Goal: Information Seeking & Learning: Learn about a topic

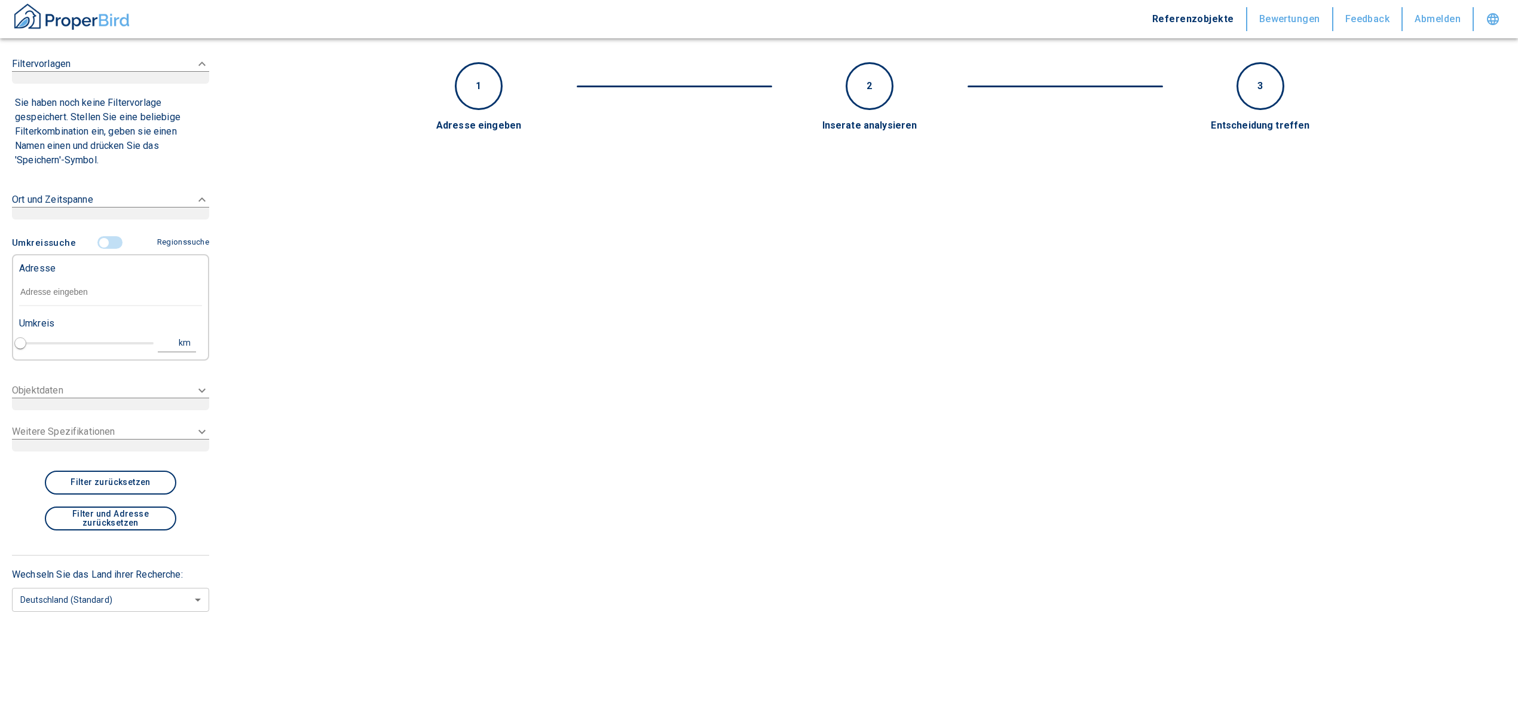
click at [110, 293] on input "text" at bounding box center [110, 292] width 183 height 27
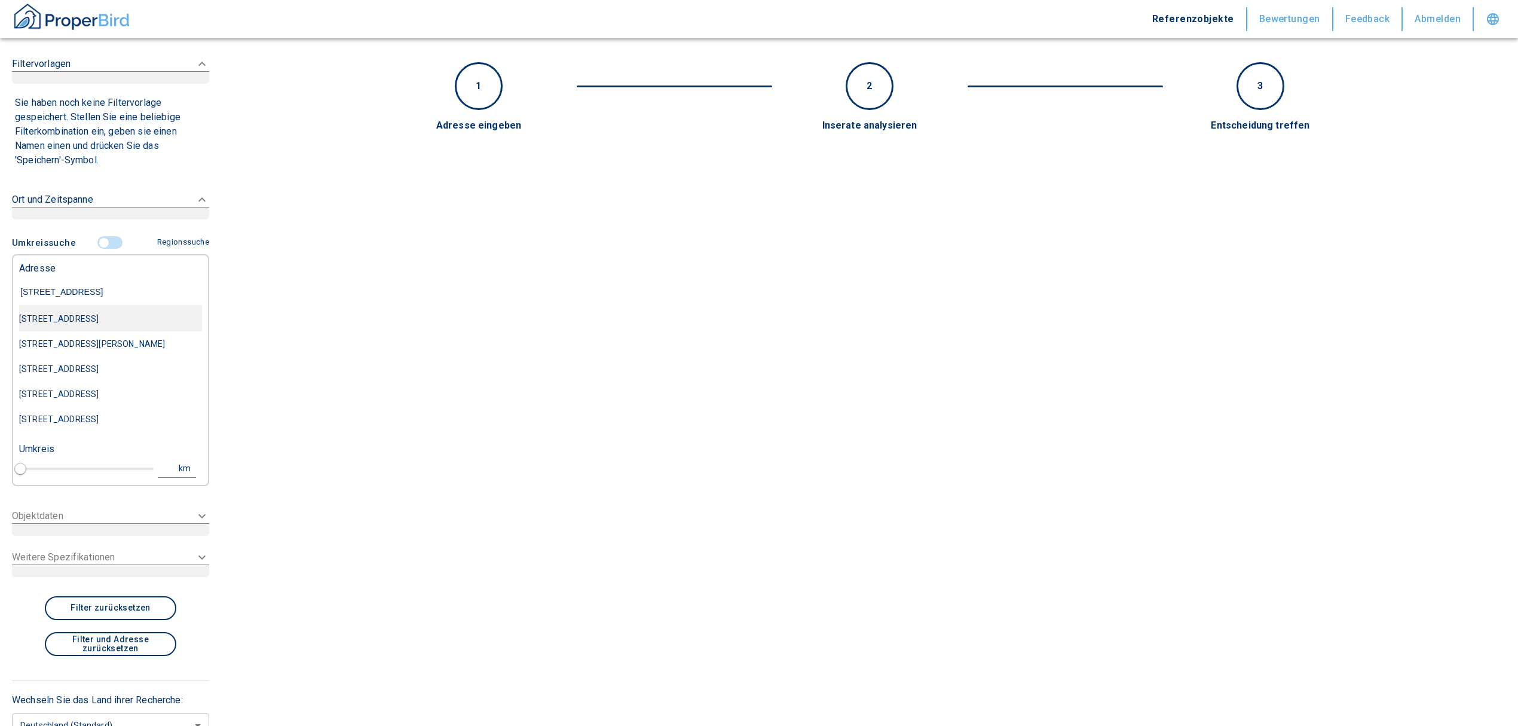
click at [112, 318] on div "[STREET_ADDRESS]" at bounding box center [110, 318] width 183 height 25
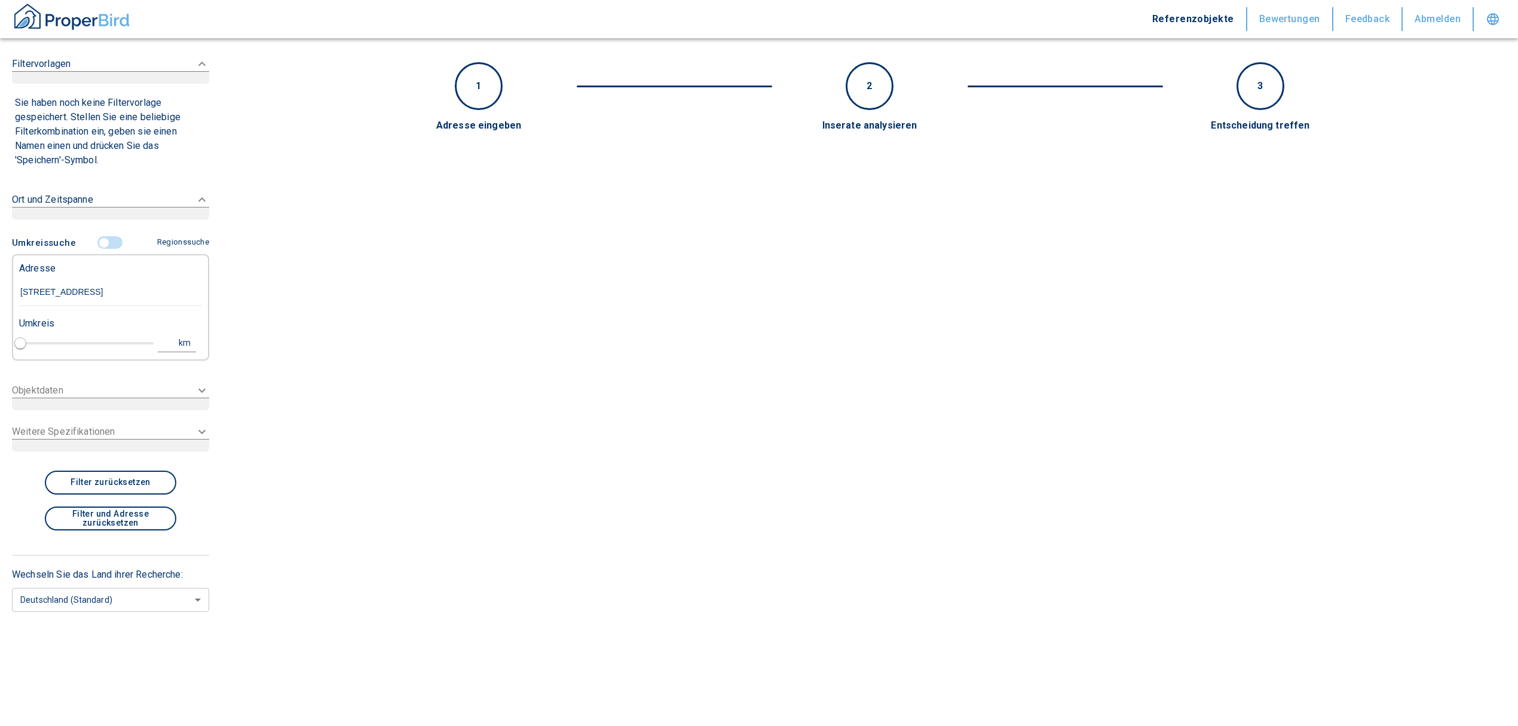
type input "[STREET_ADDRESS]"
type input "1"
type input "2020"
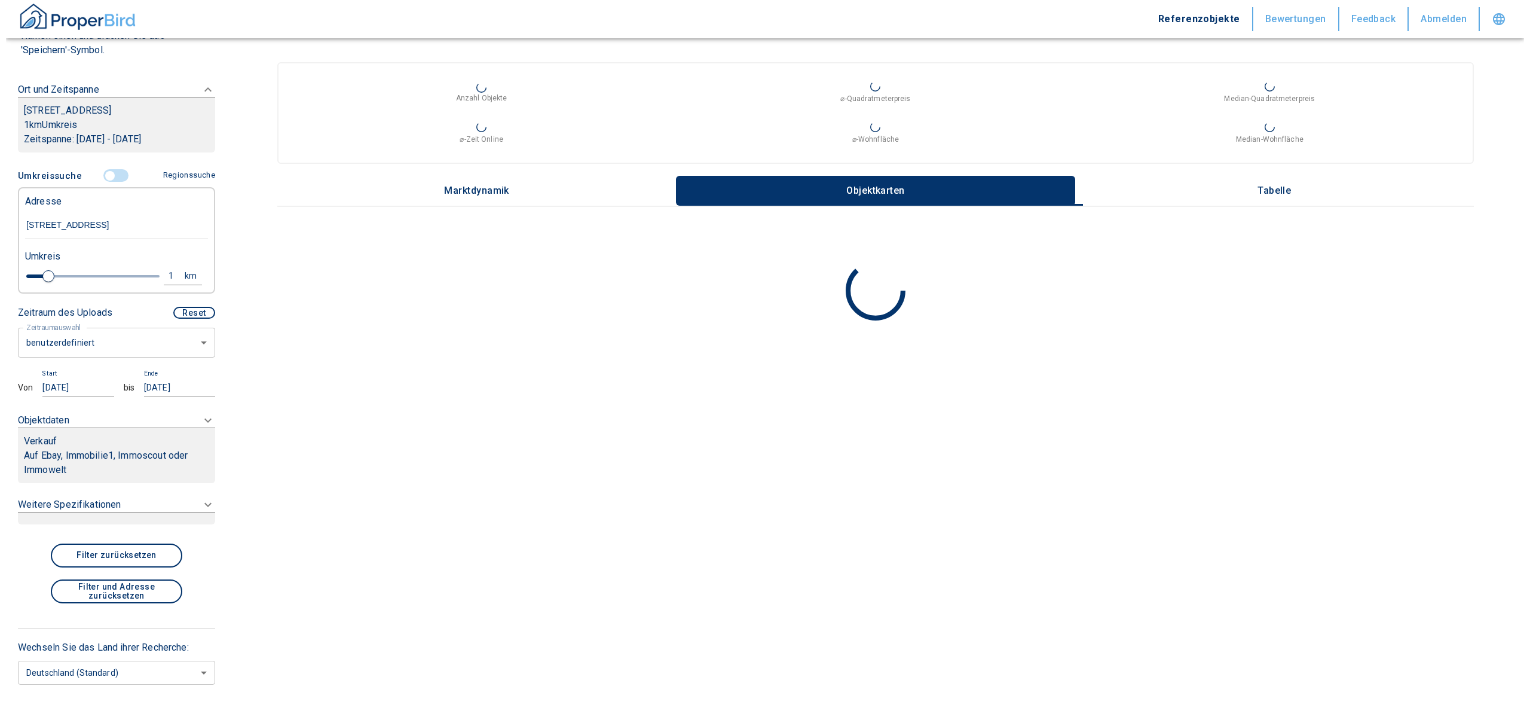
scroll to position [159, 0]
type input "[STREET_ADDRESS]"
click at [108, 354] on body "Referenzobjekte Bewertungen Feedback Abmelden Filtervorlagen Neue Filtereinstel…" at bounding box center [759, 363] width 1518 height 726
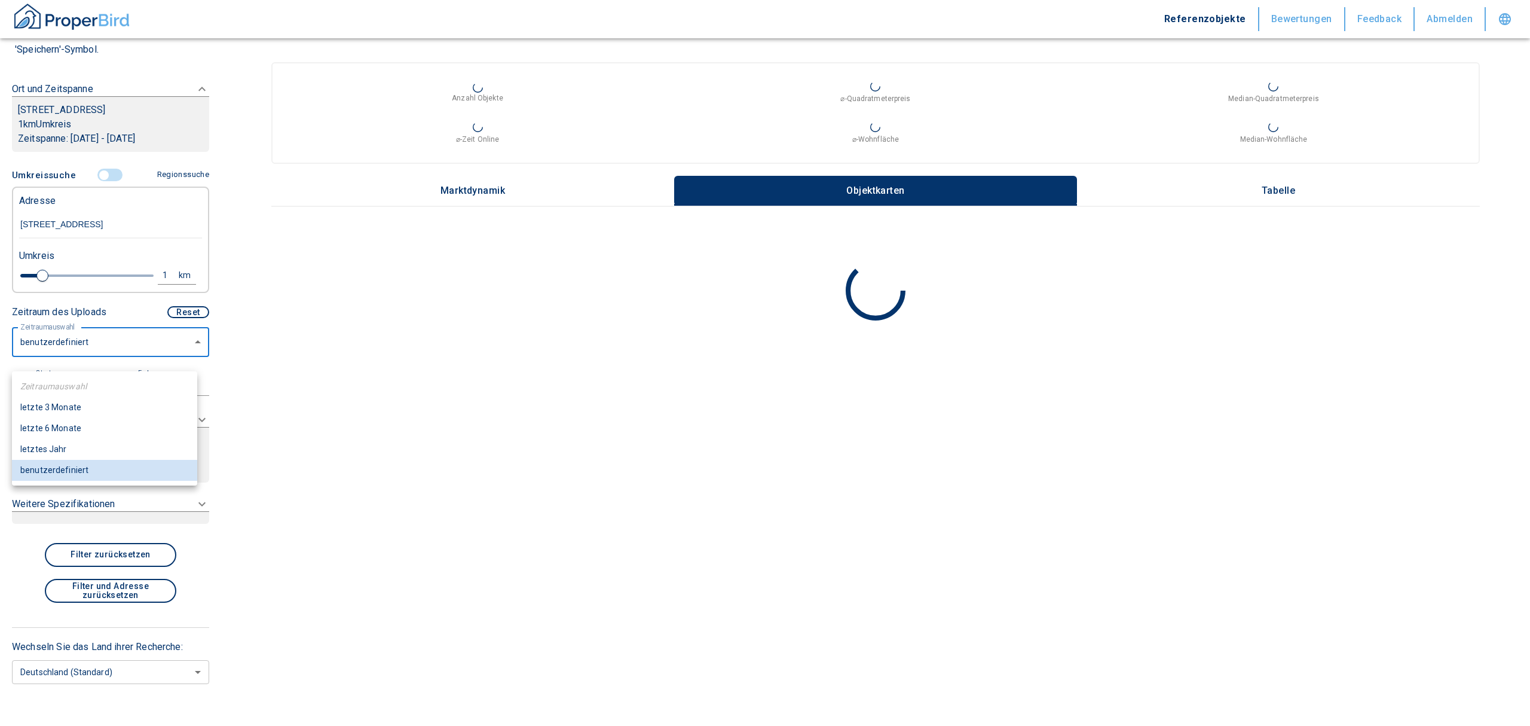
click at [96, 437] on li "letzte 6 Monate" at bounding box center [104, 428] width 185 height 21
type input "2020"
type input "6"
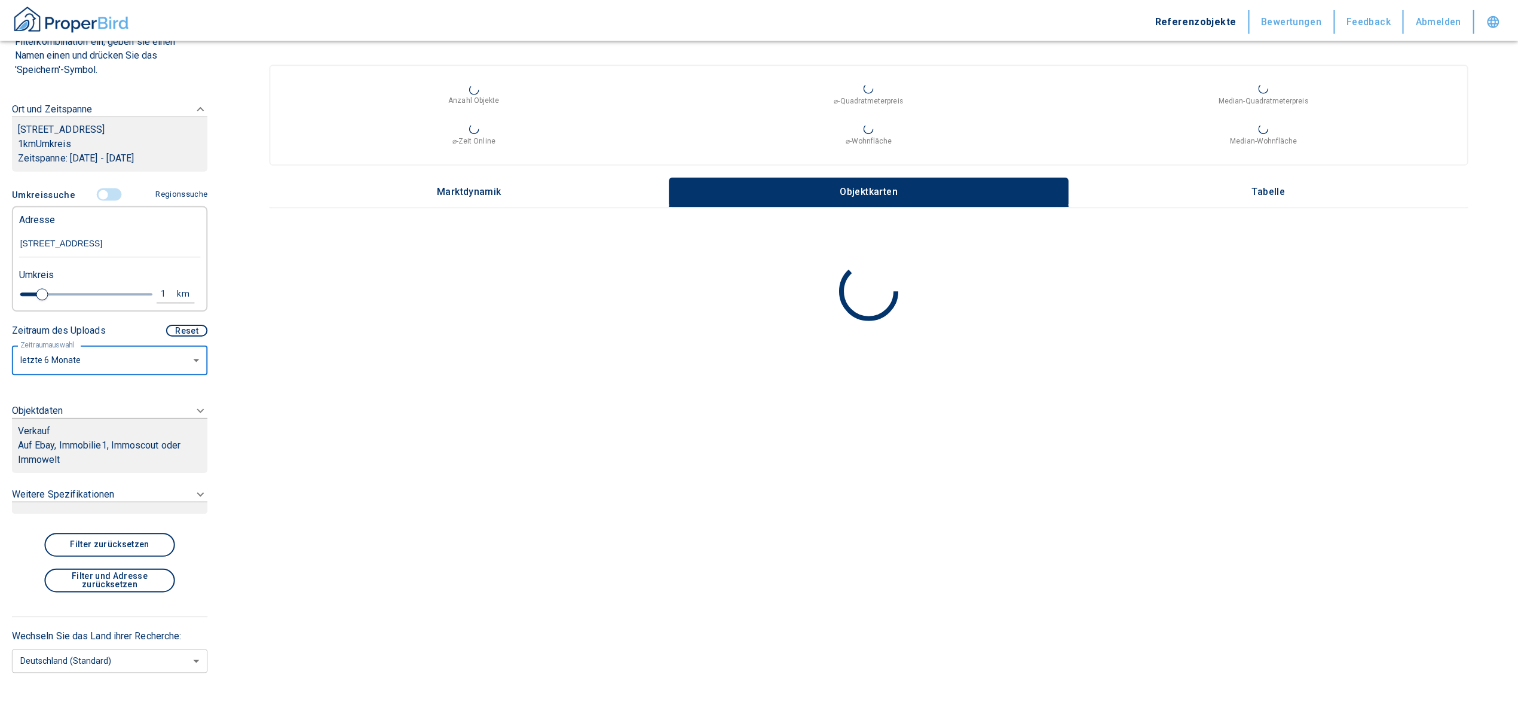
scroll to position [133, 0]
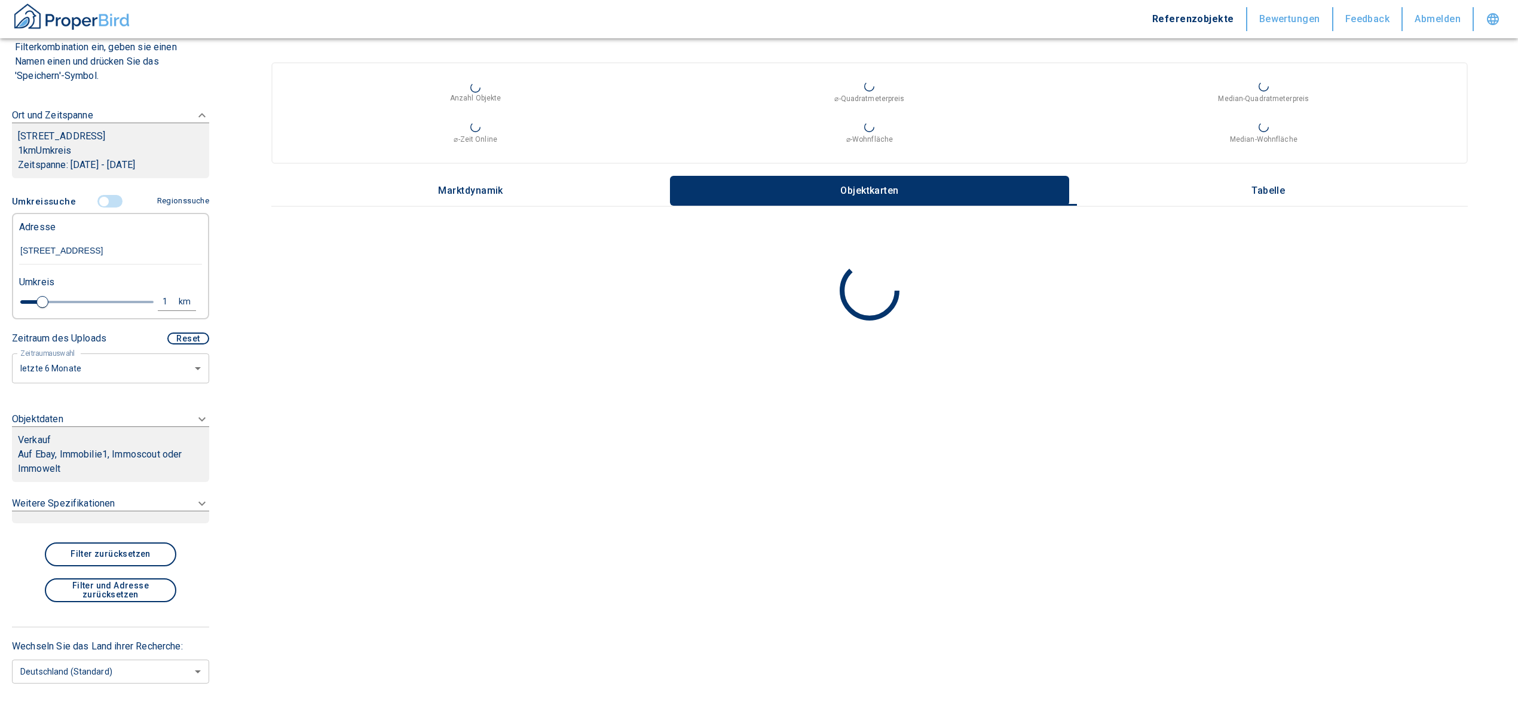
click at [98, 465] on p "Auf Ebay, Immobilie1, Immoscout oder Immowelt" at bounding box center [110, 461] width 185 height 29
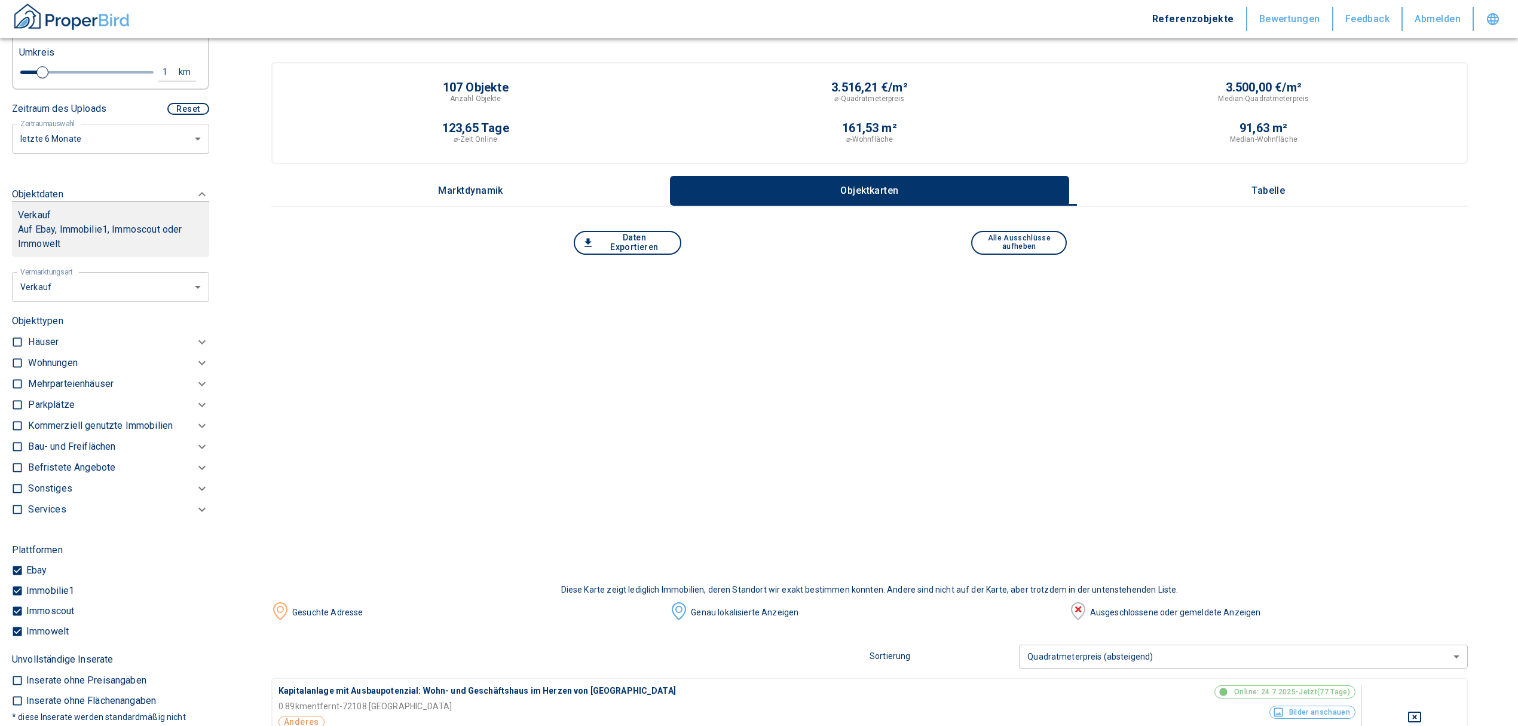
scroll to position [209, 0]
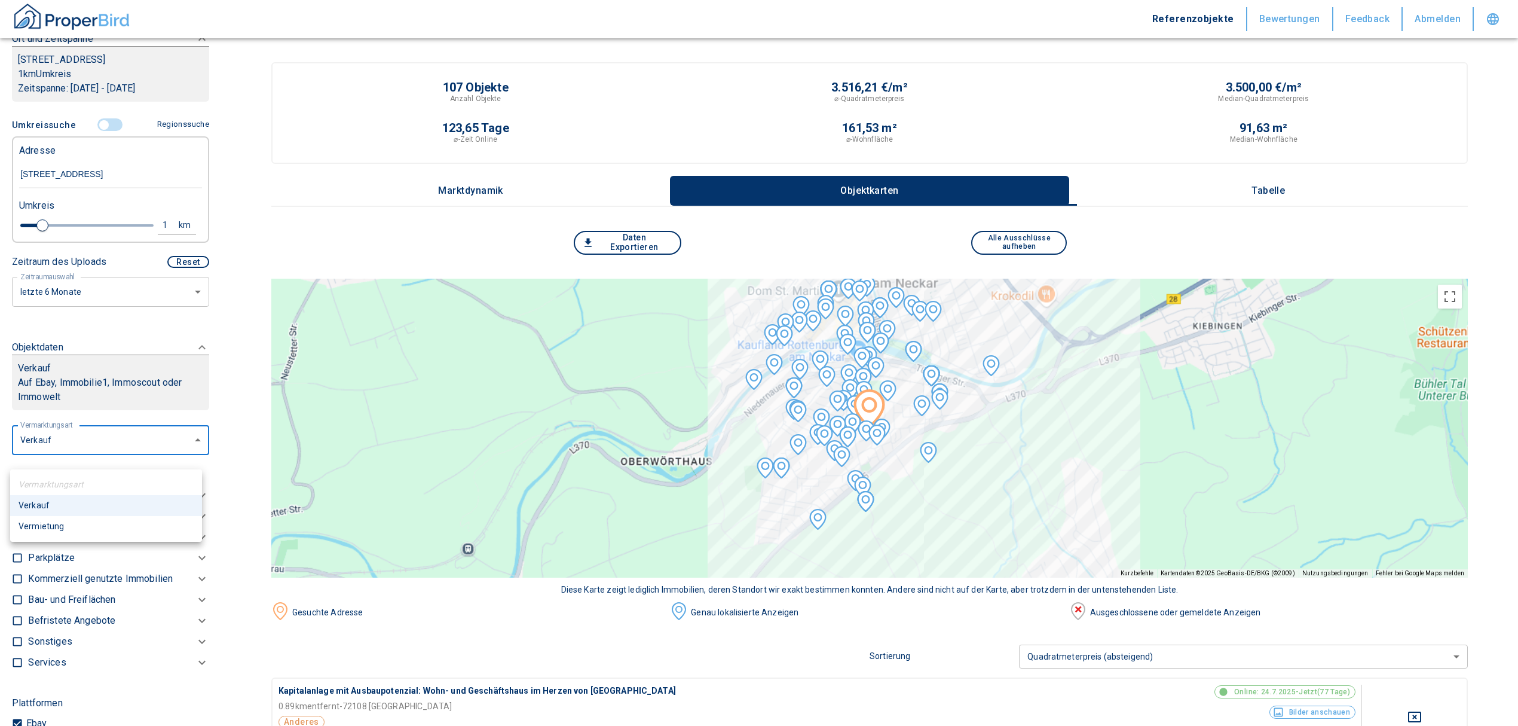
click at [115, 522] on li "Vermietung" at bounding box center [106, 526] width 192 height 21
type input "rent"
type input "2020"
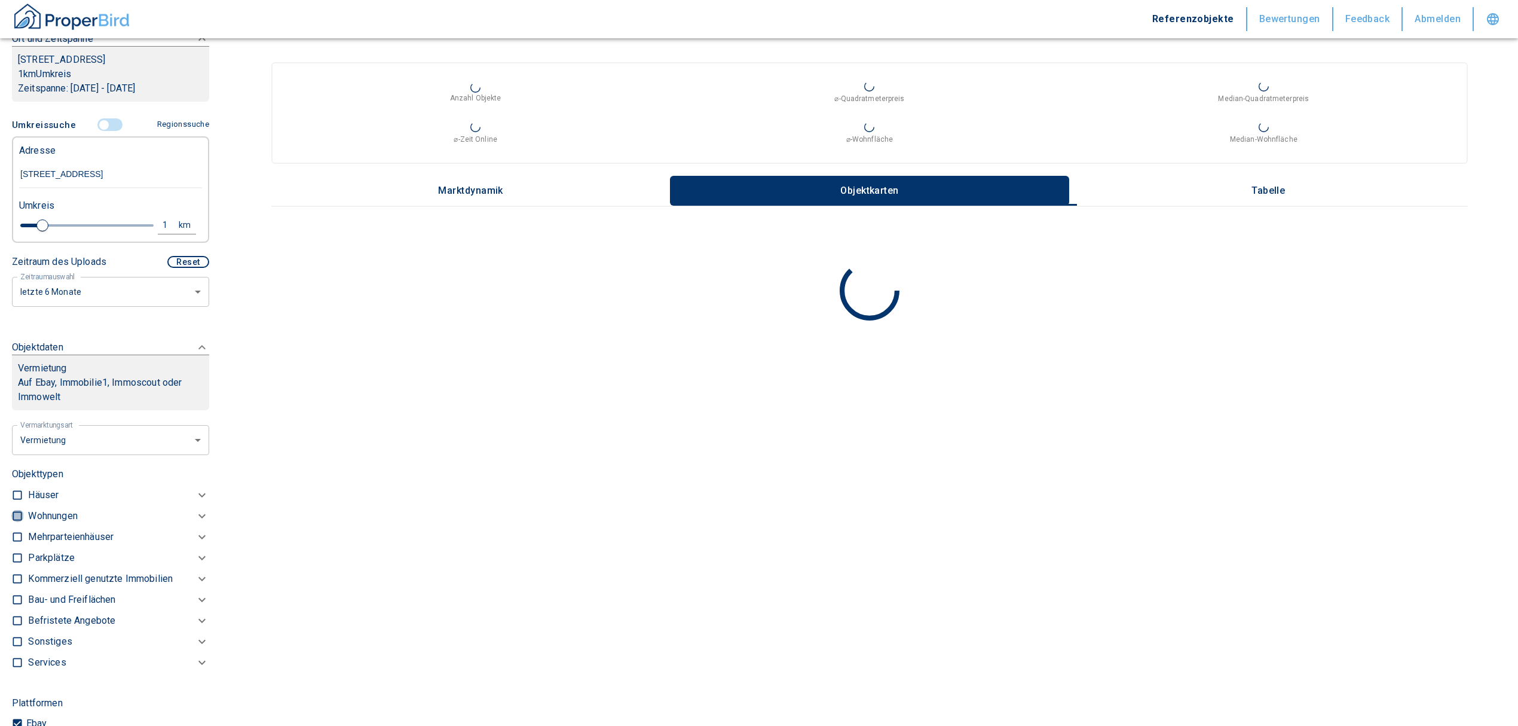
click at [17, 522] on input "checkbox" at bounding box center [17, 516] width 12 height 12
checkbox input "true"
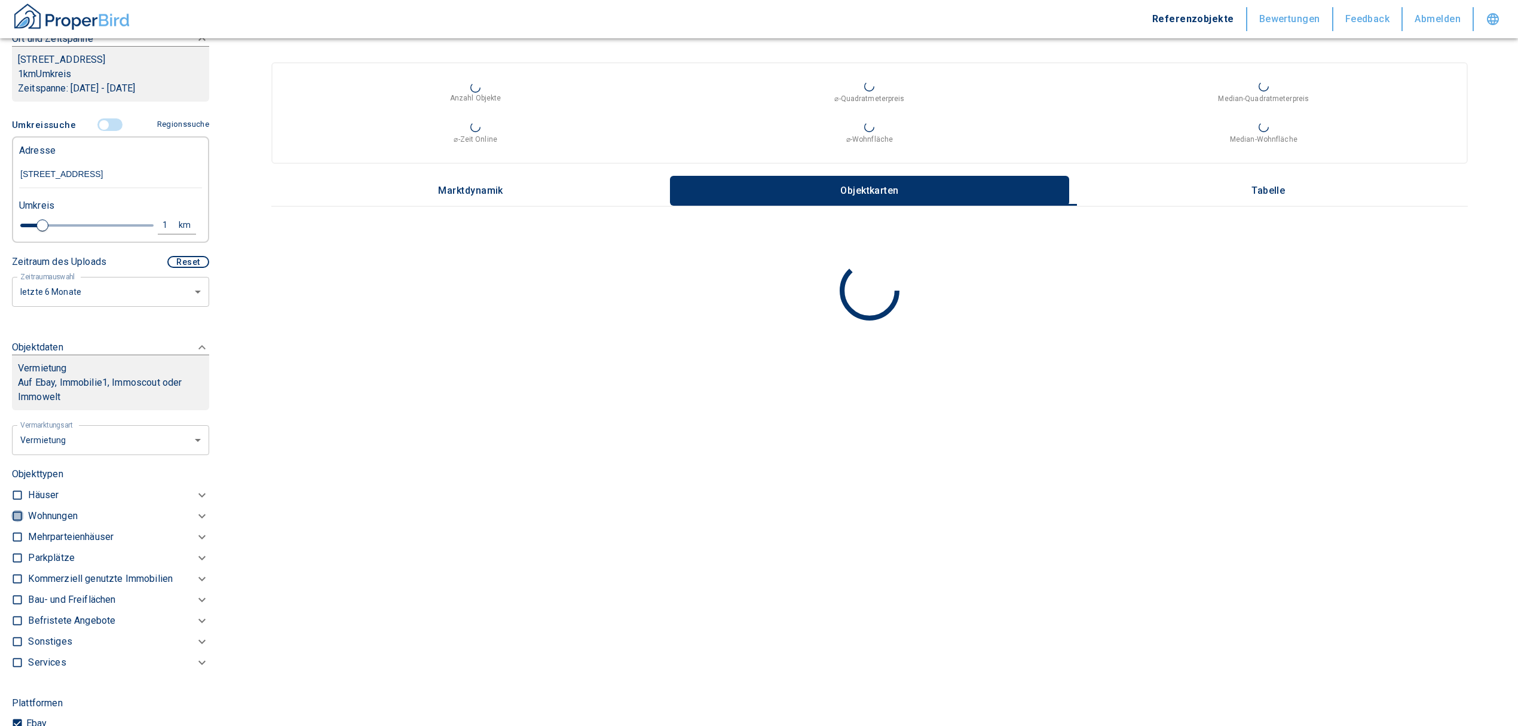
checkbox input "true"
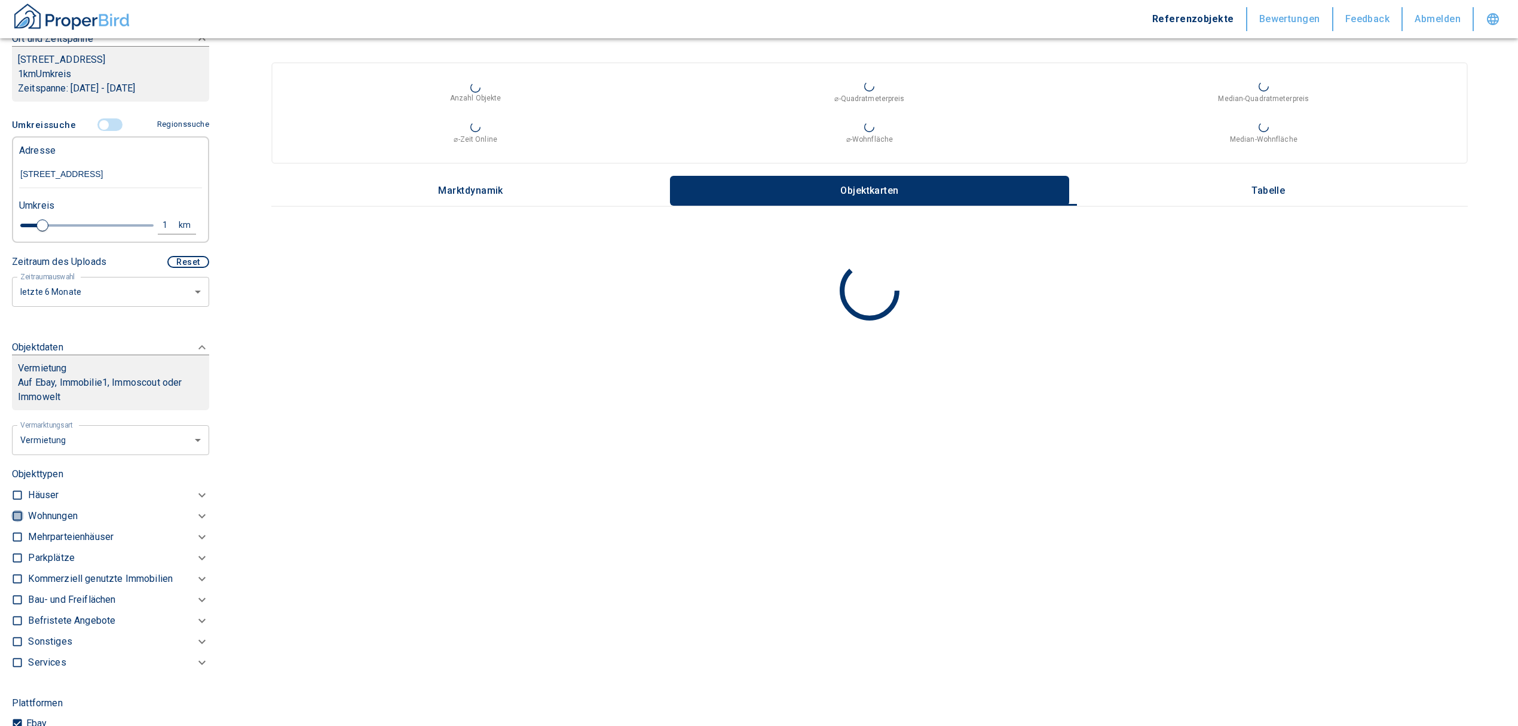
type input "2020"
click at [39, 516] on p "Häuser" at bounding box center [43, 509] width 30 height 14
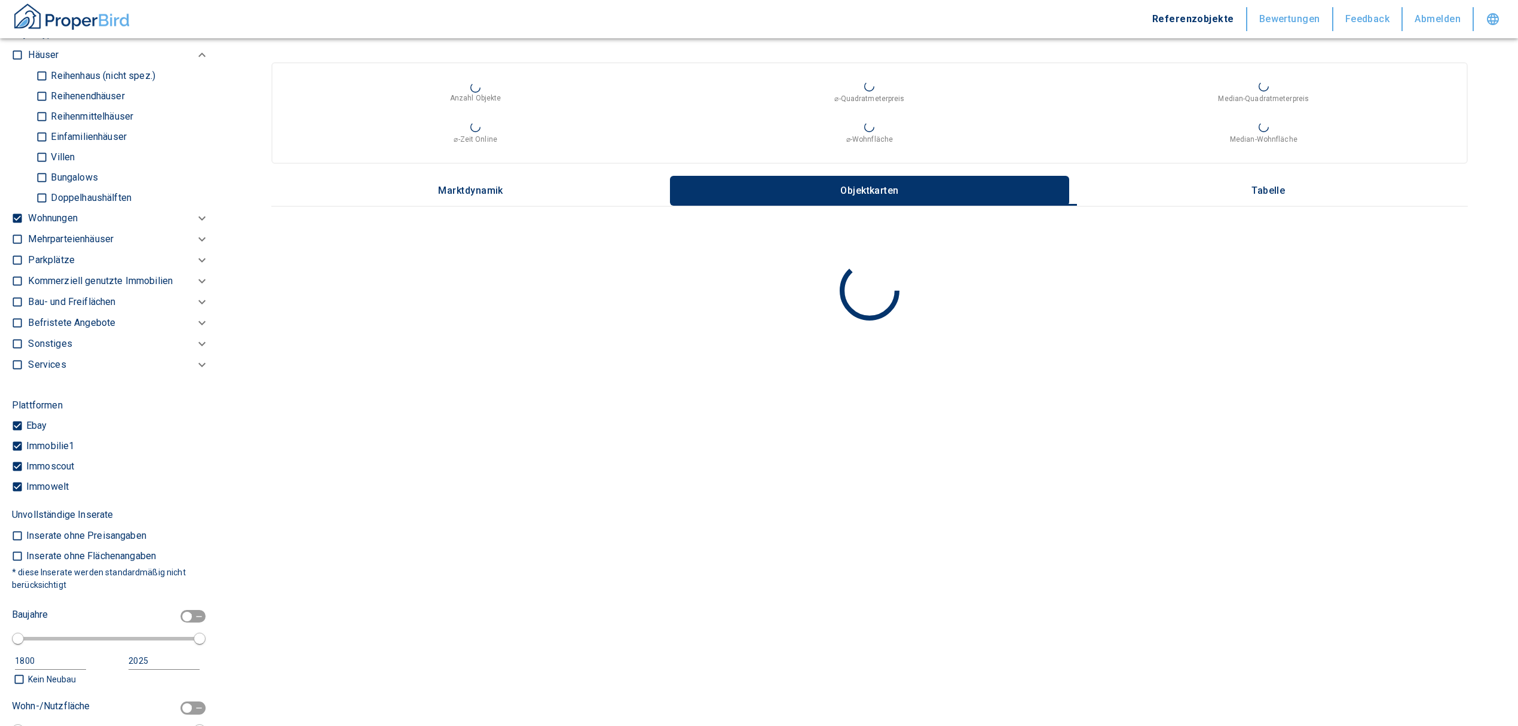
scroll to position [608, 0]
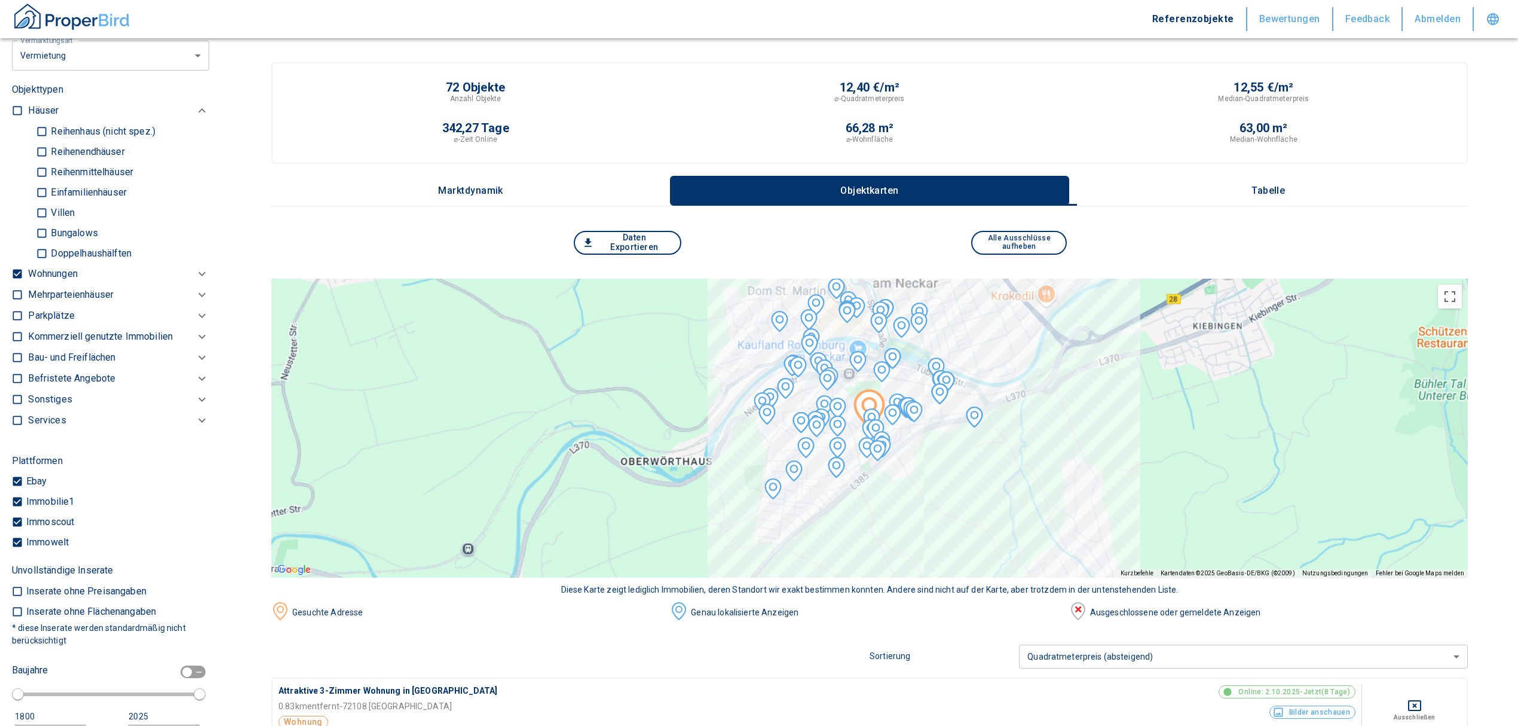
click at [69, 281] on p "Wohnungen" at bounding box center [52, 274] width 49 height 14
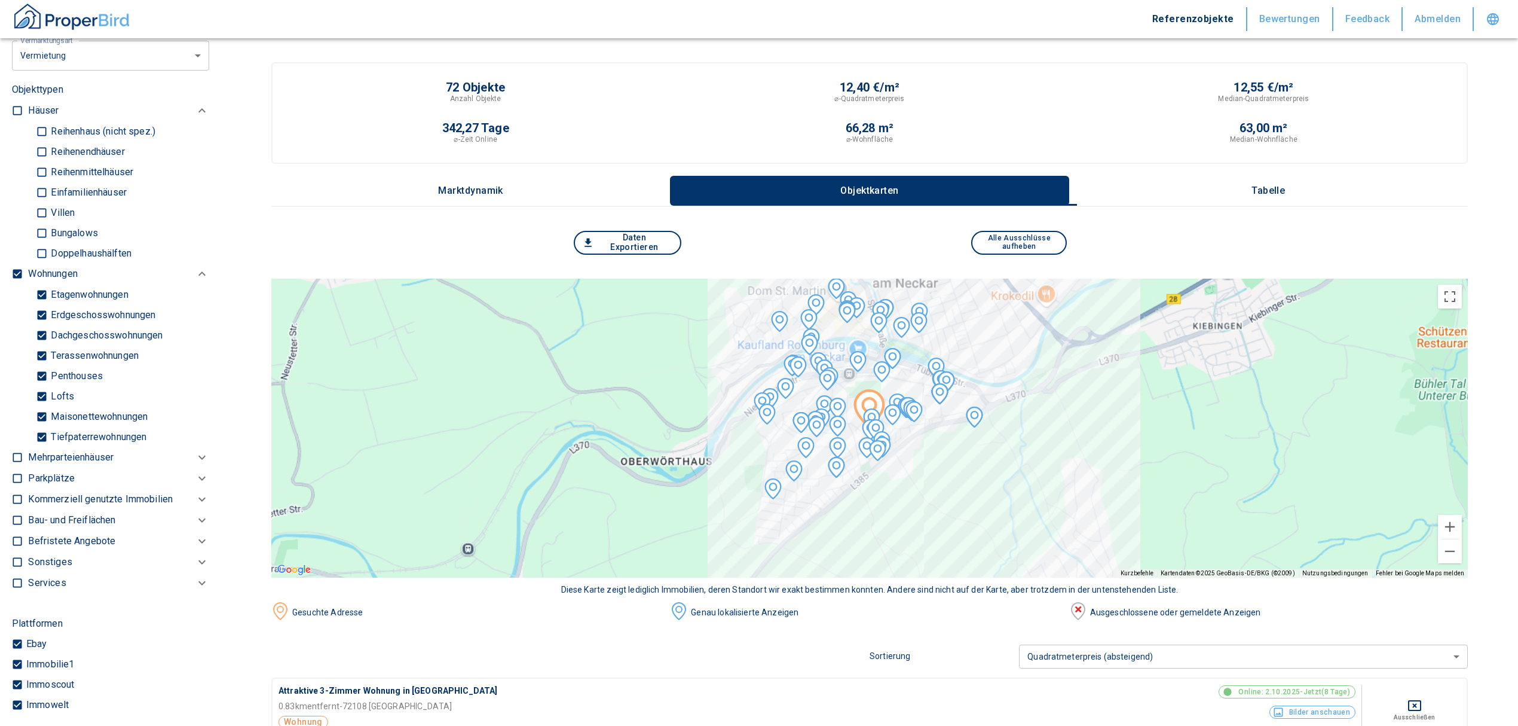
click at [41, 447] on input "Tiefpaterrewohnungen" at bounding box center [42, 436] width 12 height 21
checkbox input "false"
type input "2020"
click at [1272, 190] on p "Tabelle" at bounding box center [1268, 190] width 60 height 11
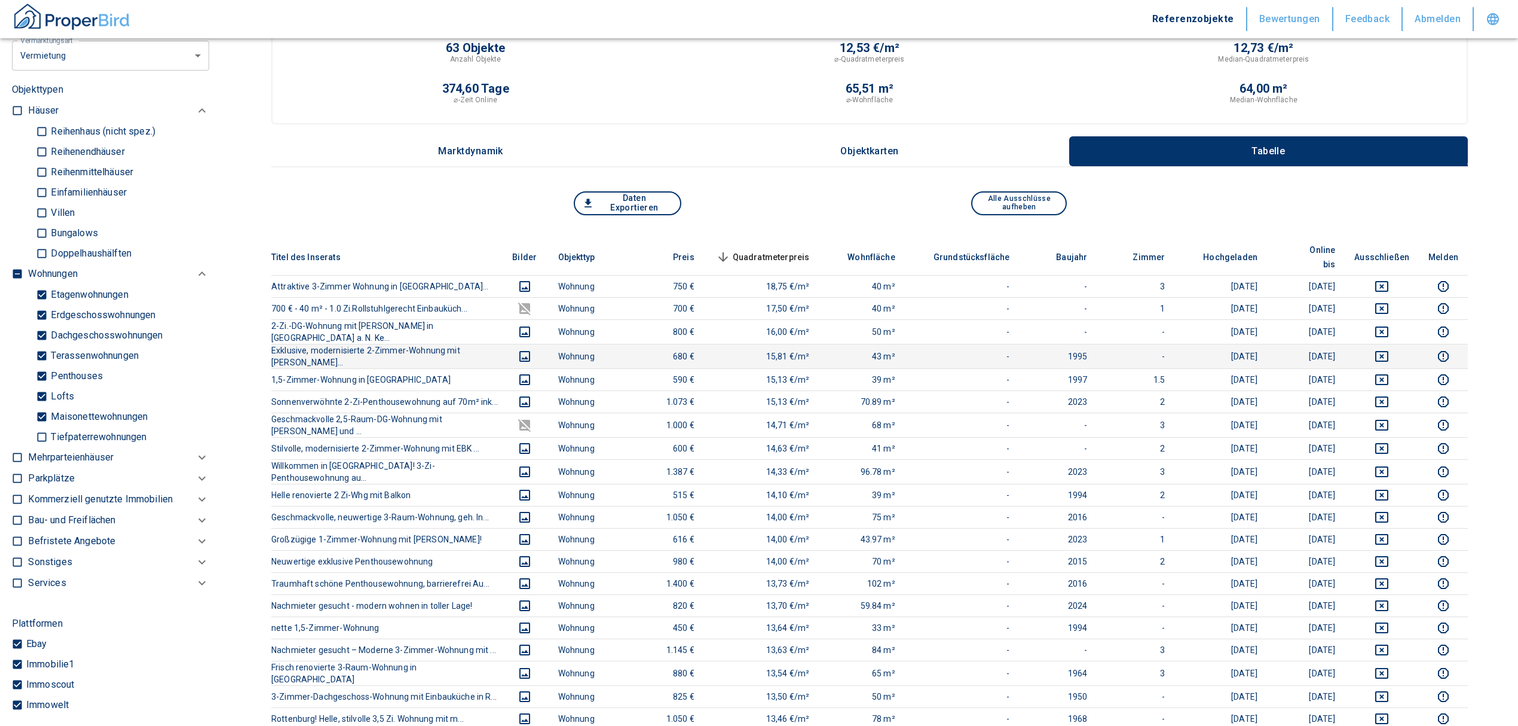
scroll to position [79, 0]
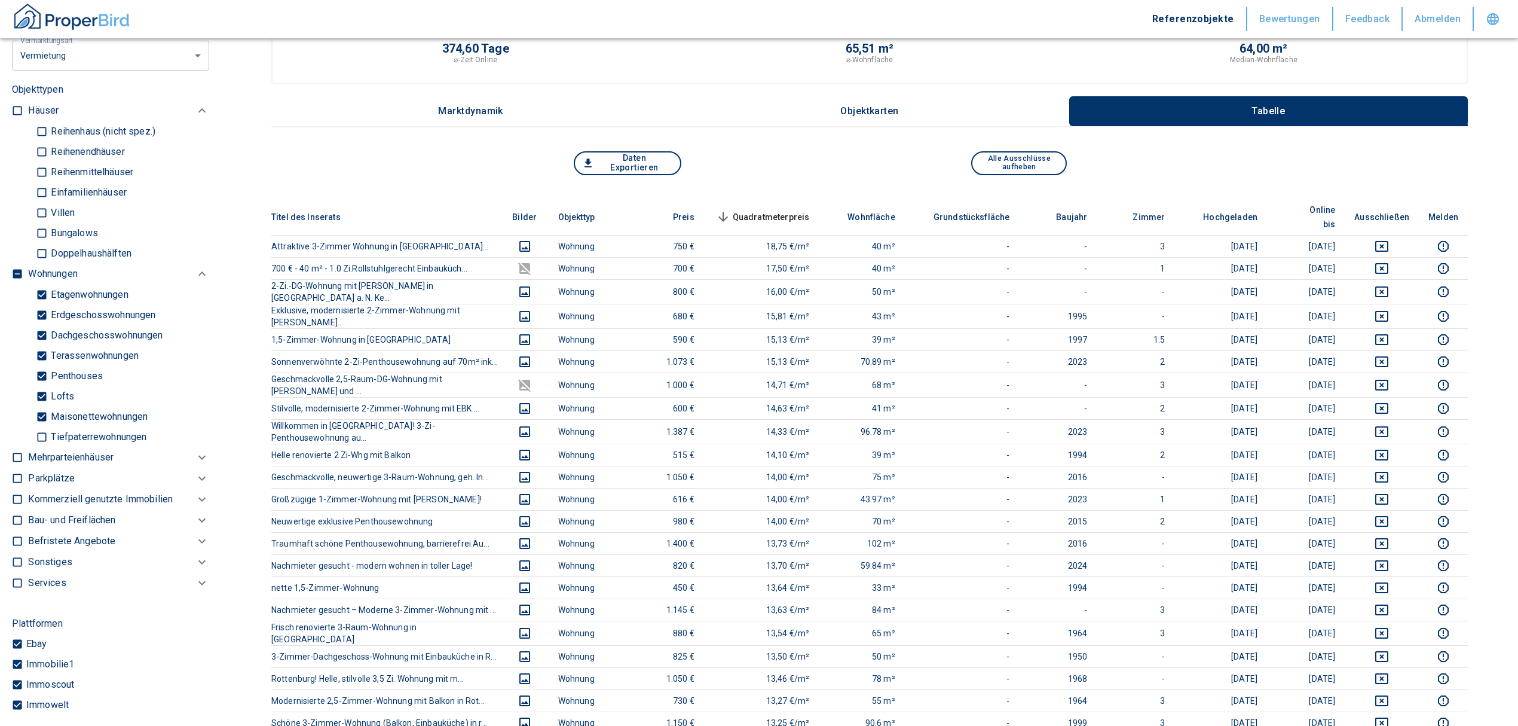
click at [730, 210] on icon at bounding box center [723, 217] width 14 height 14
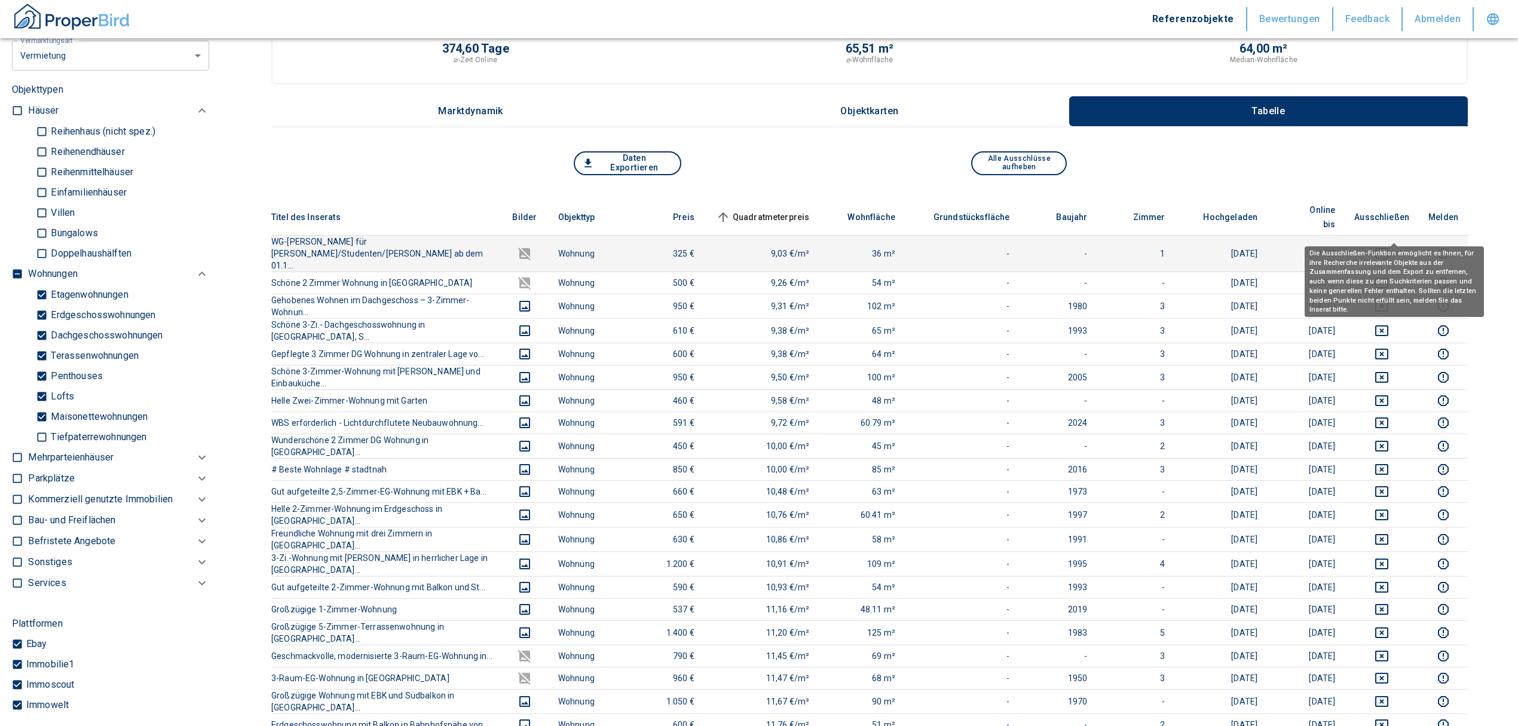
click at [1402, 241] on div "Die Ausschließen-Funktion ermöglicht es Ihnen, für ihre Recherche irrelevante O…" at bounding box center [1394, 277] width 179 height 79
click at [1389, 246] on icon "deselect this listing" at bounding box center [1382, 253] width 14 height 14
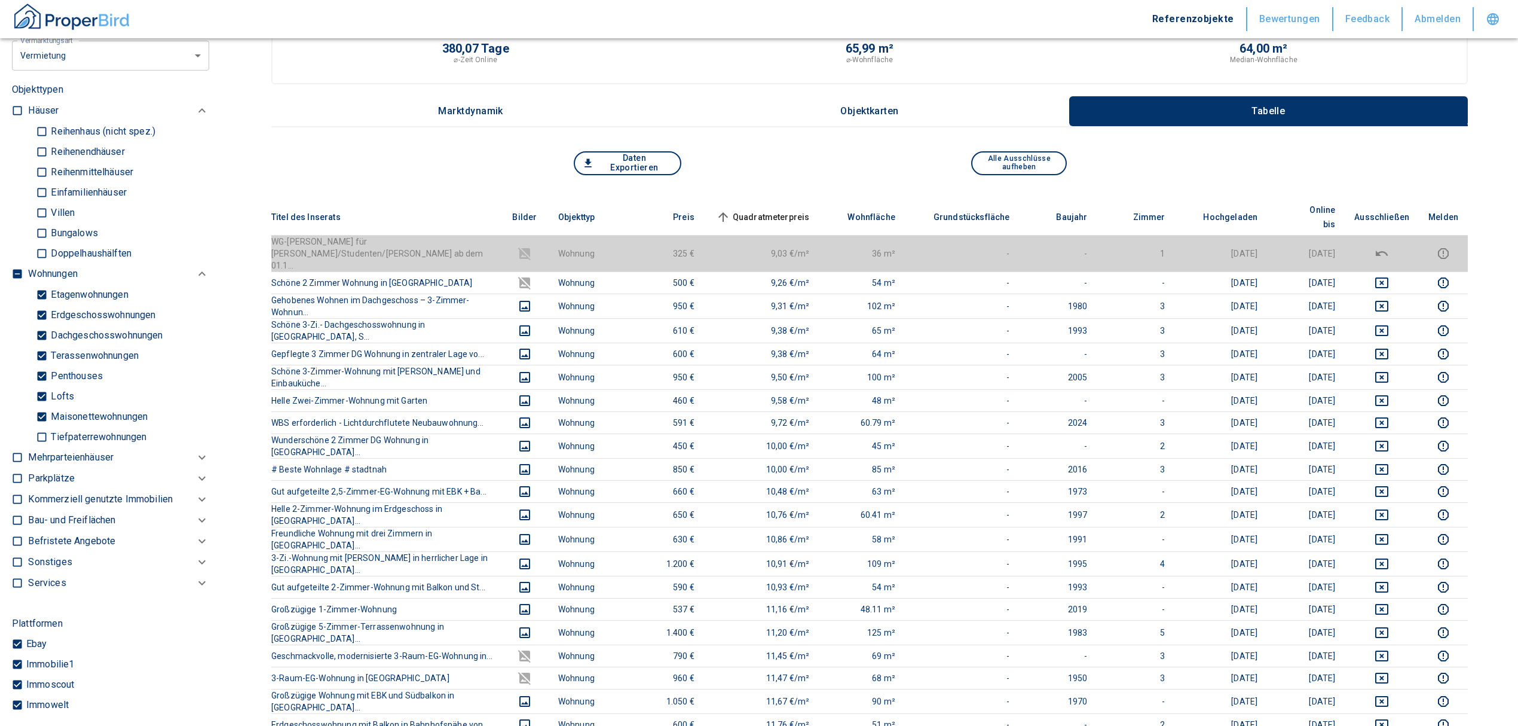
click at [778, 210] on span "Quadratmeterpreis sorted ascending" at bounding box center [762, 217] width 96 height 14
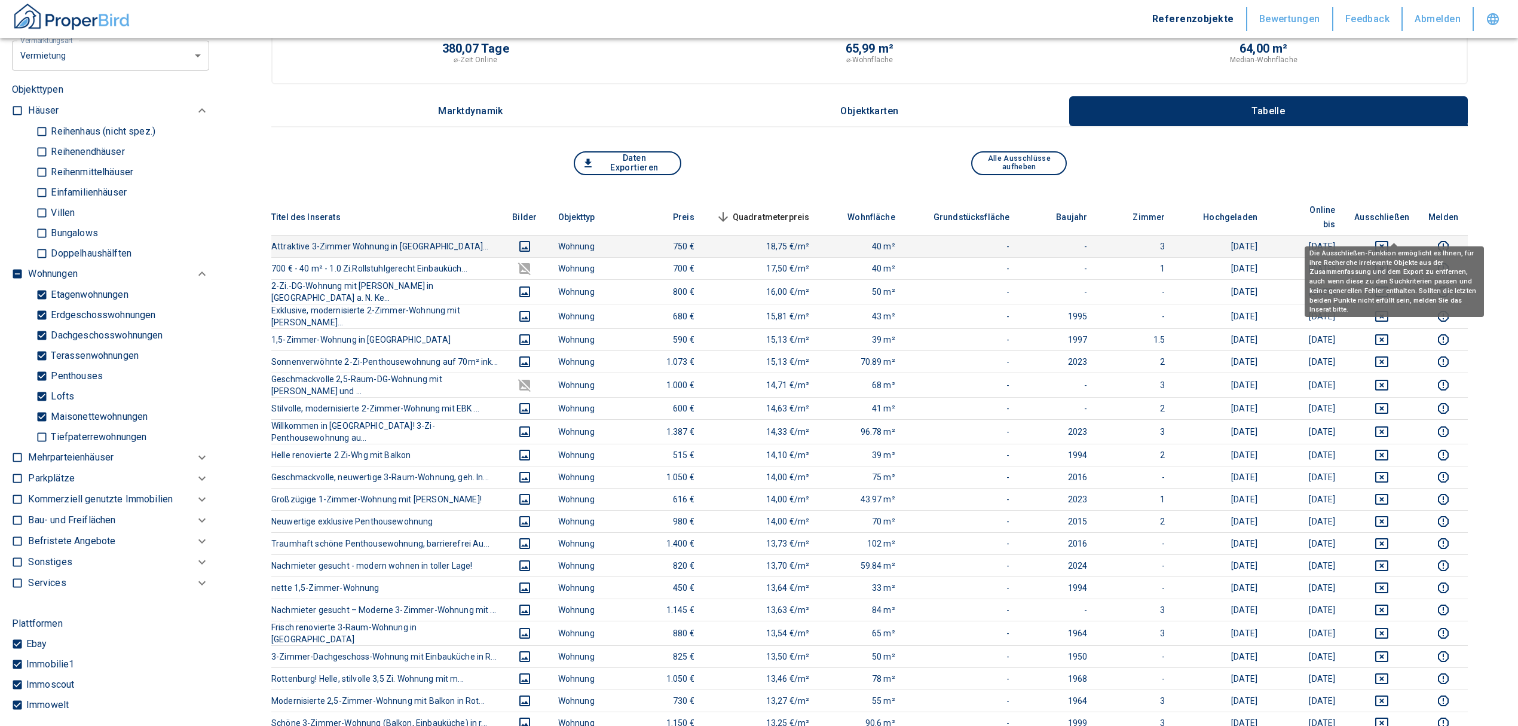
click at [1388, 241] on icon "deselect this listing" at bounding box center [1381, 246] width 13 height 11
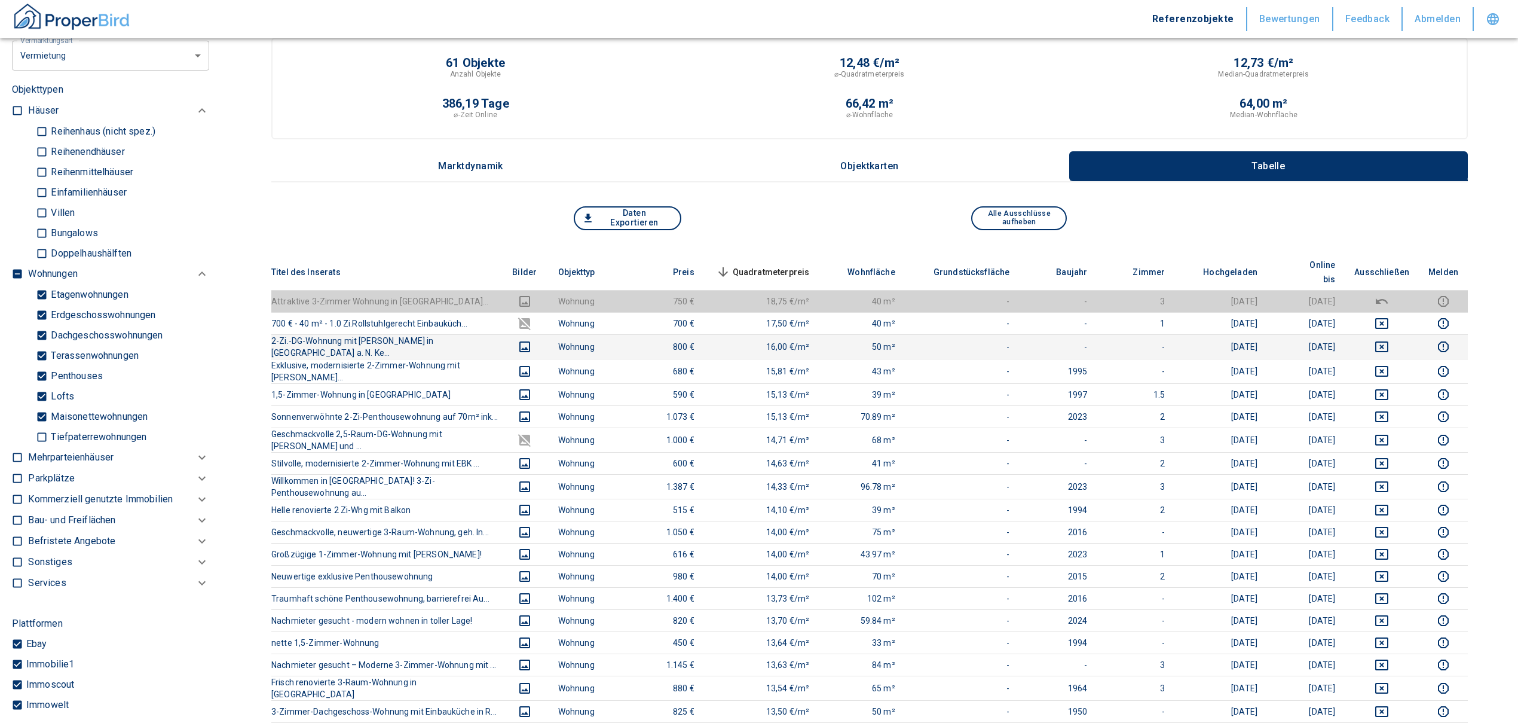
scroll to position [0, 0]
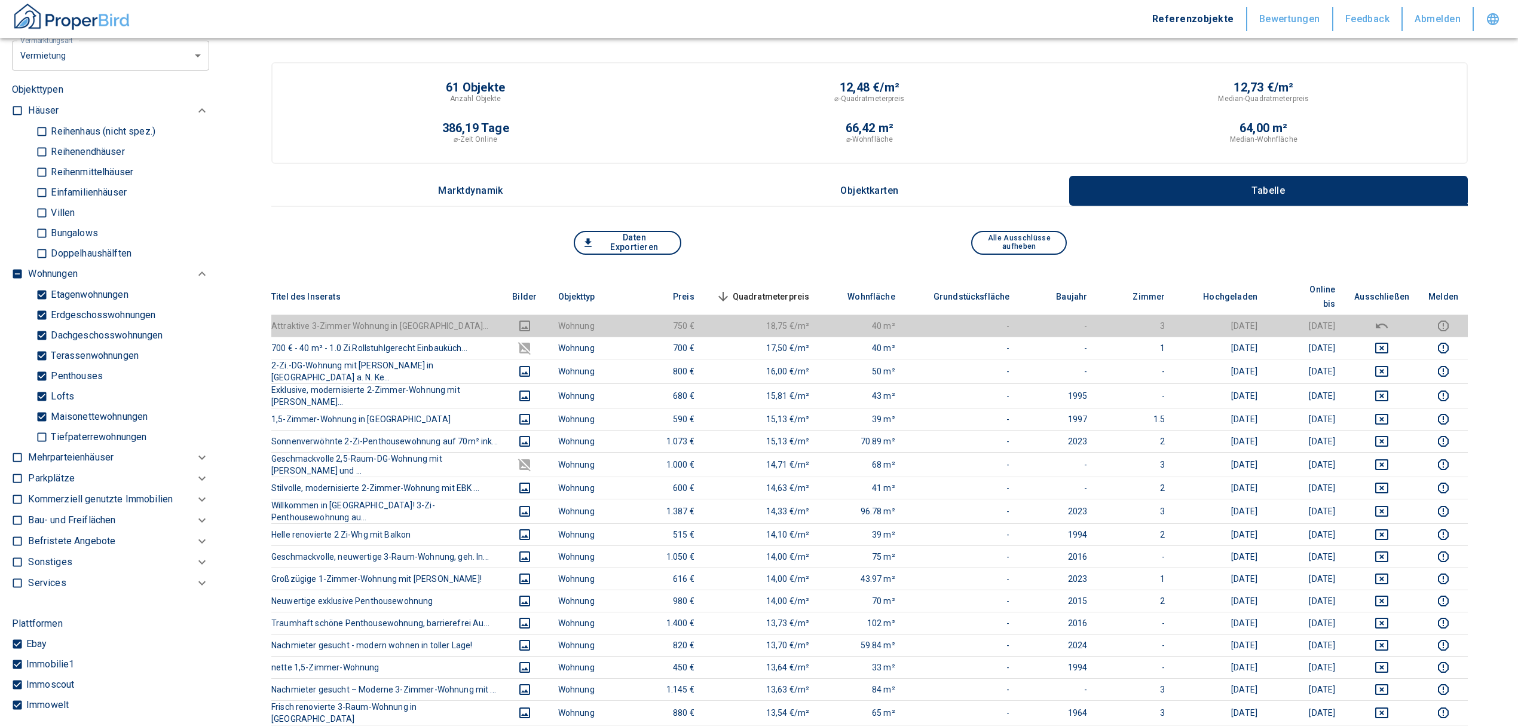
click at [782, 289] on span "Quadratmeterpreis sorted descending" at bounding box center [762, 296] width 96 height 14
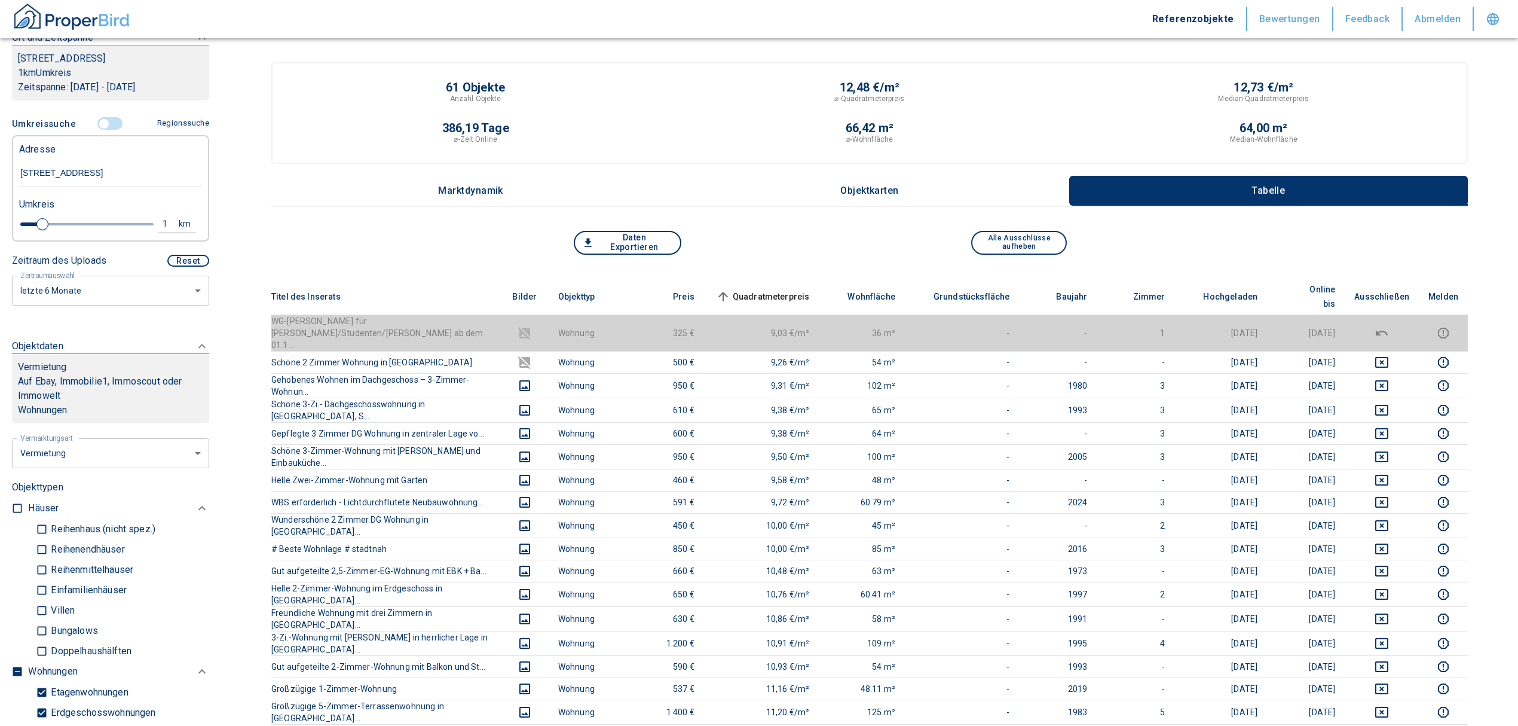
scroll to position [209, 0]
click at [99, 131] on input "controlled" at bounding box center [104, 124] width 36 height 13
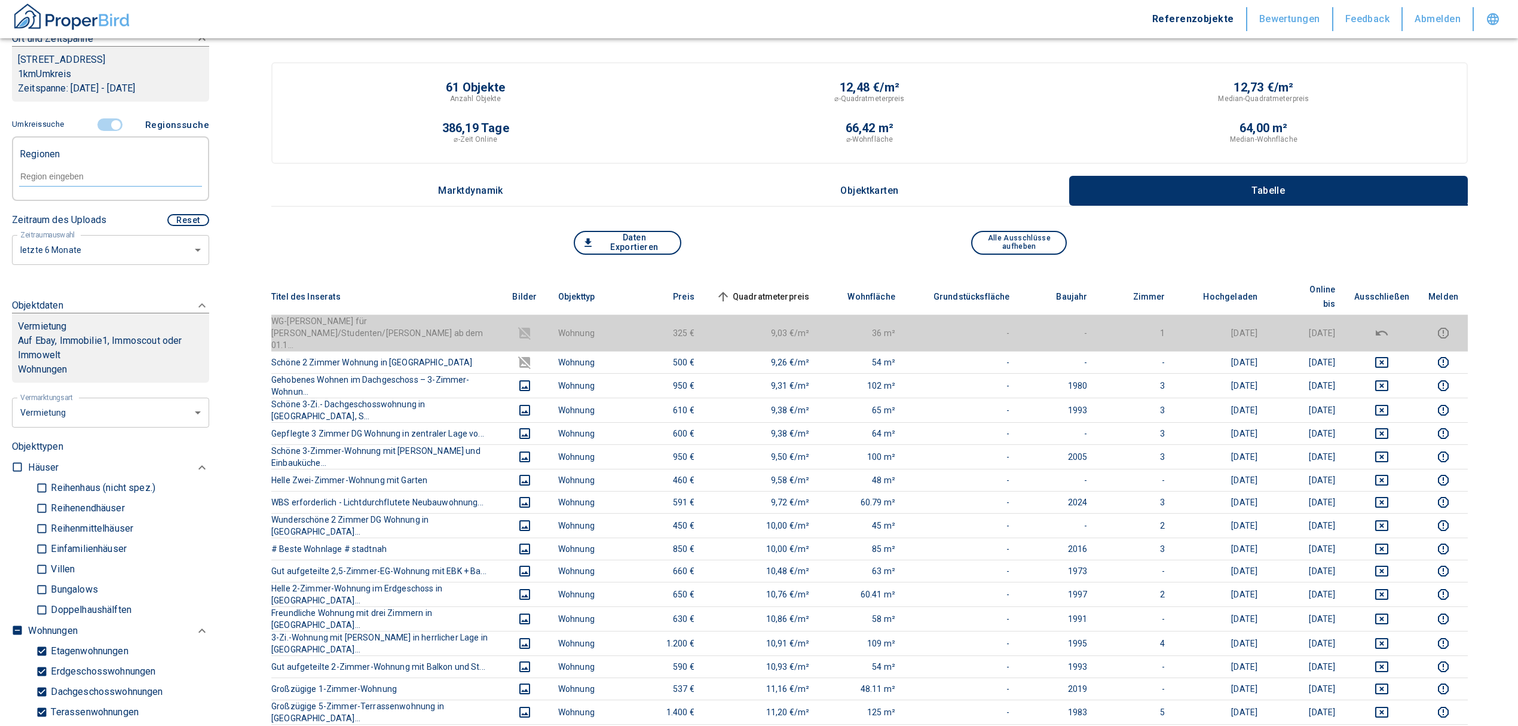
click at [70, 182] on div at bounding box center [110, 175] width 183 height 21
click at [105, 221] on li "72108 [GEOGRAPHIC_DATA]" at bounding box center [105, 218] width 172 height 22
type input "72108"
type input "2020"
type input "72108 [GEOGRAPHIC_DATA]"
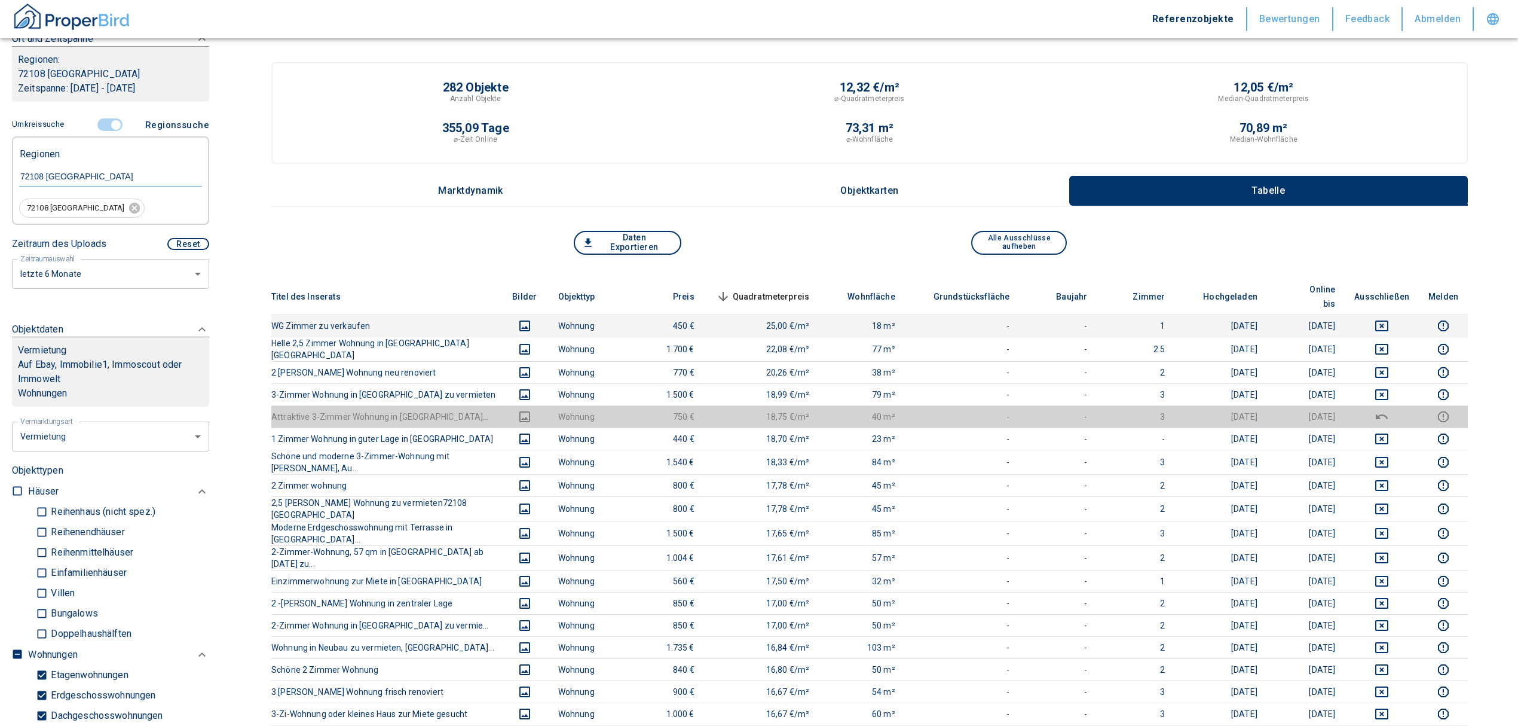
click at [1396, 314] on td at bounding box center [1382, 325] width 74 height 22
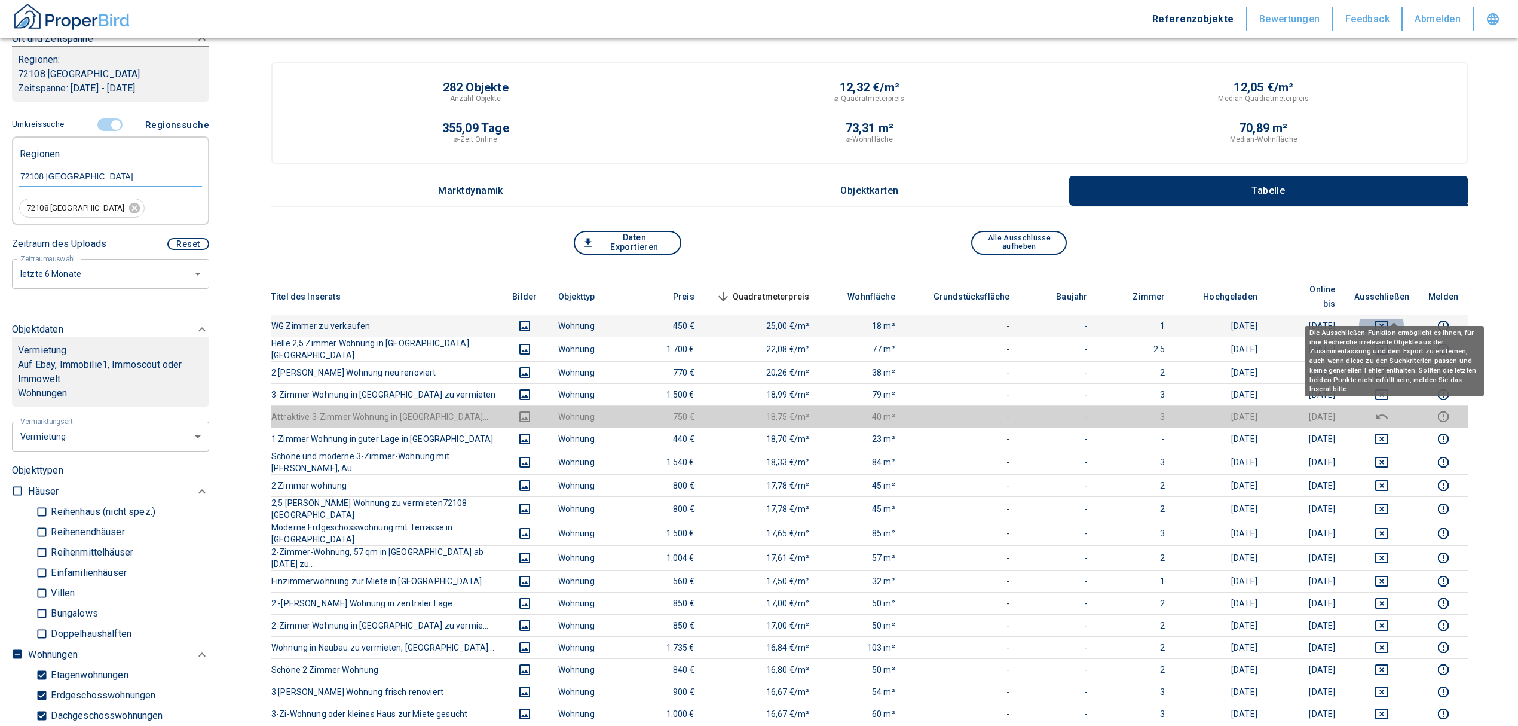
click at [1389, 319] on icon "deselect this listing" at bounding box center [1382, 326] width 14 height 14
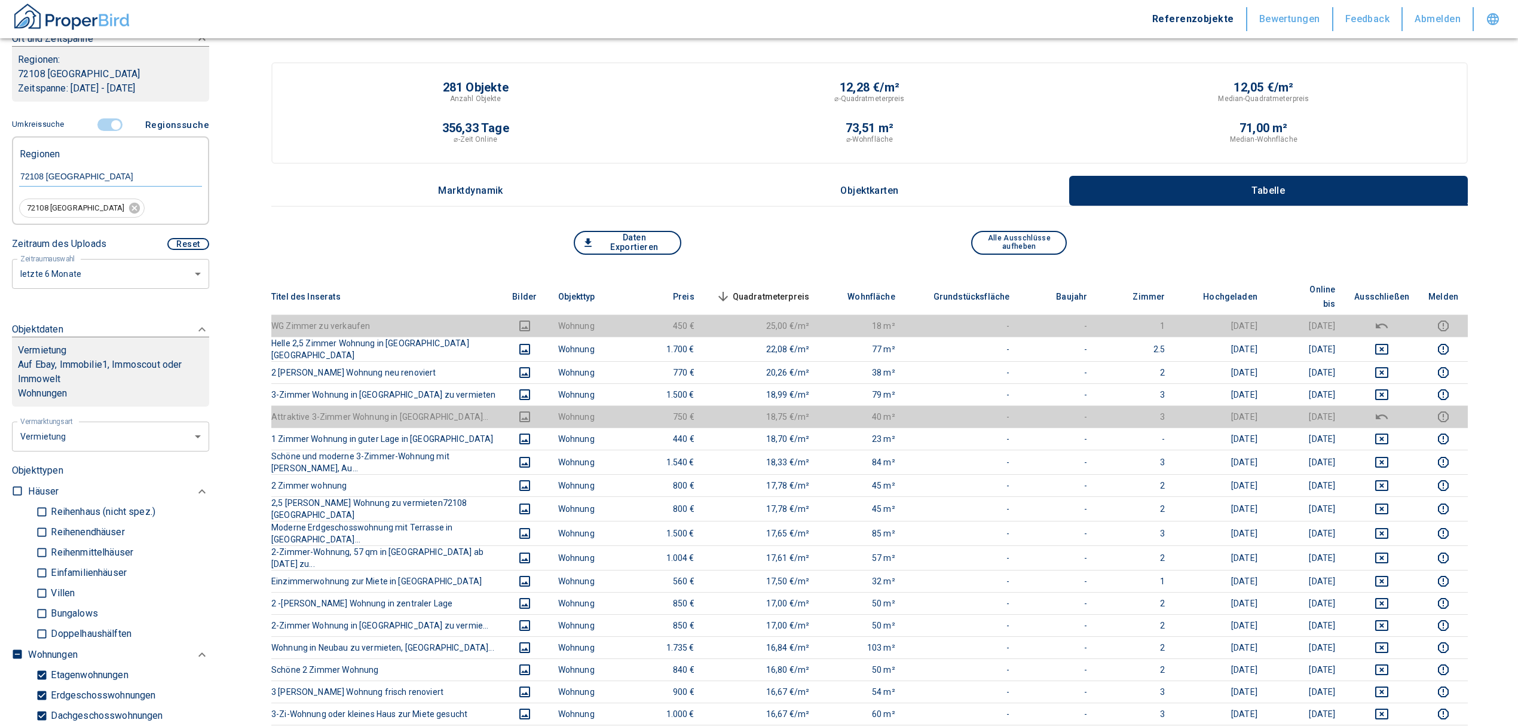
click at [785, 289] on span "Quadratmeterpreis sorted descending" at bounding box center [762, 296] width 96 height 14
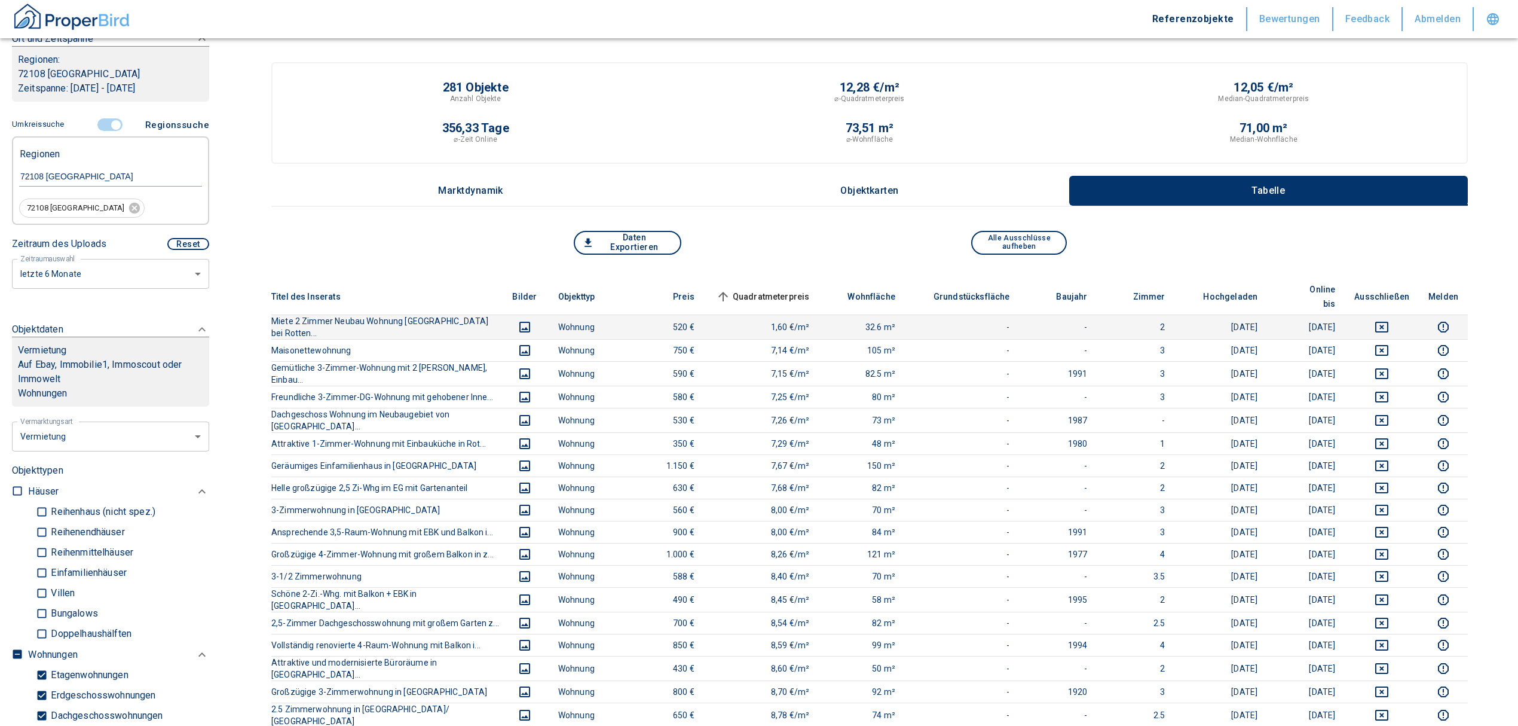
click at [1388, 322] on icon "deselect this listing" at bounding box center [1381, 327] width 13 height 11
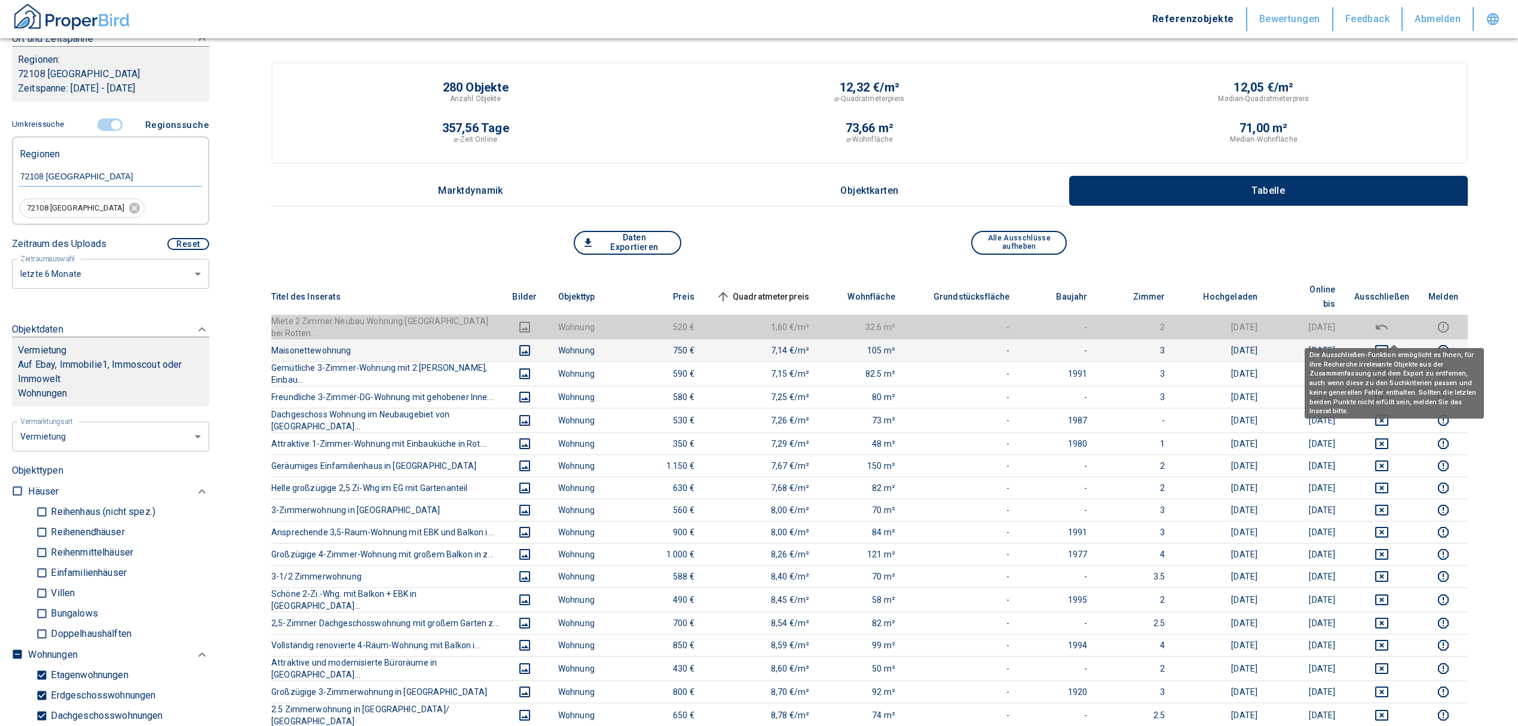
click at [1389, 343] on icon "deselect this listing" at bounding box center [1382, 350] width 14 height 14
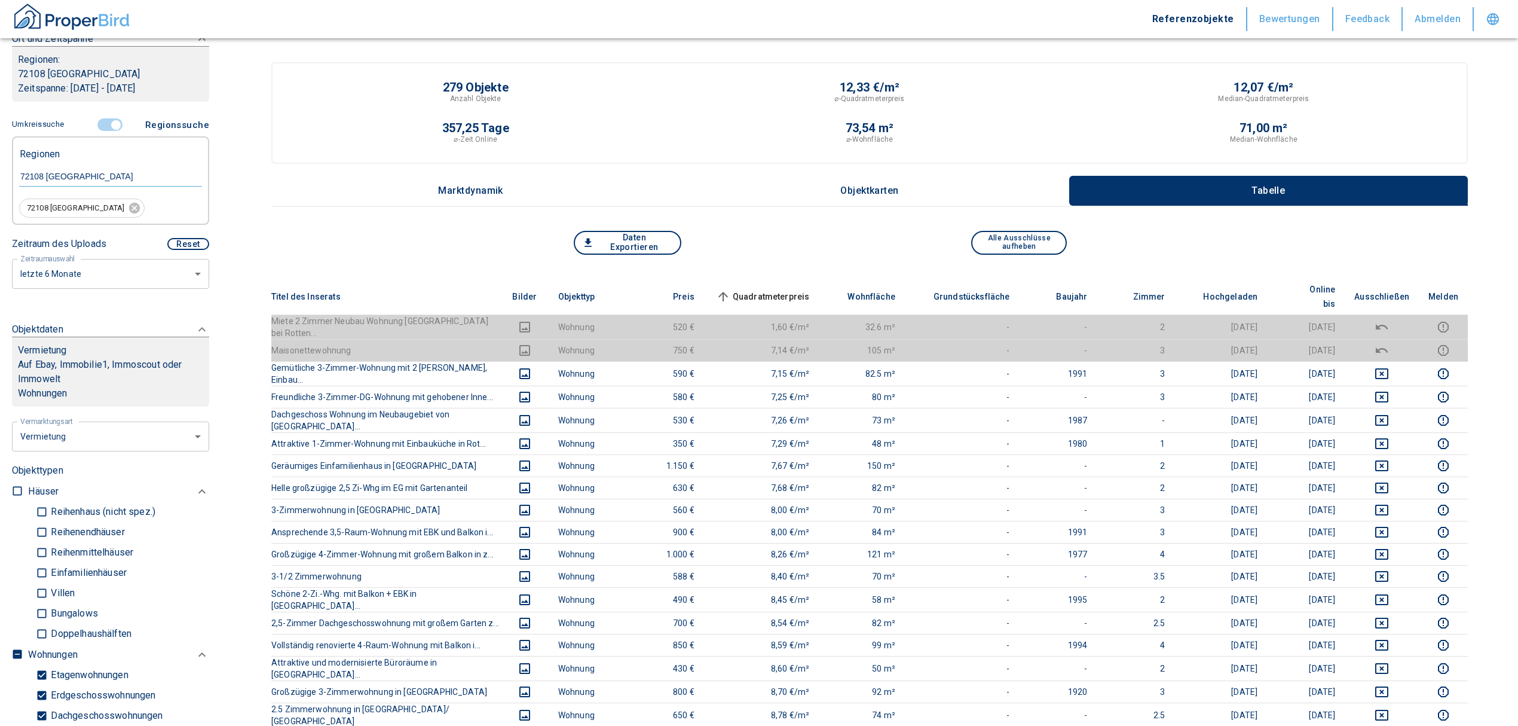
click at [770, 289] on span "Quadratmeterpreis sorted ascending" at bounding box center [762, 296] width 96 height 14
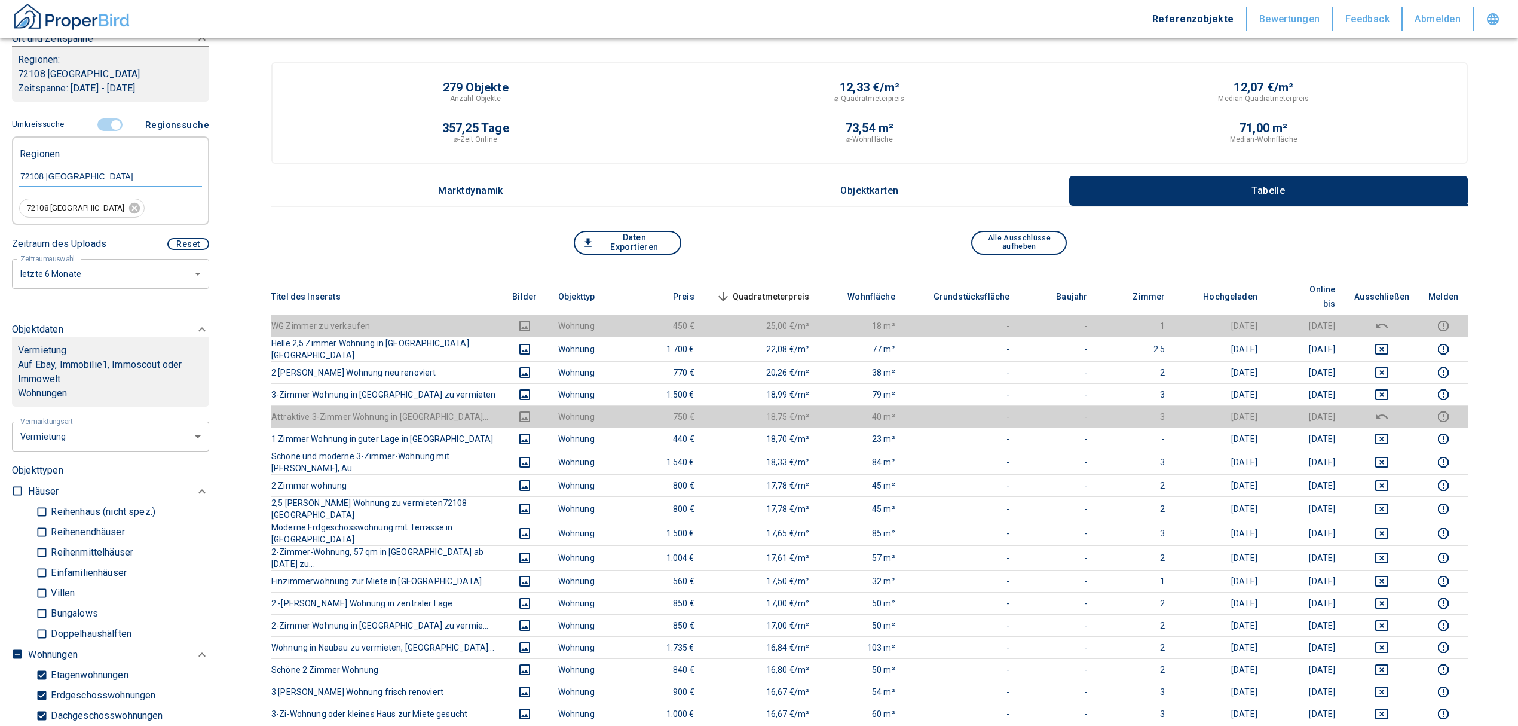
click at [797, 289] on span "Quadratmeterpreis sorted descending" at bounding box center [762, 296] width 96 height 14
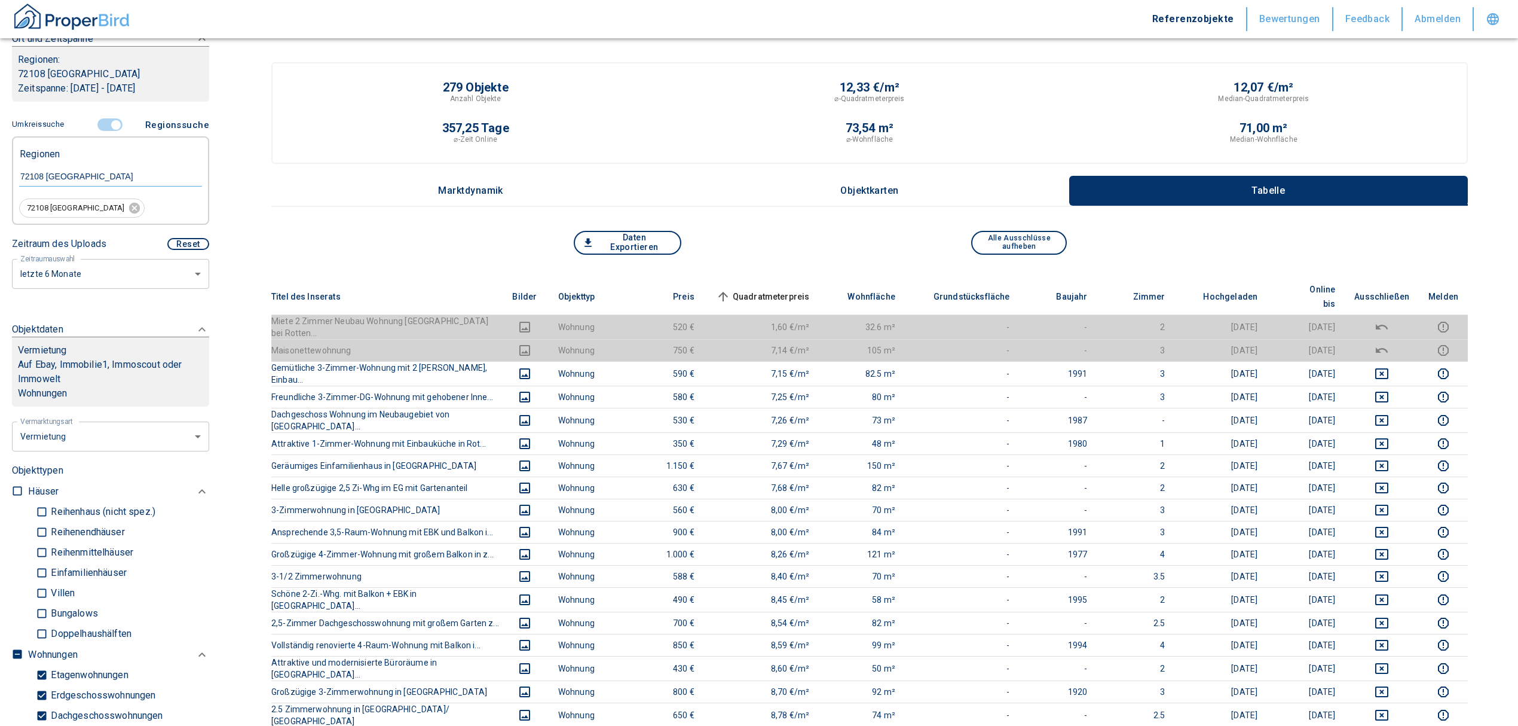
click at [110, 121] on input "controlled" at bounding box center [116, 124] width 36 height 13
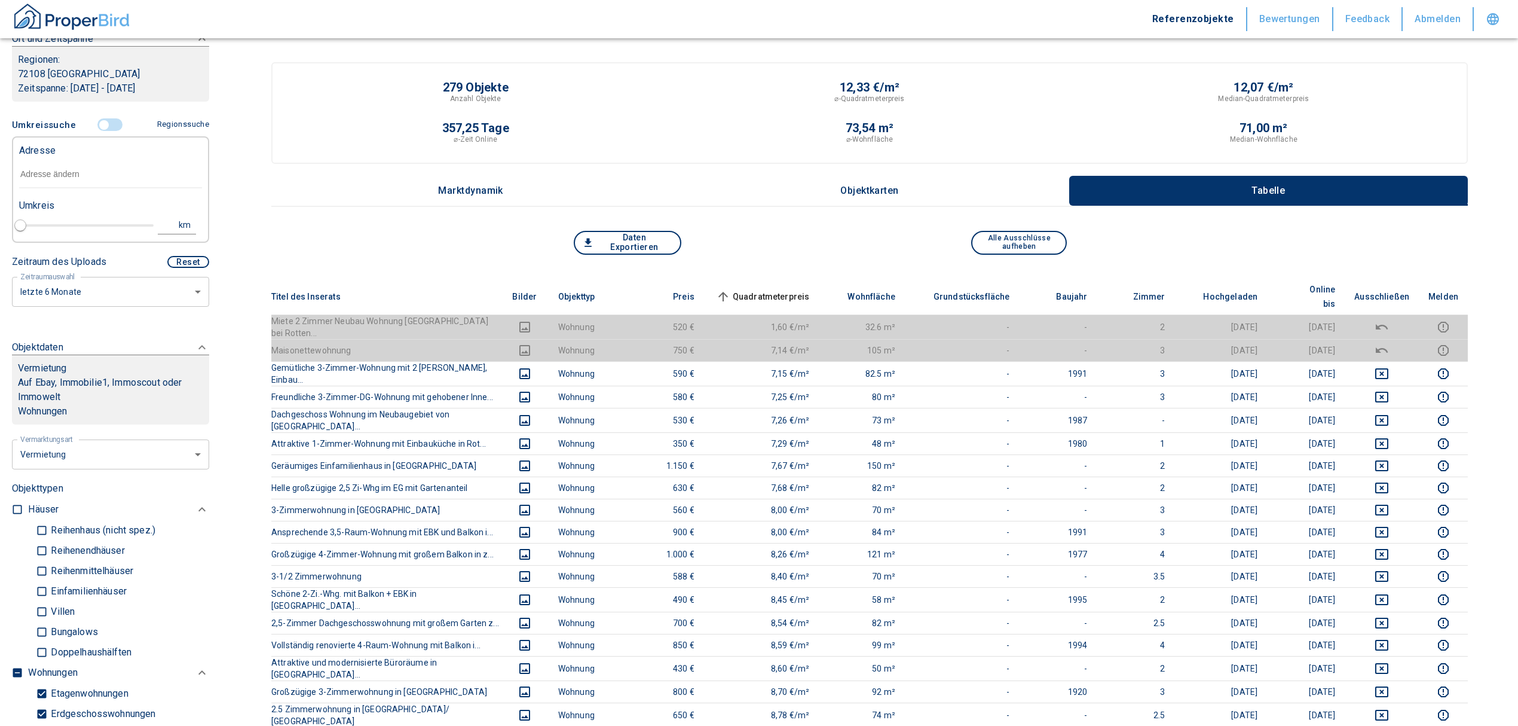
click at [38, 169] on input "text" at bounding box center [110, 174] width 183 height 27
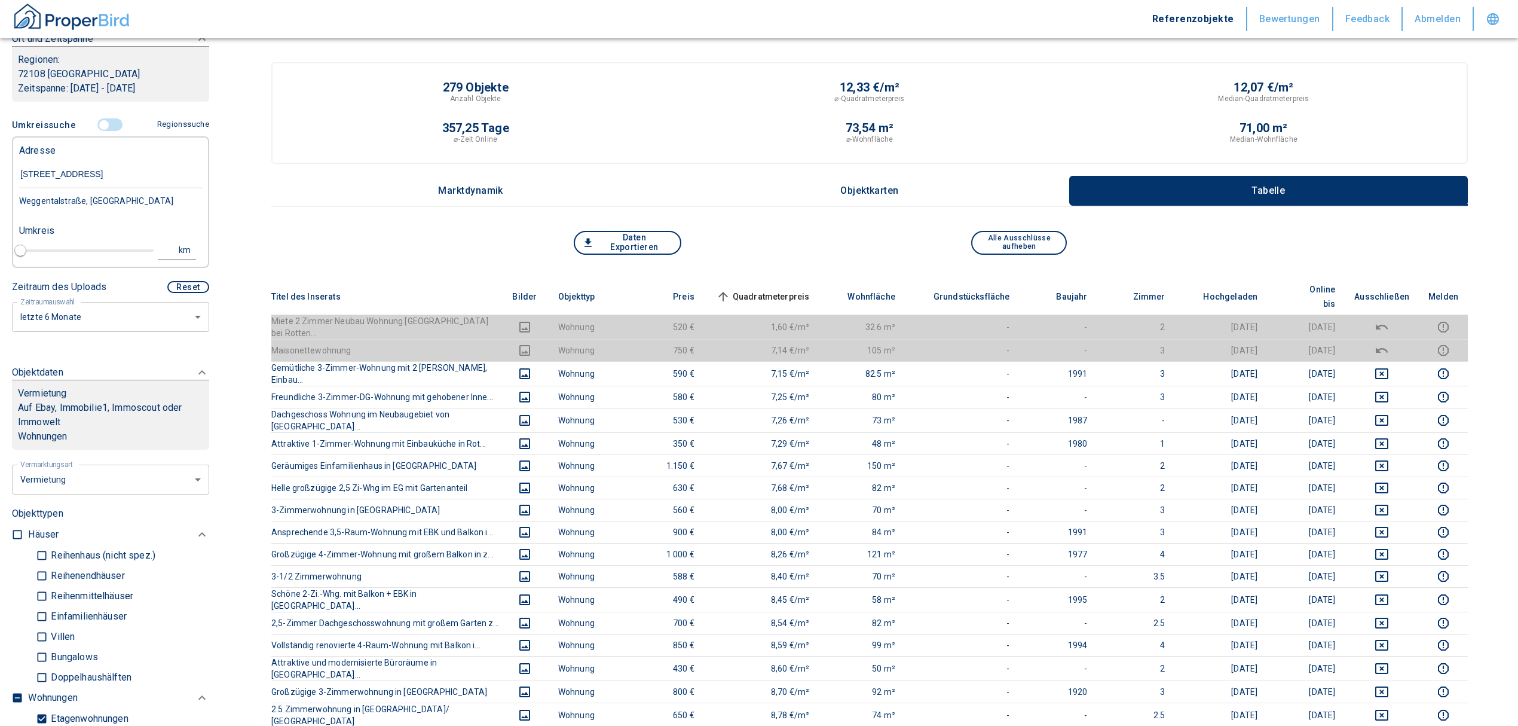
type input "[STREET_ADDRESS]"
click at [126, 206] on div "[STREET_ADDRESS]" at bounding box center [110, 200] width 183 height 25
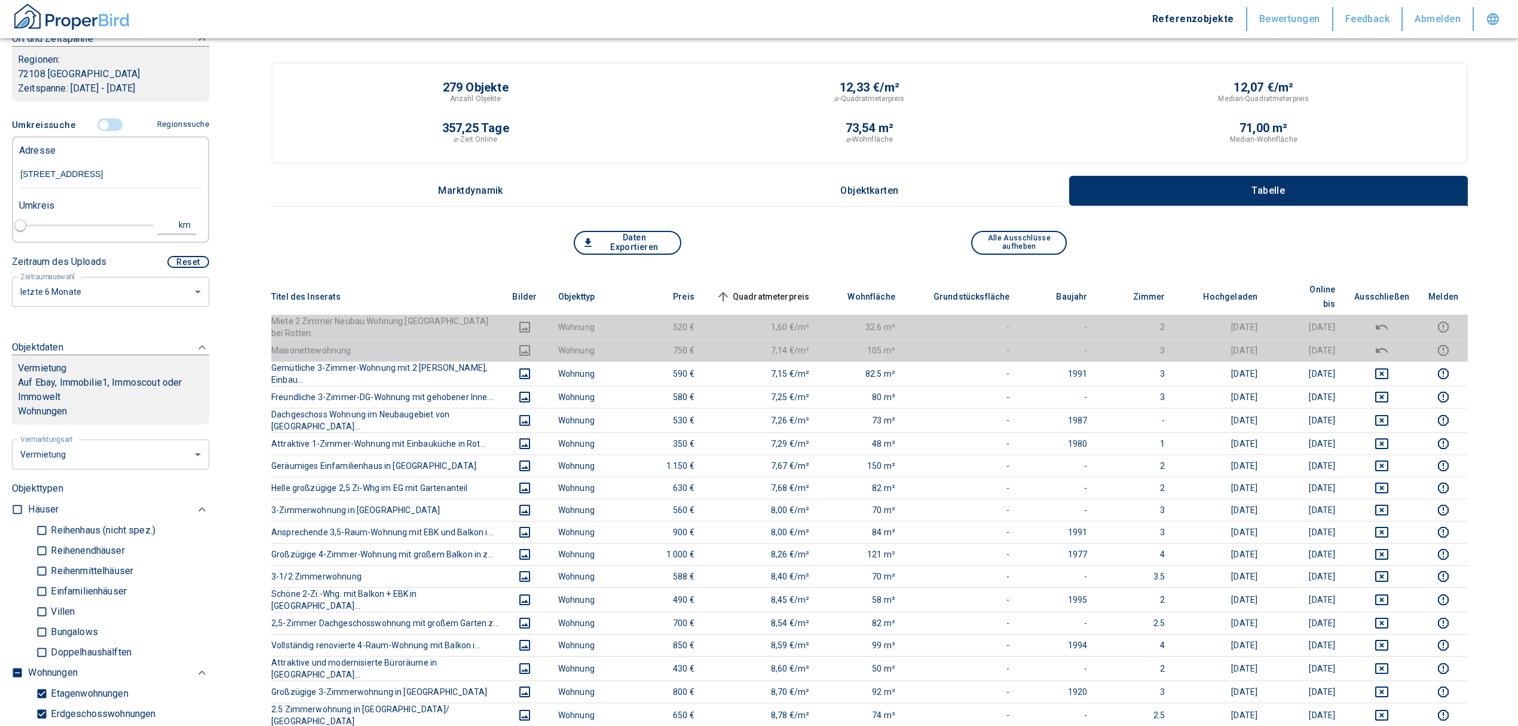
type input "2020"
type input "[STREET_ADDRESS]"
type input "1"
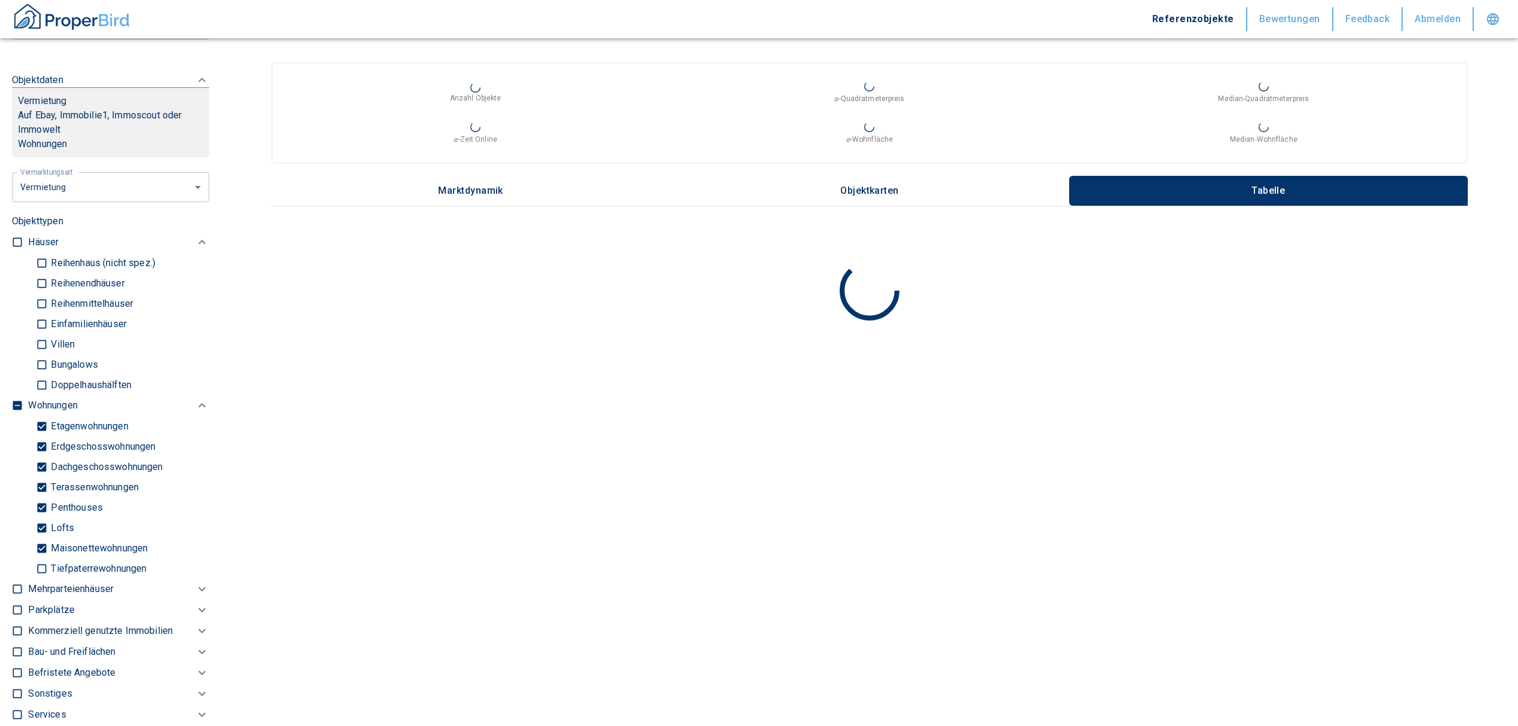
scroll to position [448, 0]
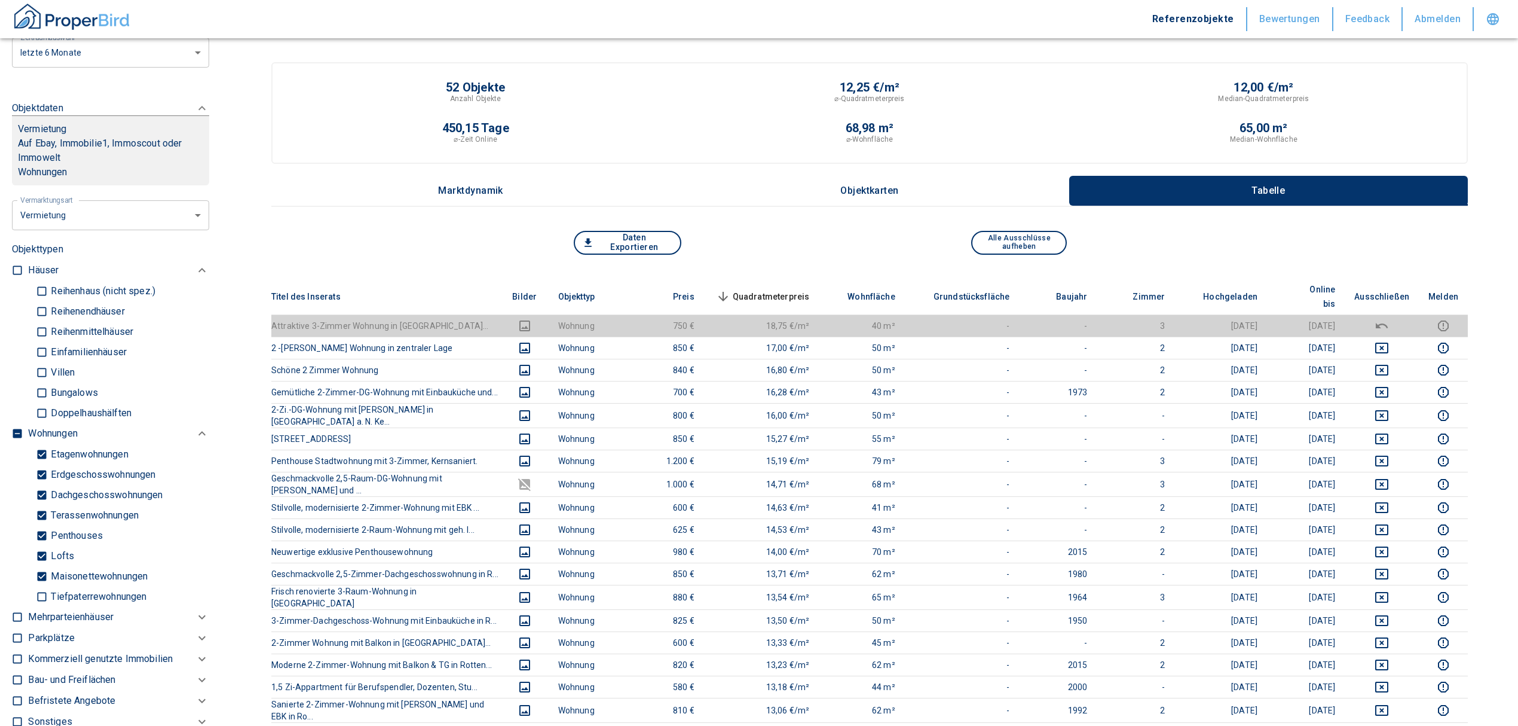
type input "[STREET_ADDRESS]"
click at [753, 289] on span "Quadratmeterpreis sorted descending" at bounding box center [762, 296] width 96 height 14
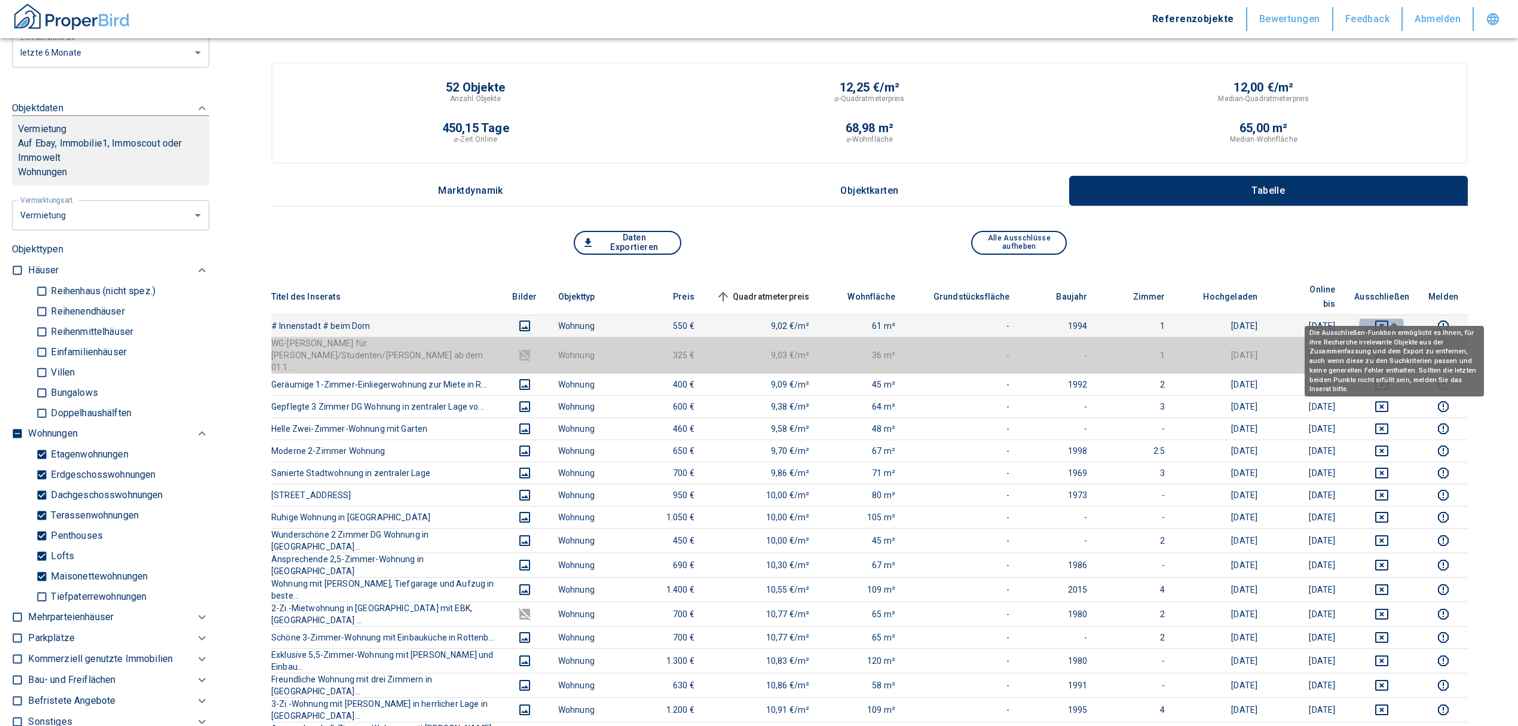
click at [1389, 319] on icon "deselect this listing" at bounding box center [1382, 326] width 14 height 14
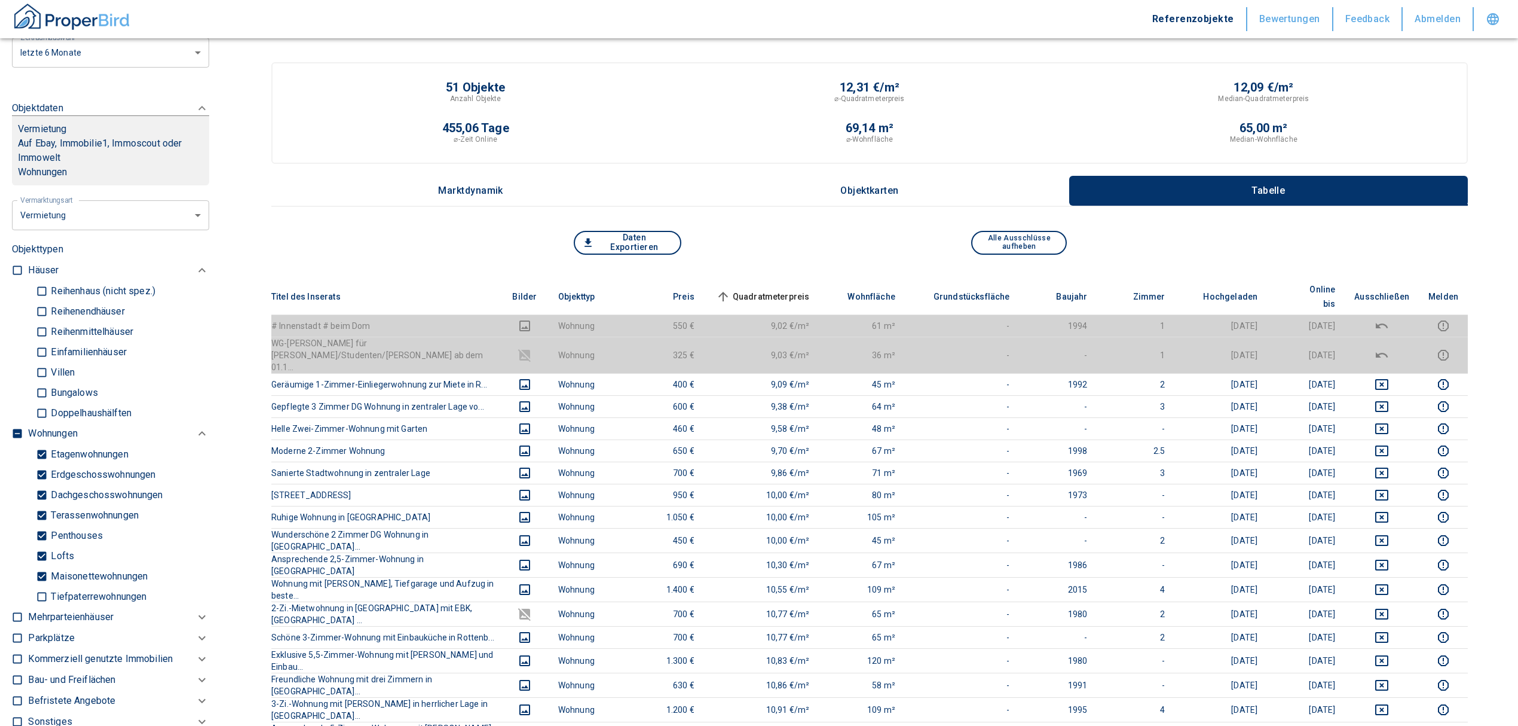
click at [799, 289] on span "Quadratmeterpreis sorted ascending" at bounding box center [762, 296] width 96 height 14
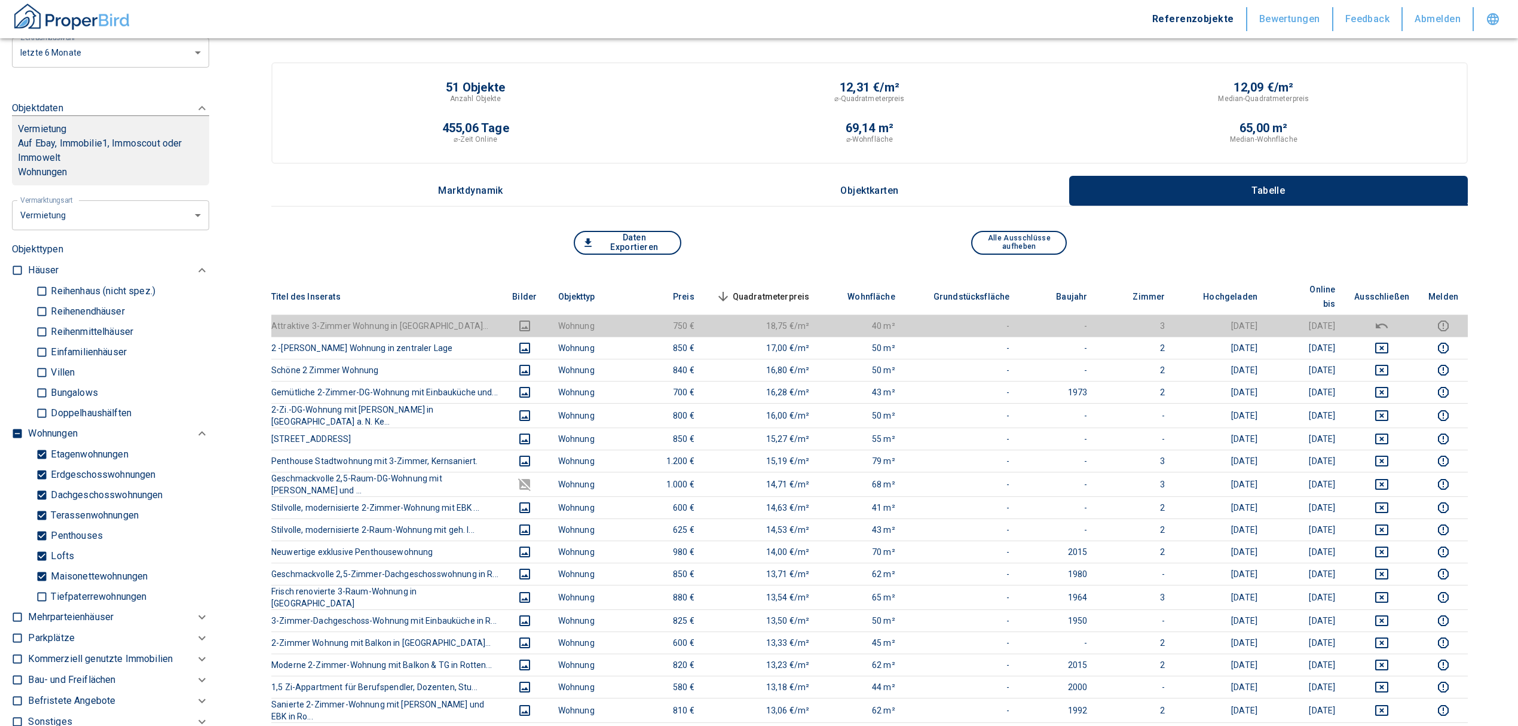
click at [785, 289] on span "Quadratmeterpreis sorted descending" at bounding box center [762, 296] width 96 height 14
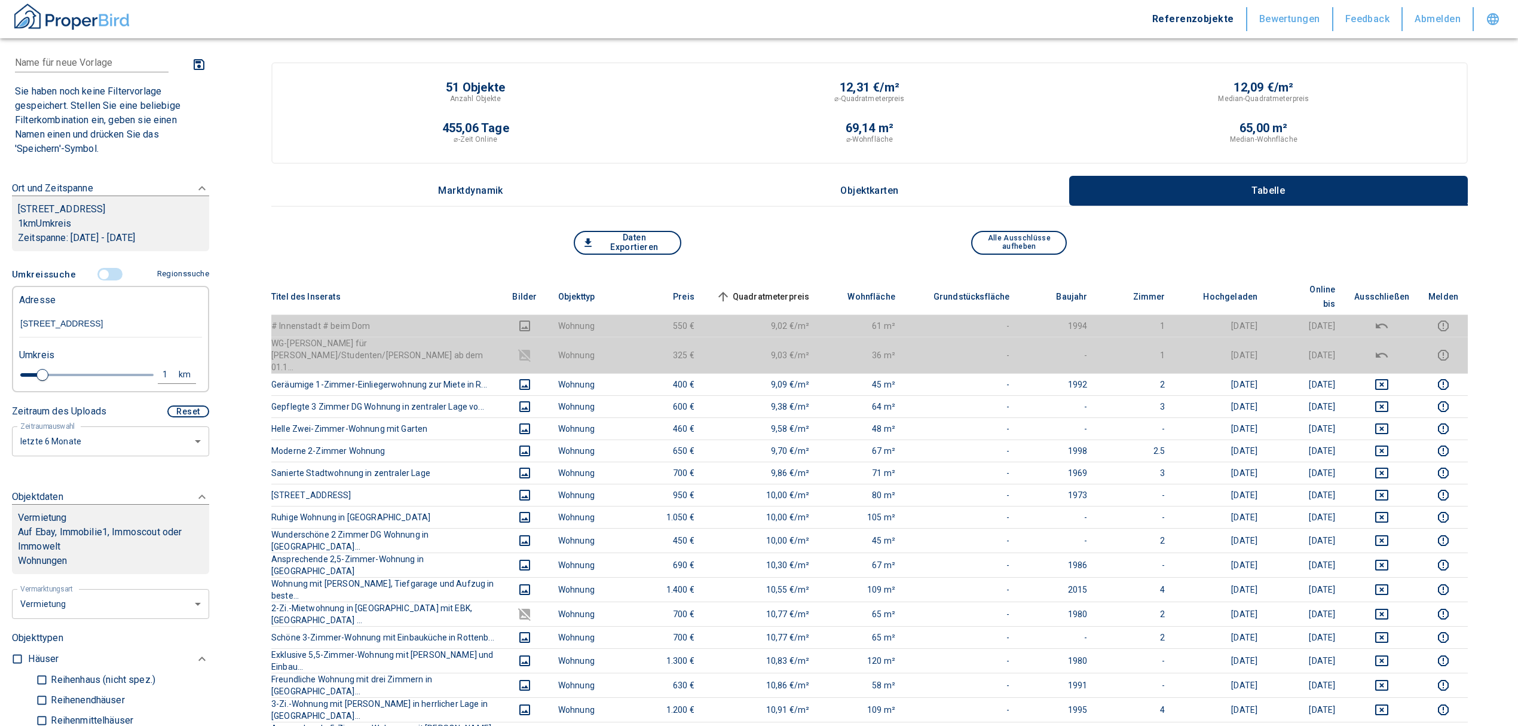
scroll to position [0, 0]
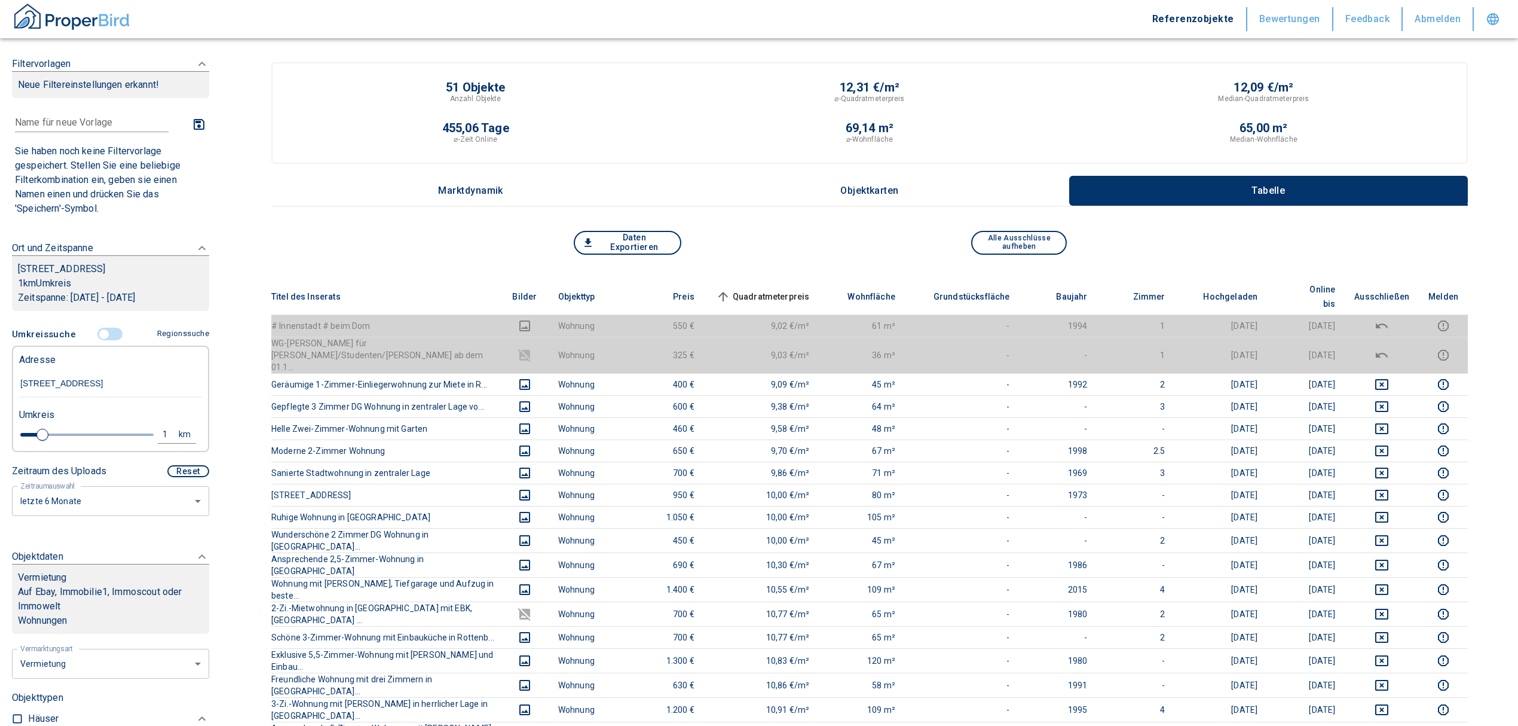
click at [102, 341] on input "controlled" at bounding box center [104, 334] width 36 height 13
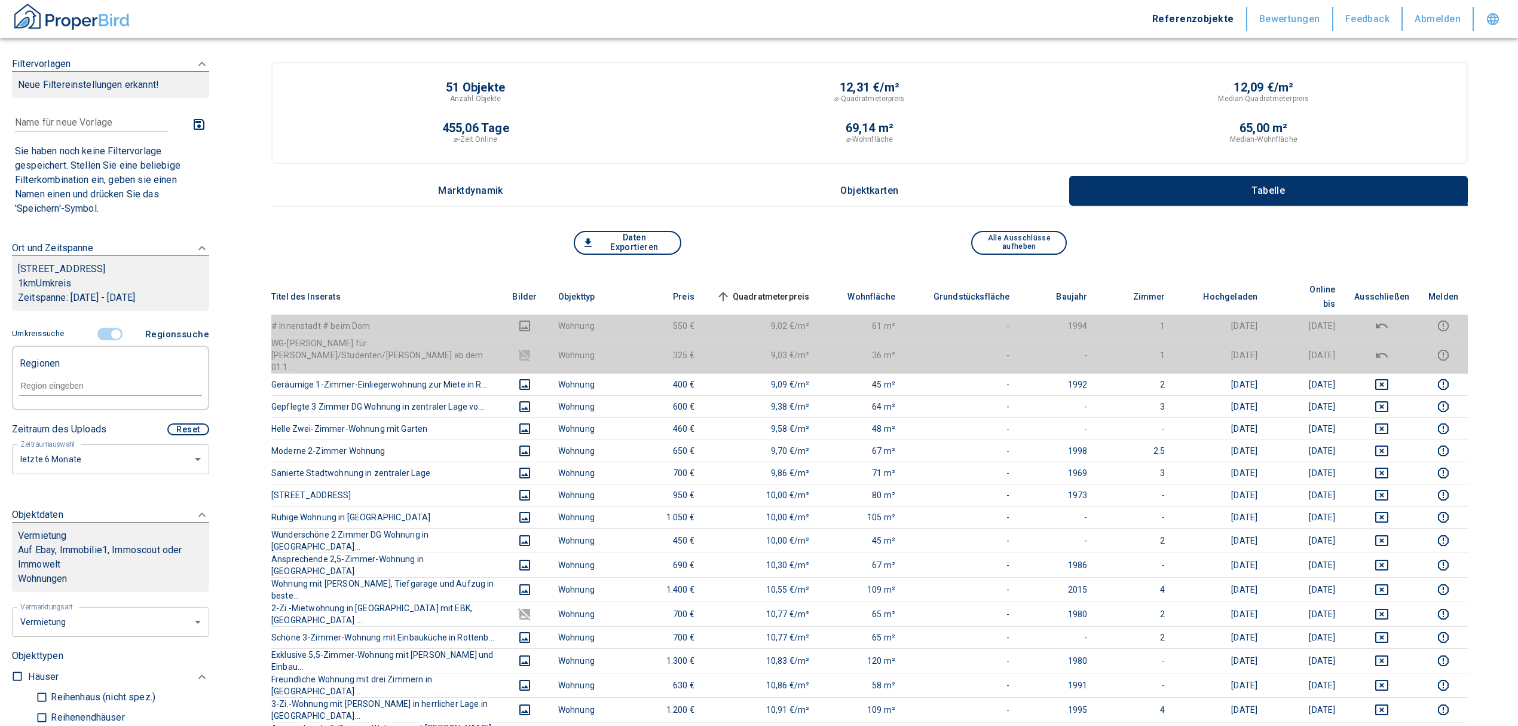
click at [114, 341] on input "controlled" at bounding box center [116, 334] width 36 height 13
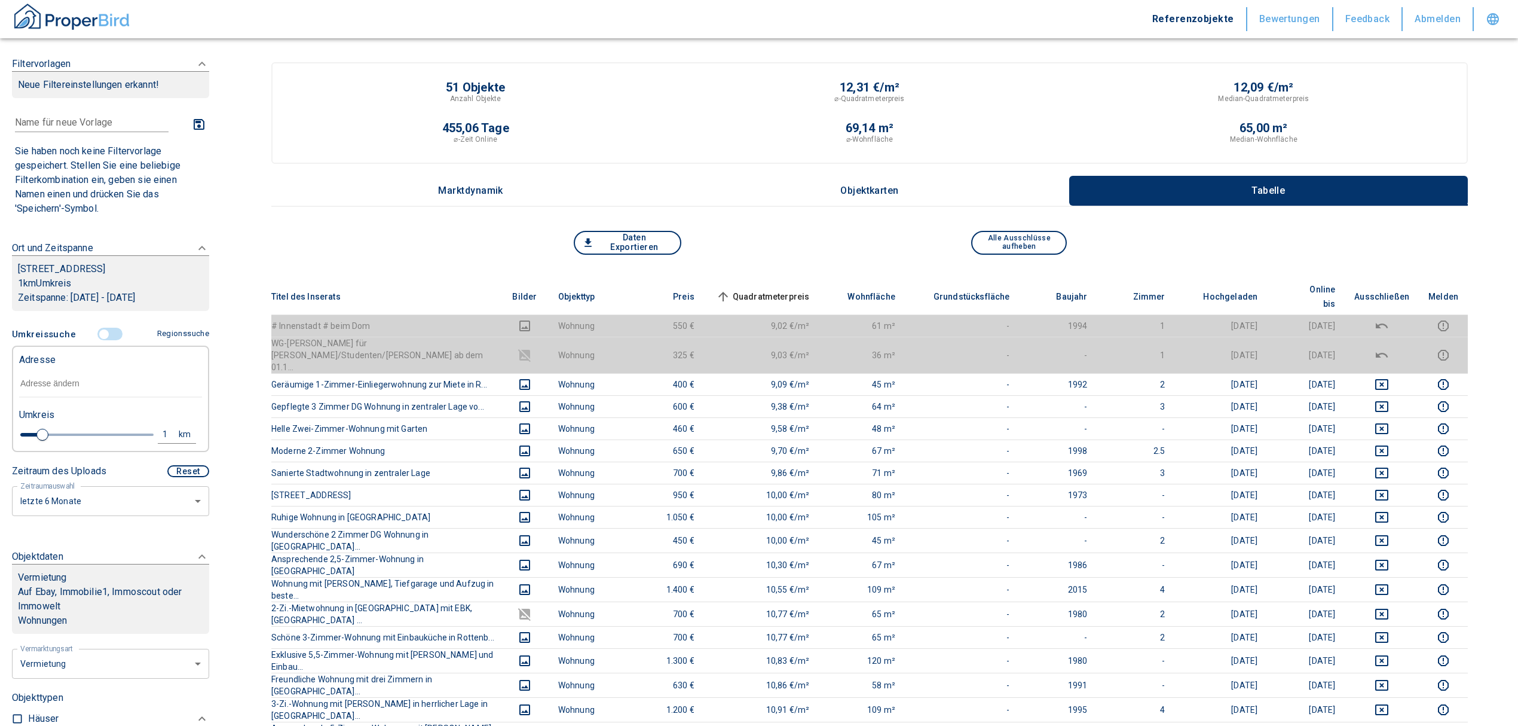
click at [75, 392] on input "text" at bounding box center [110, 383] width 183 height 27
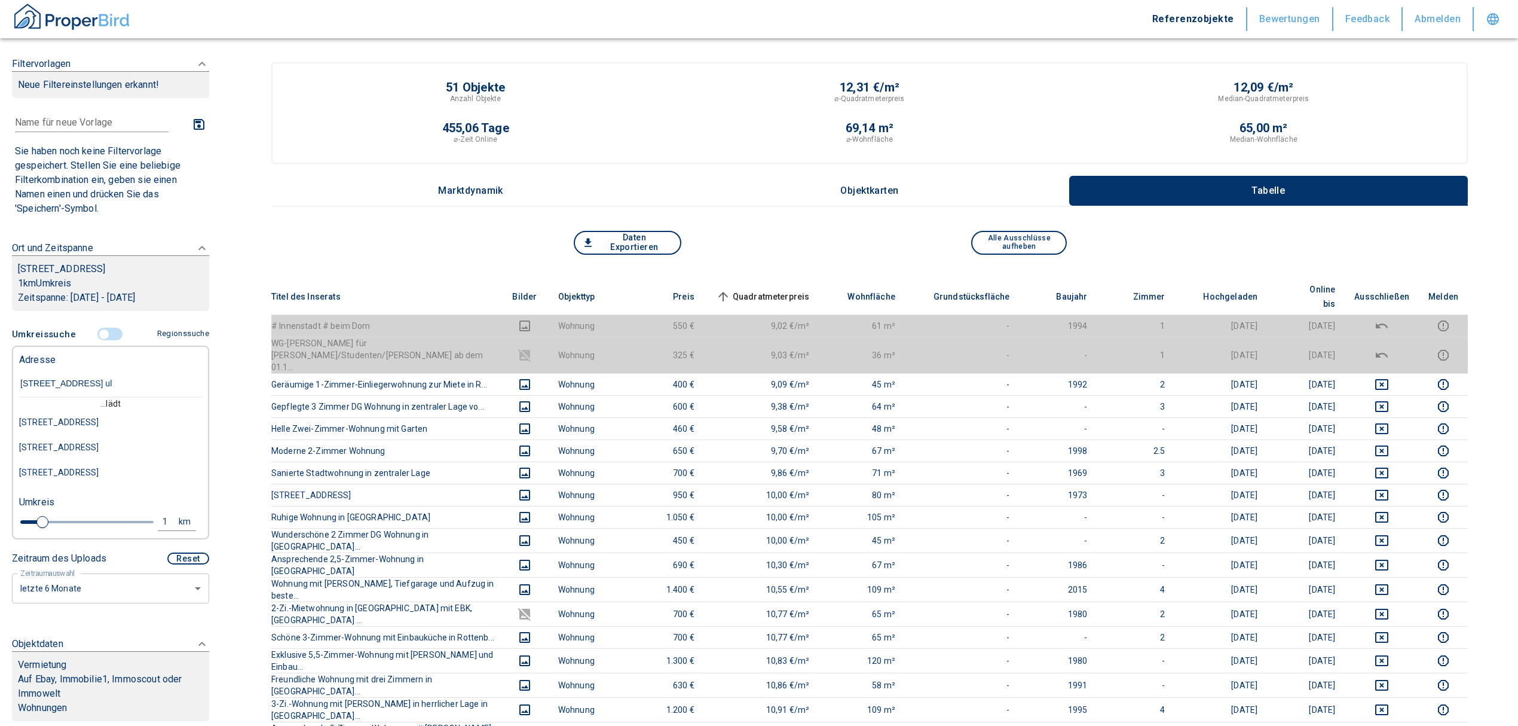
type input "[STREET_ADDRESS] ulm"
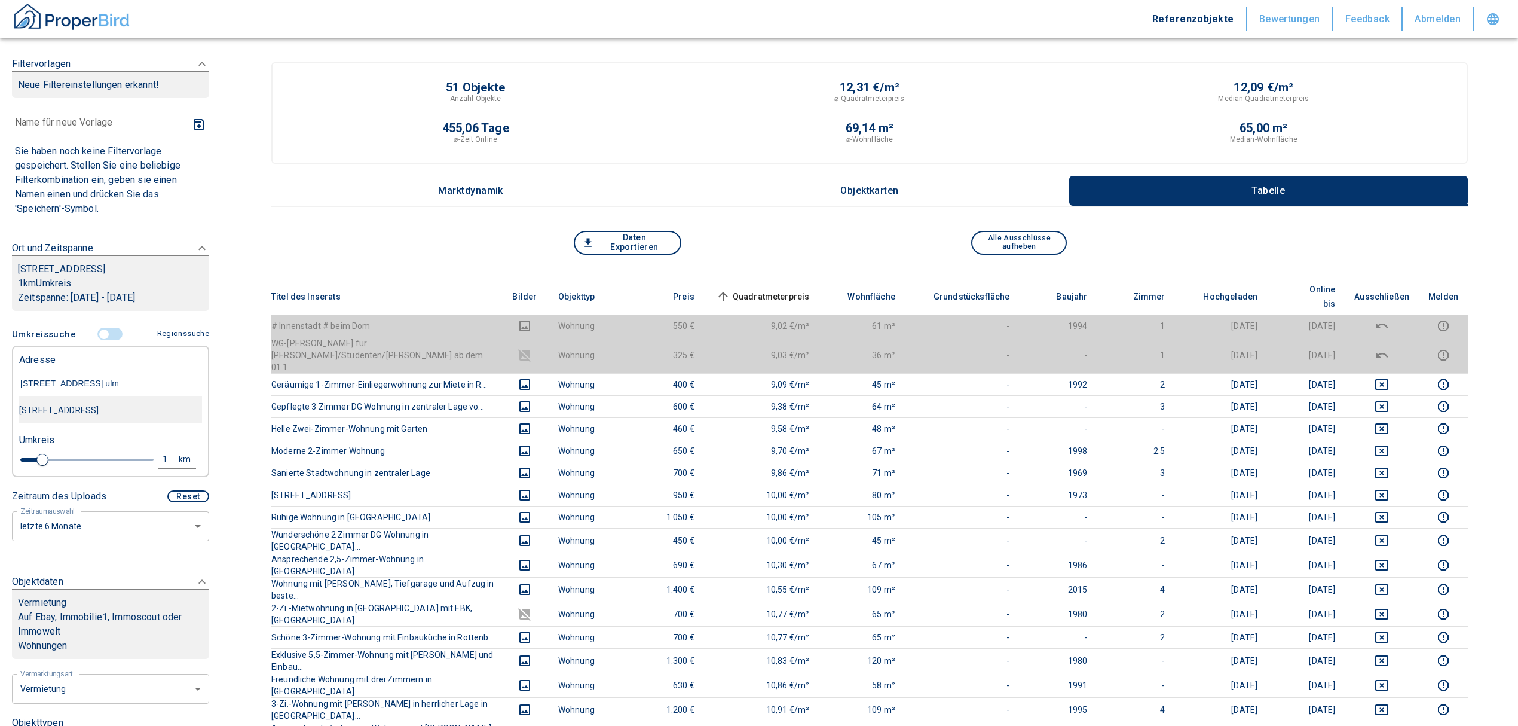
click at [70, 418] on div "[STREET_ADDRESS]" at bounding box center [110, 409] width 183 height 25
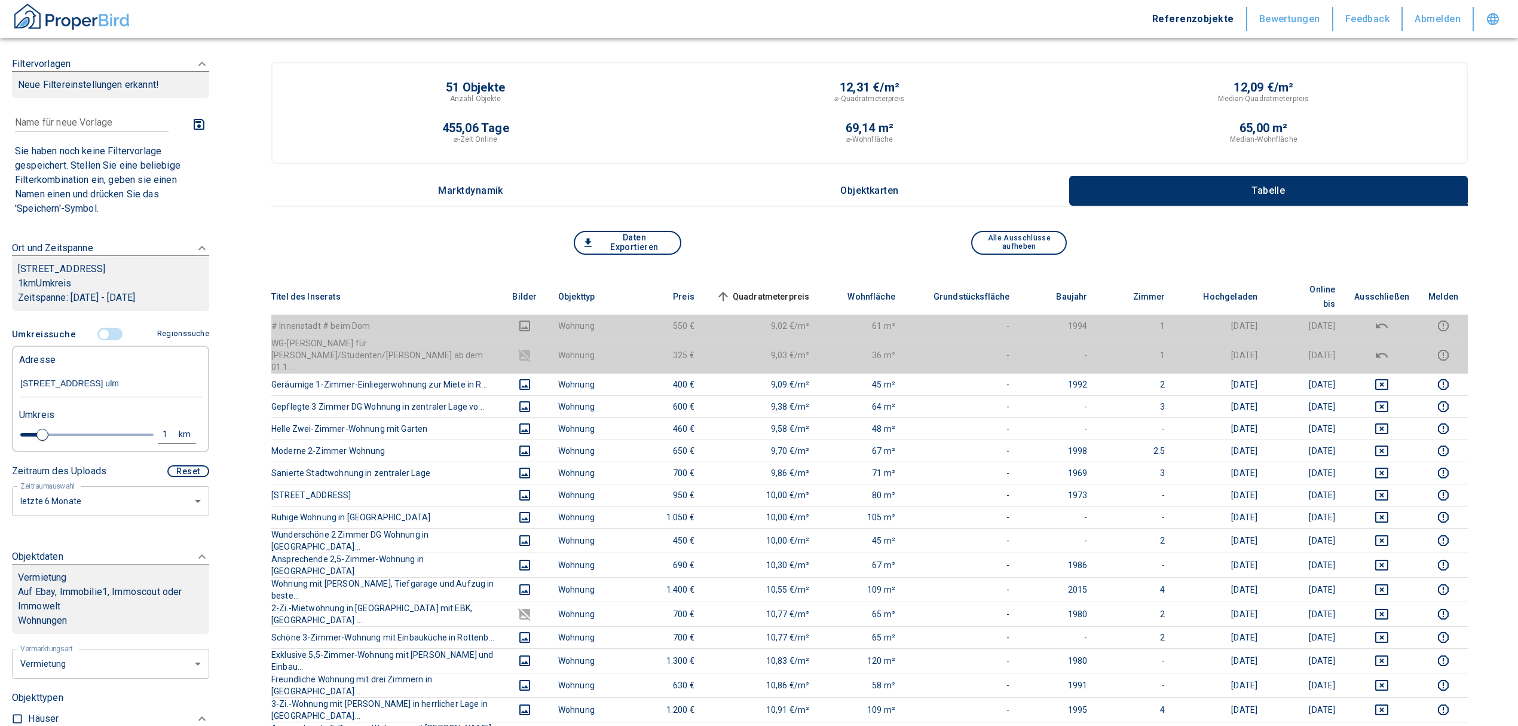
type input "2020"
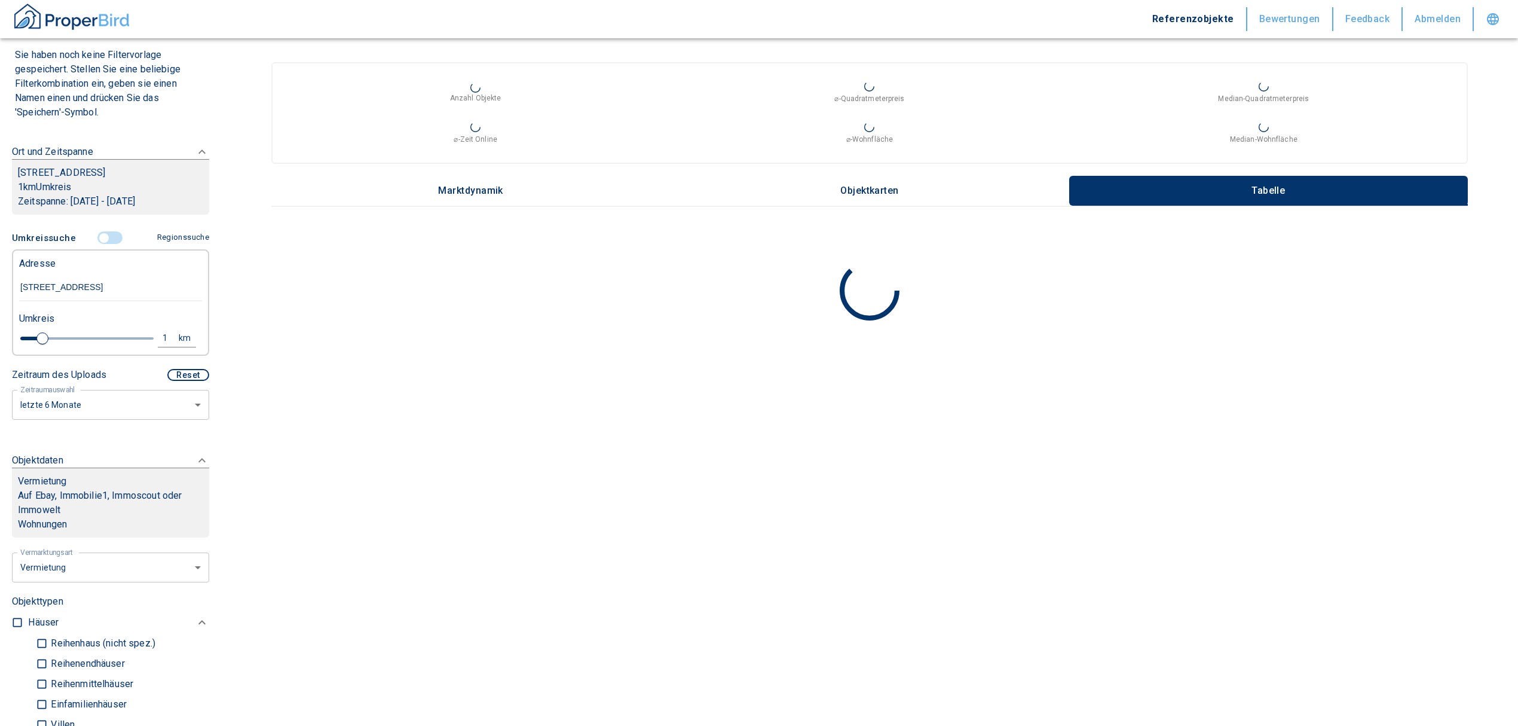
scroll to position [398, 0]
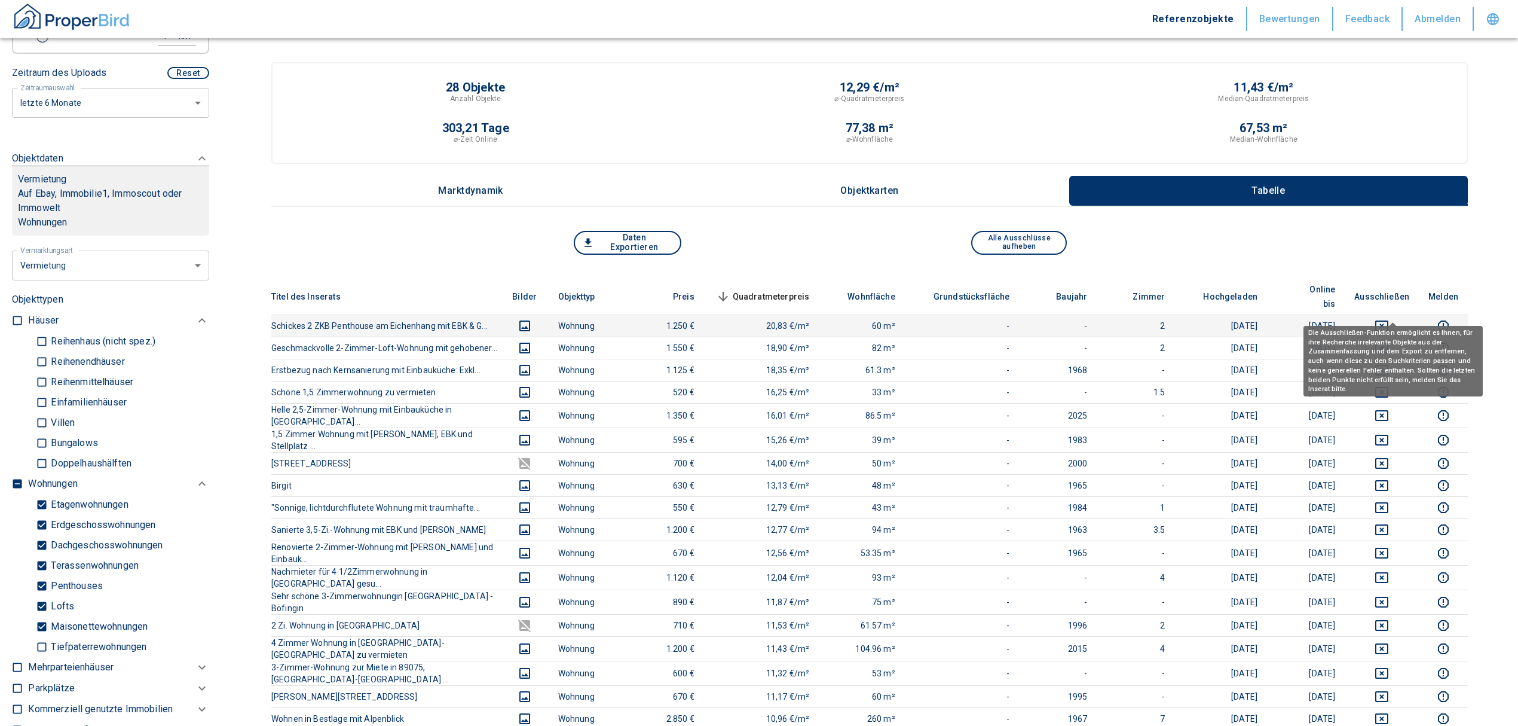
type input "[STREET_ADDRESS]"
click at [1385, 319] on button "deselect this listing" at bounding box center [1381, 326] width 55 height 14
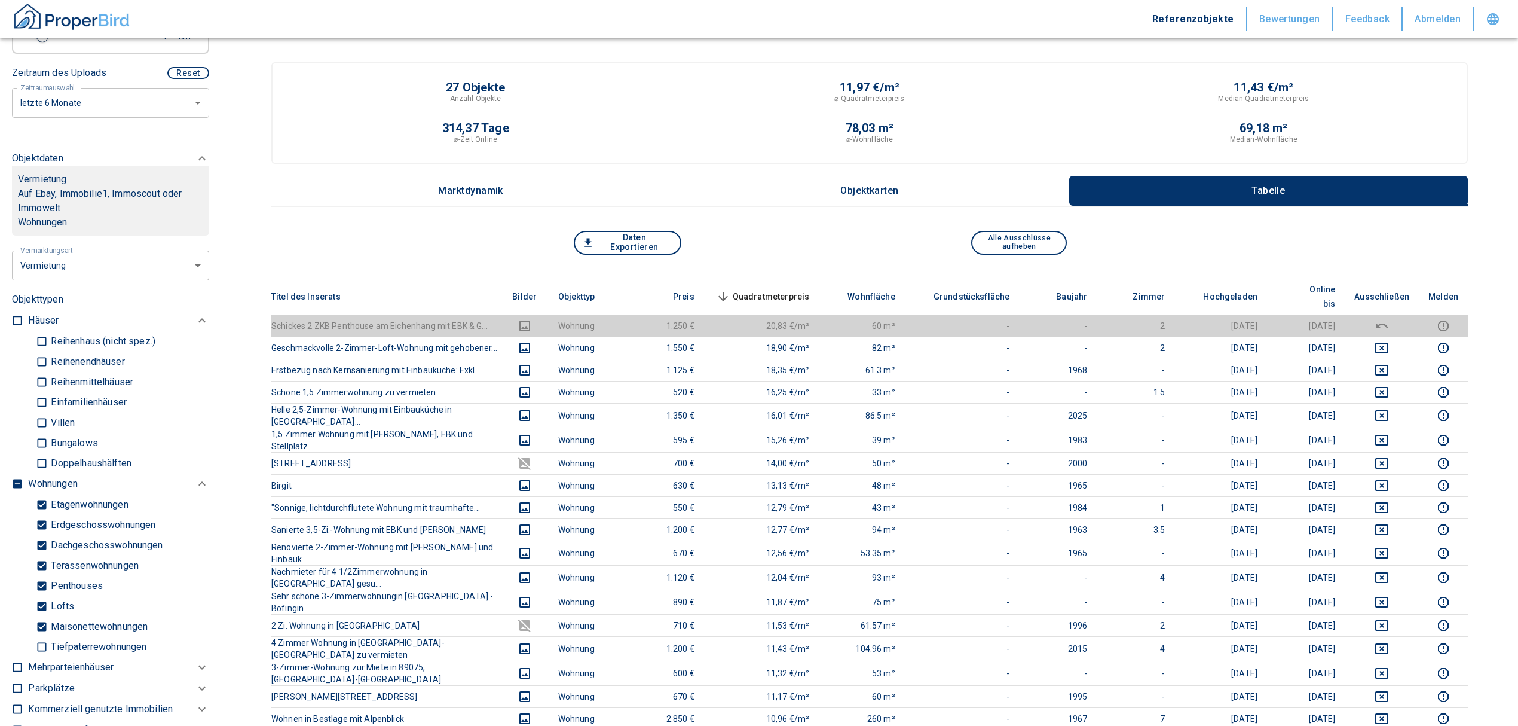
click at [789, 289] on span "Quadratmeterpreis sorted descending" at bounding box center [762, 296] width 96 height 14
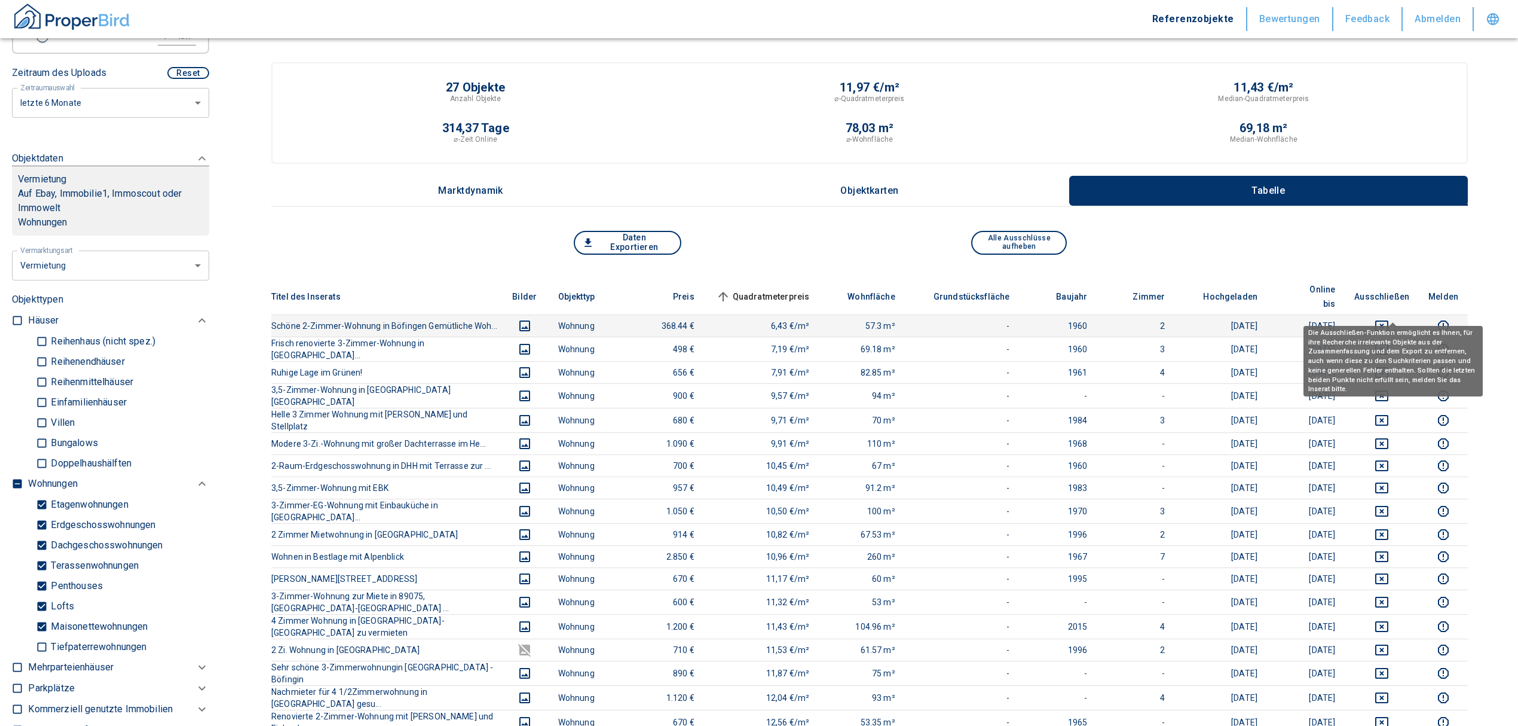
click at [1389, 319] on icon "deselect this listing" at bounding box center [1382, 326] width 14 height 14
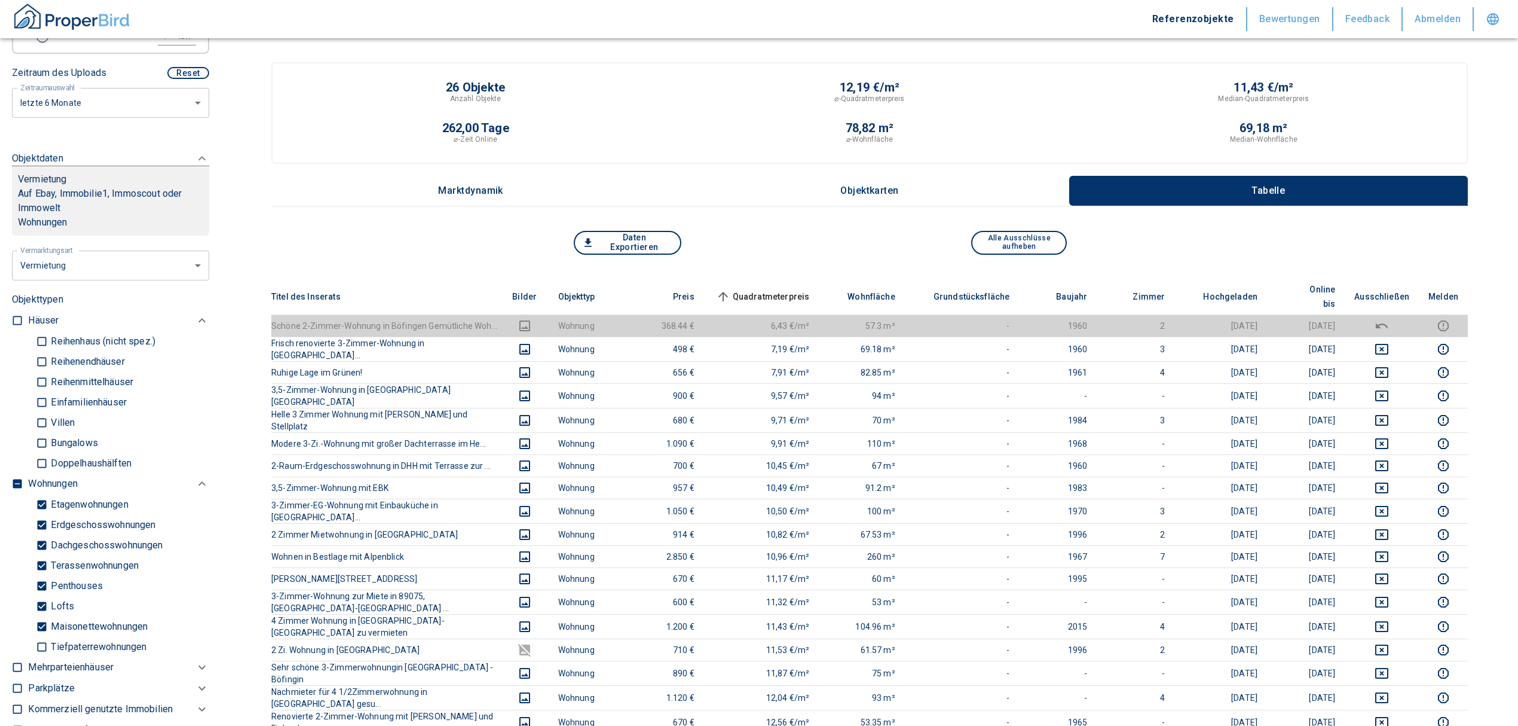
click at [794, 279] on th "Quadratmeterpreis sorted ascending" at bounding box center [761, 297] width 115 height 36
click at [790, 289] on span "Quadratmeterpreis sorted ascending" at bounding box center [762, 296] width 96 height 14
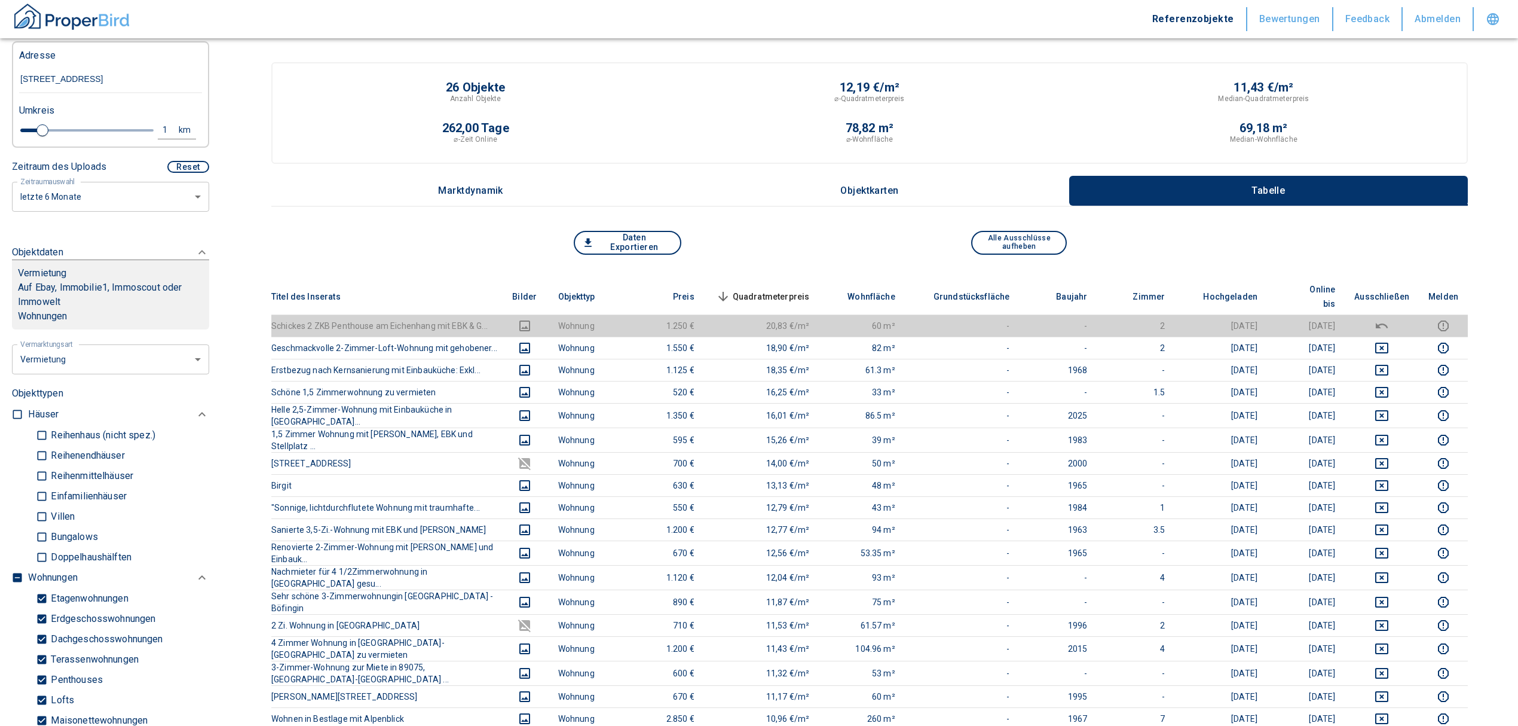
scroll to position [159, 0]
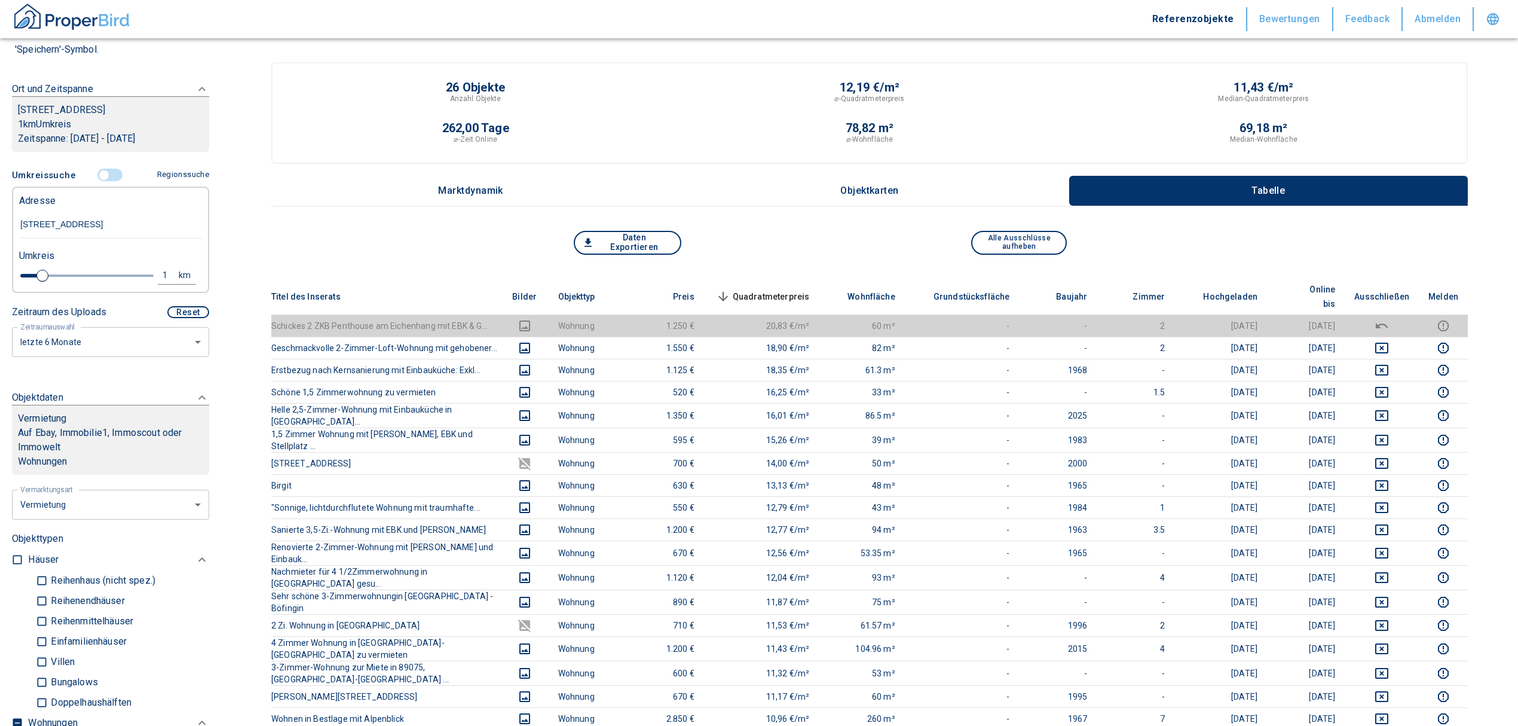
click at [103, 178] on input "controlled" at bounding box center [104, 175] width 36 height 13
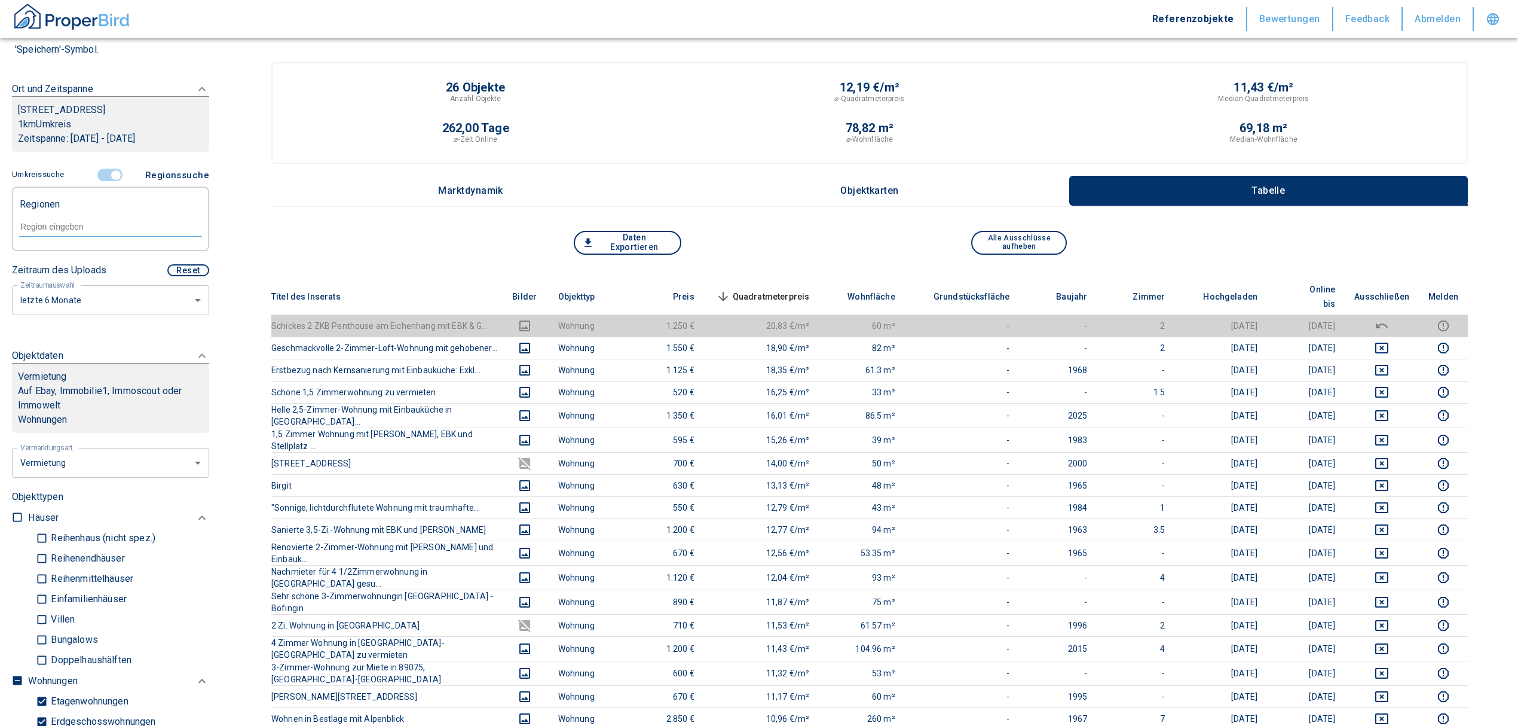
click at [56, 219] on div at bounding box center [110, 225] width 183 height 21
click at [98, 257] on li "89075 [GEOGRAPHIC_DATA]" at bounding box center [105, 254] width 172 height 22
type input "89075"
type input "2020"
type input "89075 [GEOGRAPHIC_DATA]"
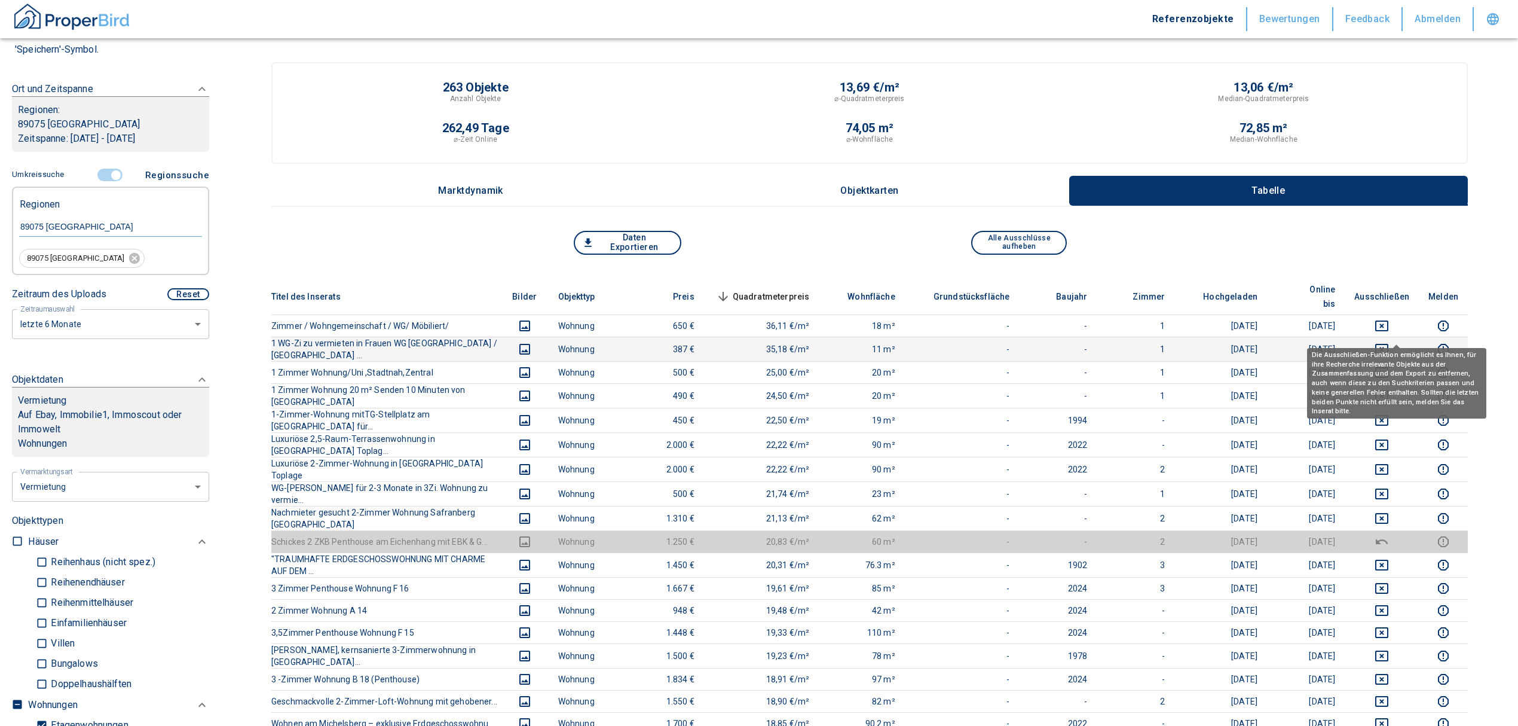
click at [1389, 342] on icon "deselect this listing" at bounding box center [1382, 349] width 14 height 14
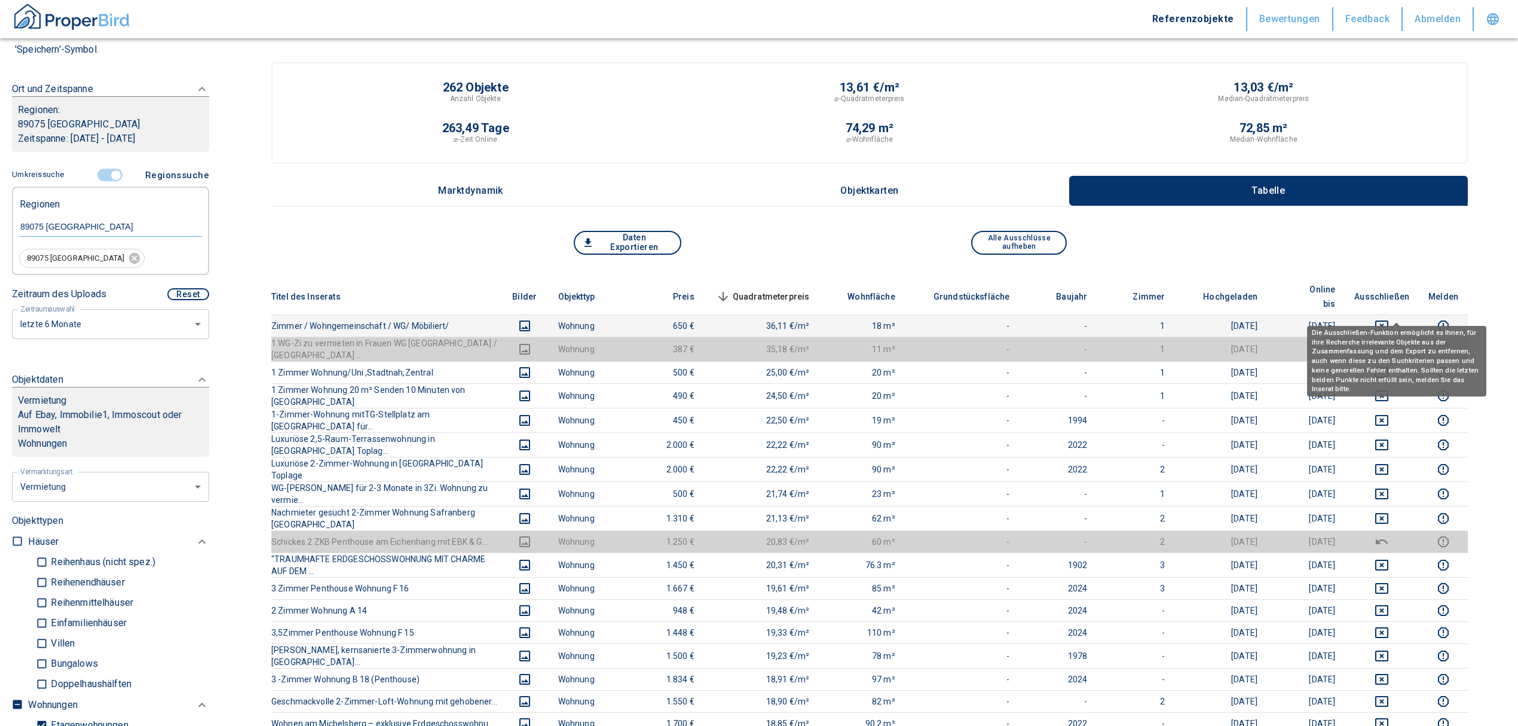
click at [1388, 320] on icon "deselect this listing" at bounding box center [1381, 325] width 13 height 11
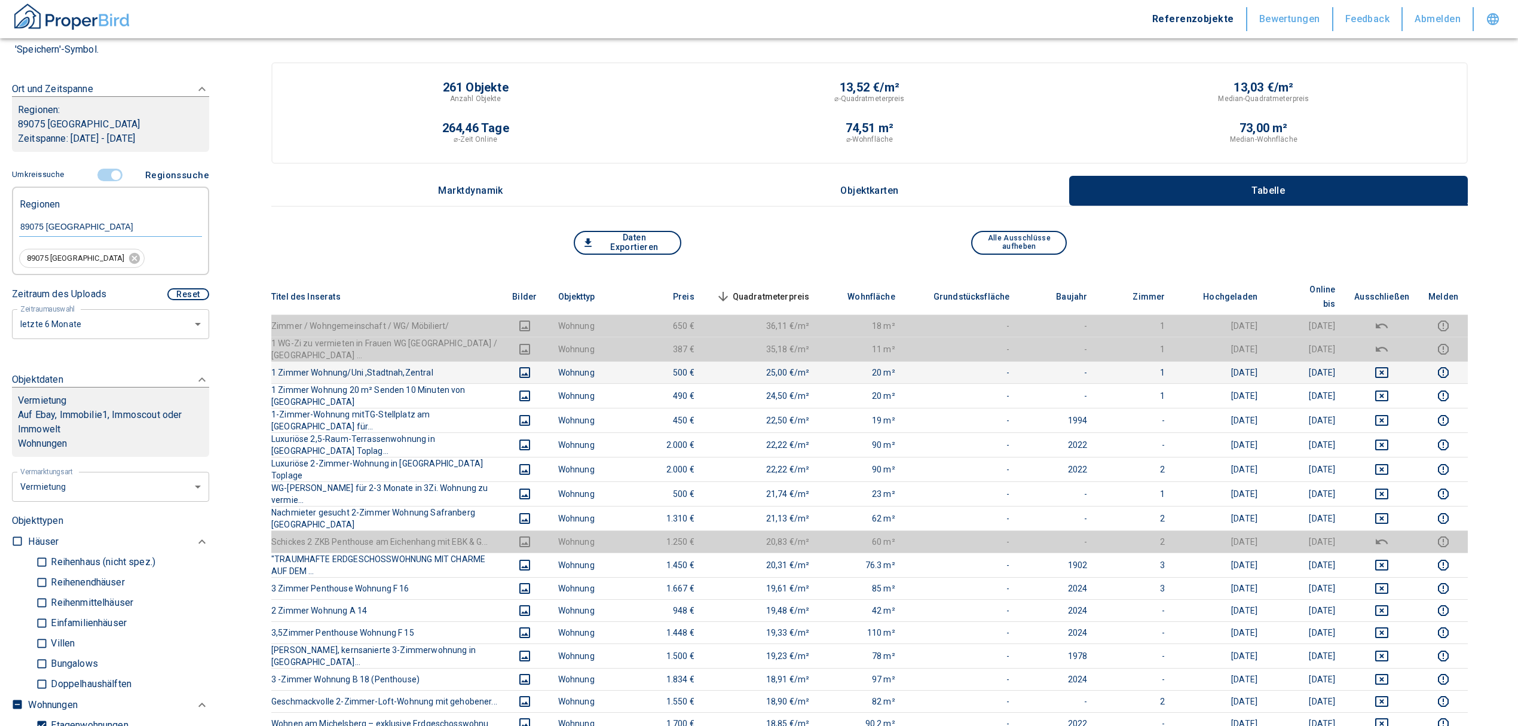
click at [1388, 367] on icon "deselect this listing" at bounding box center [1381, 372] width 13 height 11
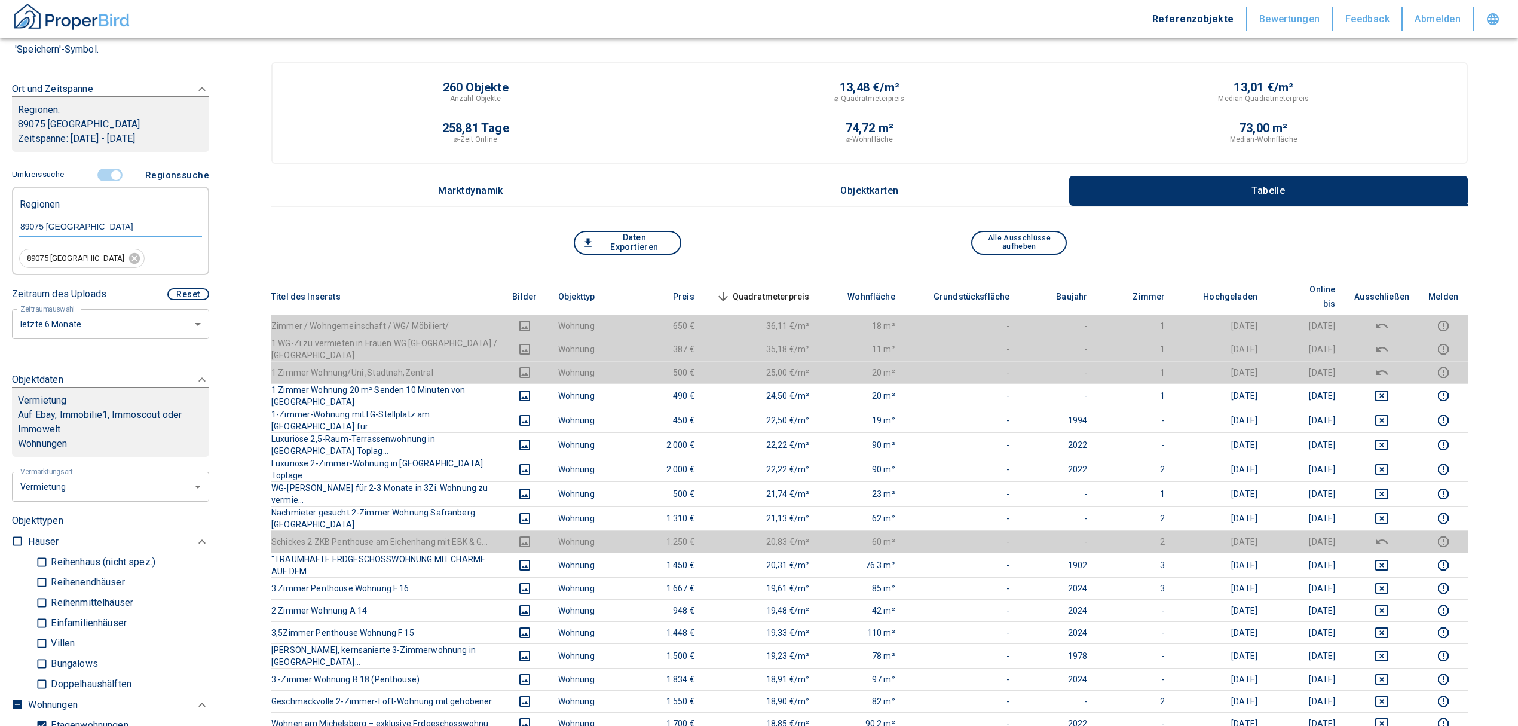
click at [804, 289] on span "Quadratmeterpreis sorted descending" at bounding box center [762, 296] width 96 height 14
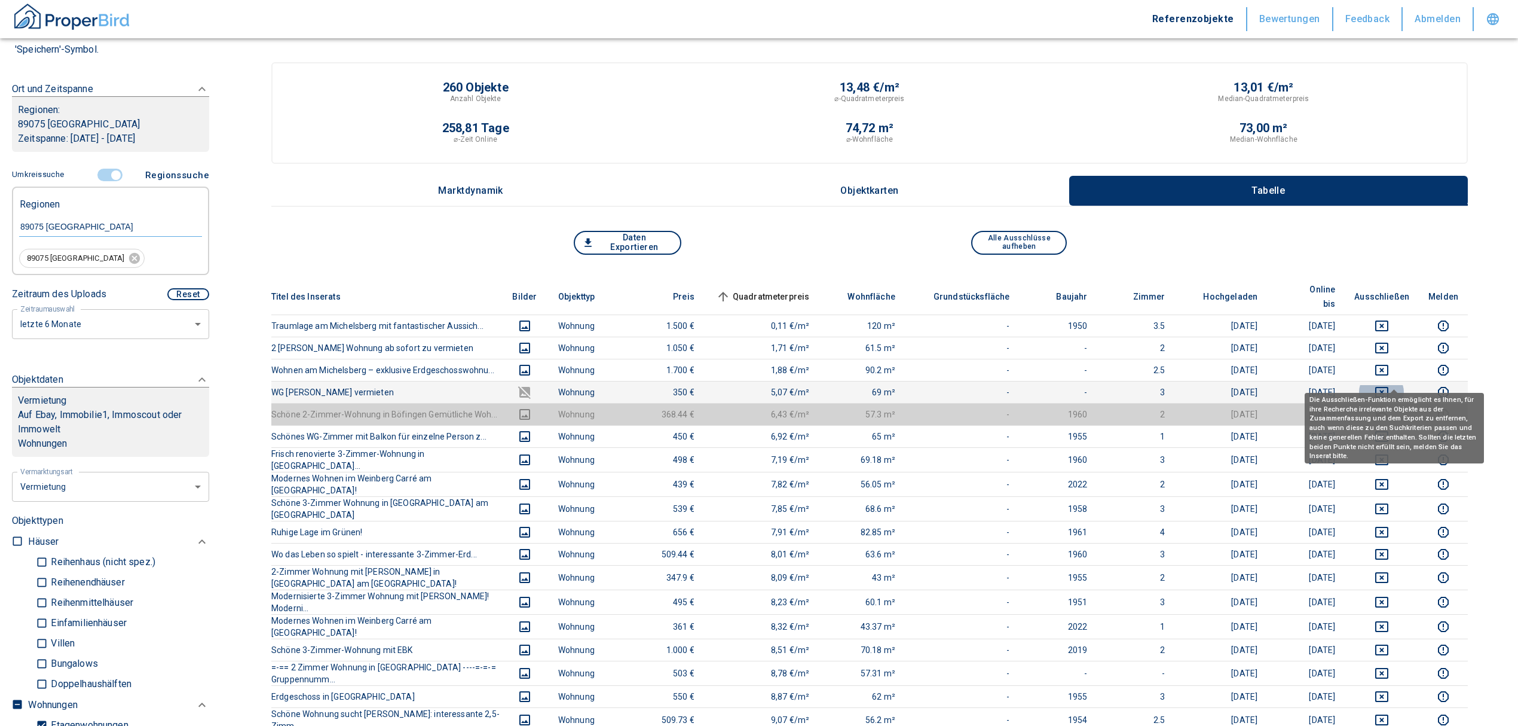
click at [1389, 385] on icon "deselect this listing" at bounding box center [1382, 392] width 14 height 14
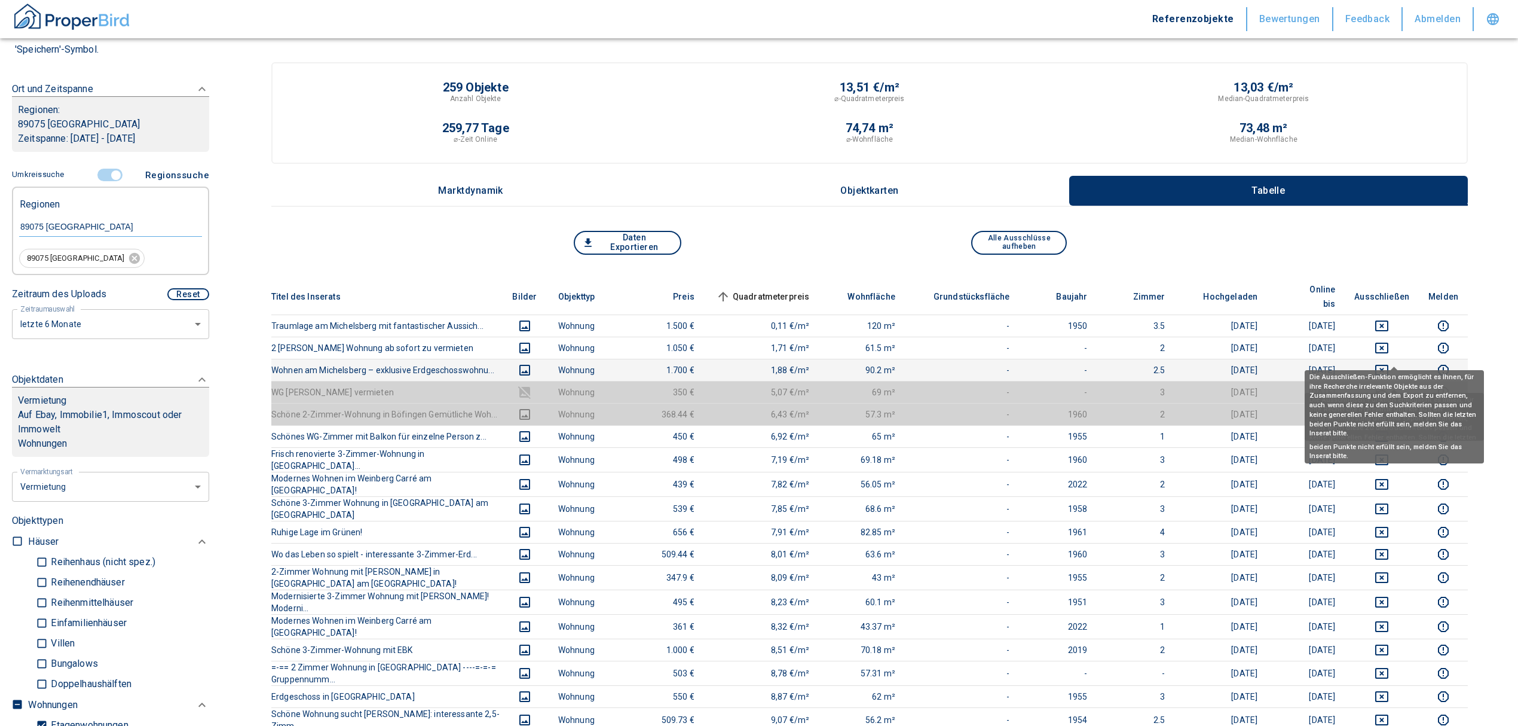
click at [1388, 365] on icon "deselect this listing" at bounding box center [1381, 370] width 13 height 11
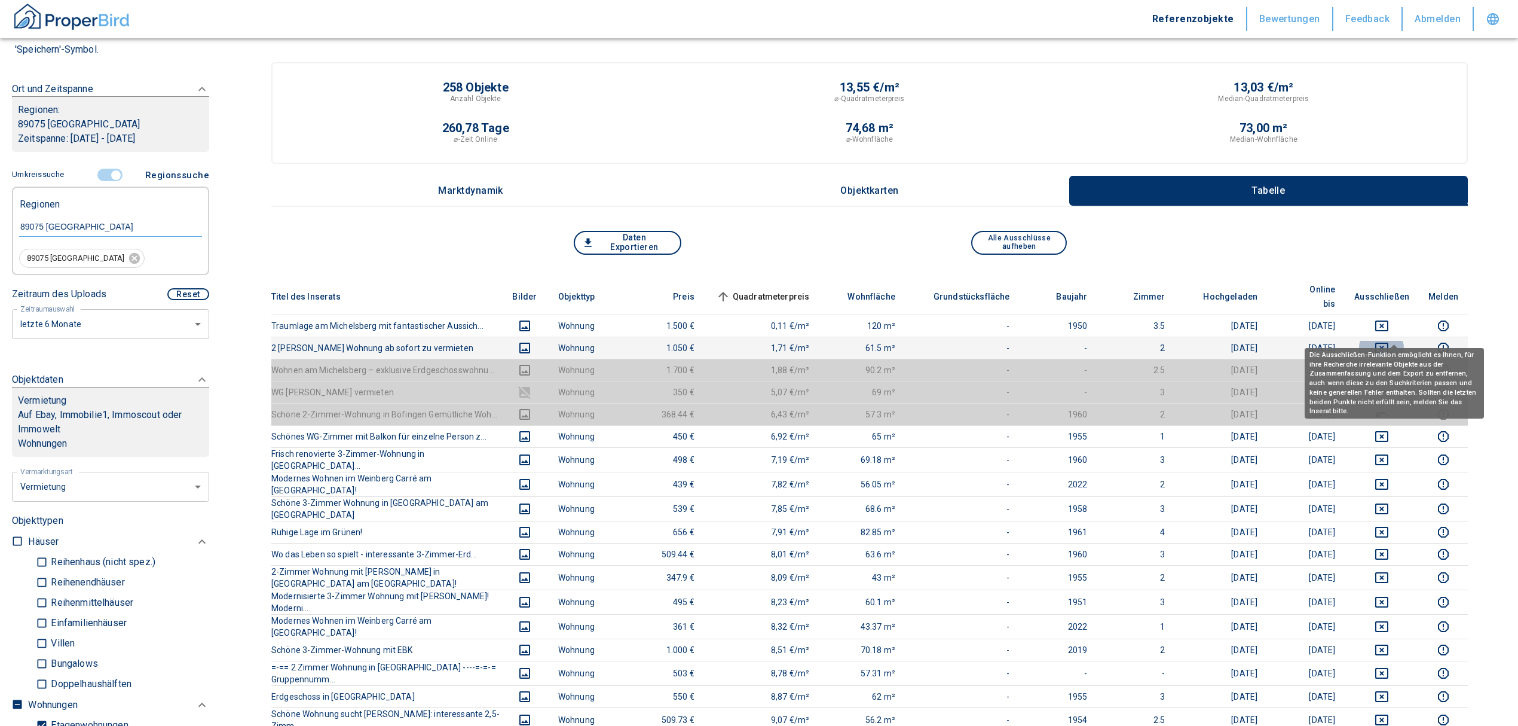
click at [1385, 341] on button "deselect this listing" at bounding box center [1381, 348] width 55 height 14
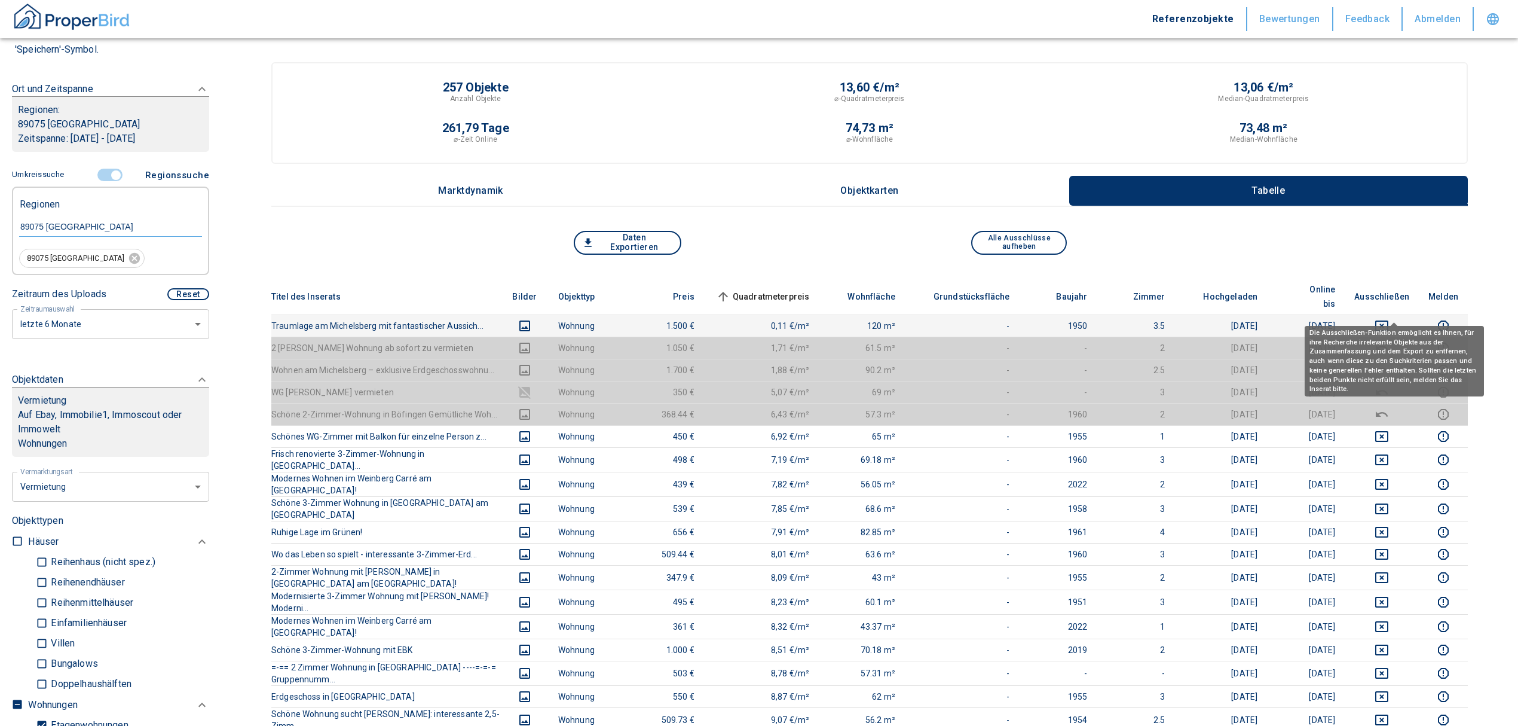
click at [1389, 319] on icon "deselect this listing" at bounding box center [1382, 326] width 14 height 14
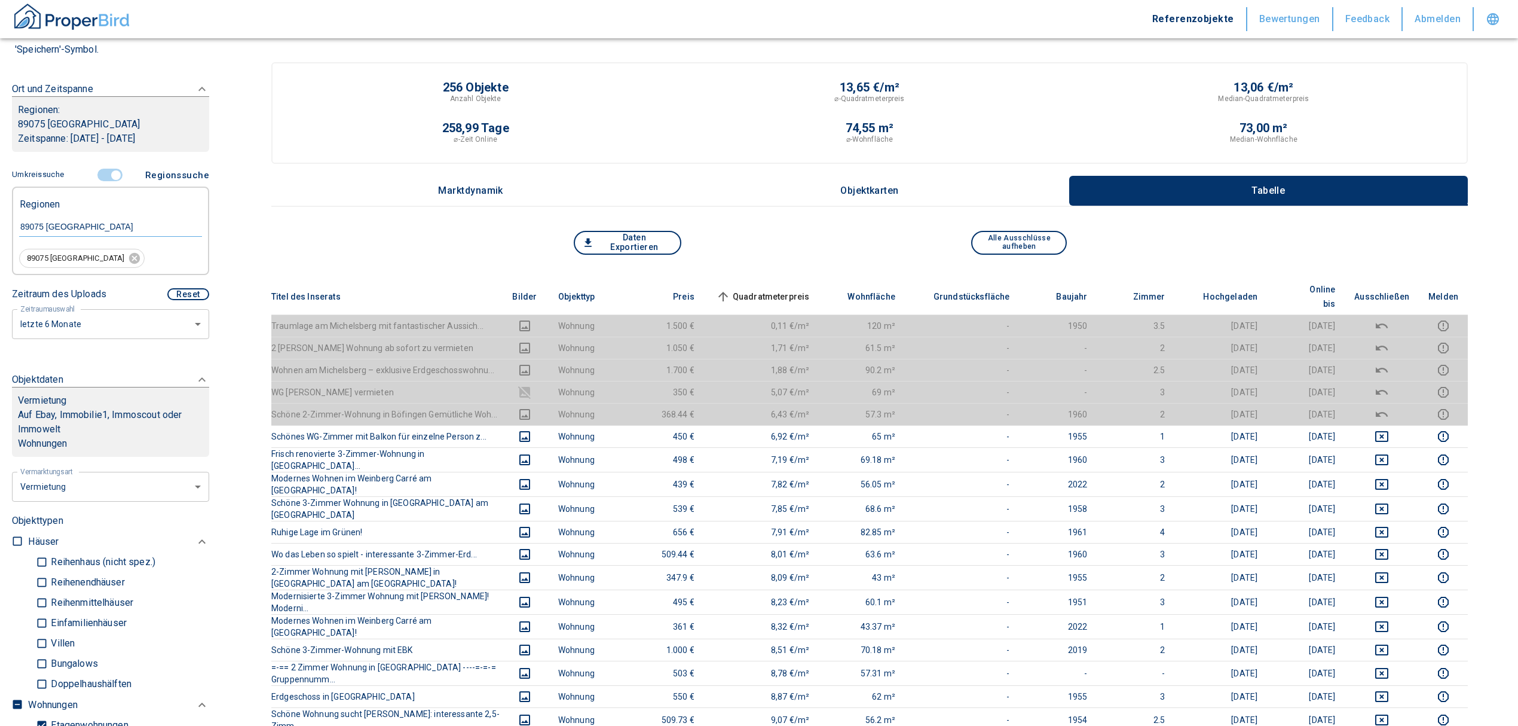
click at [766, 289] on span "Quadratmeterpreis sorted ascending" at bounding box center [762, 296] width 96 height 14
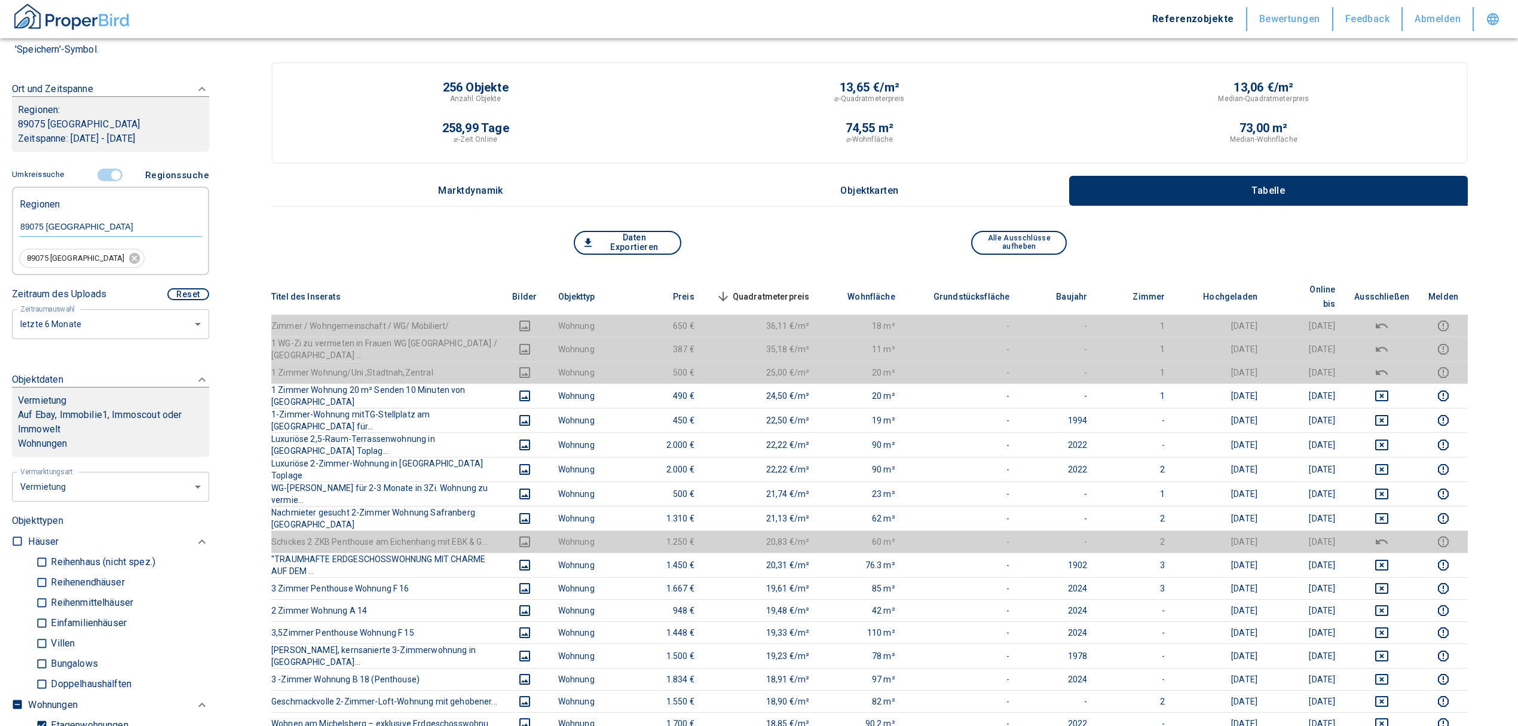
click at [781, 289] on span "Quadratmeterpreis sorted descending" at bounding box center [762, 296] width 96 height 14
